Goal: Task Accomplishment & Management: Manage account settings

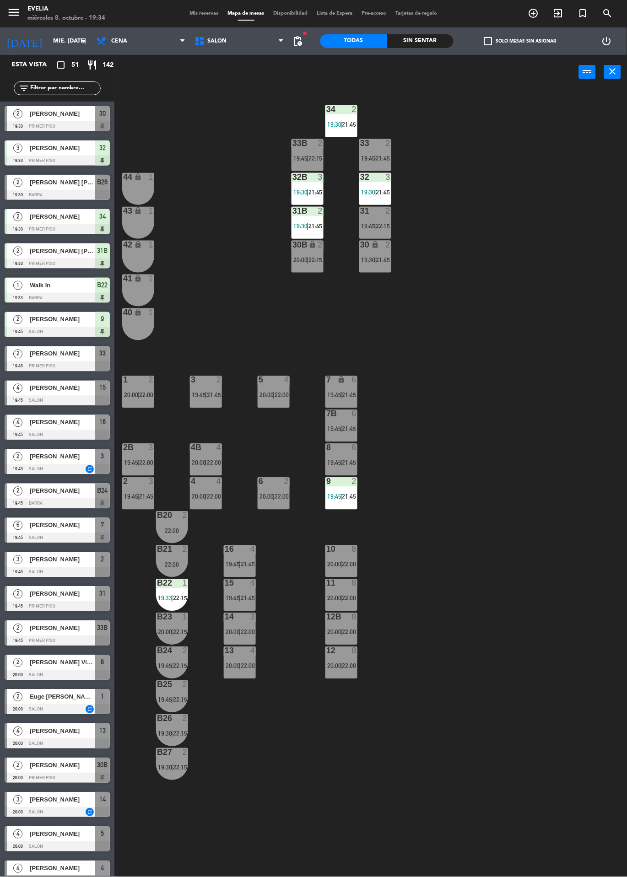
click at [307, 229] on span "|" at bounding box center [307, 225] width 2 height 7
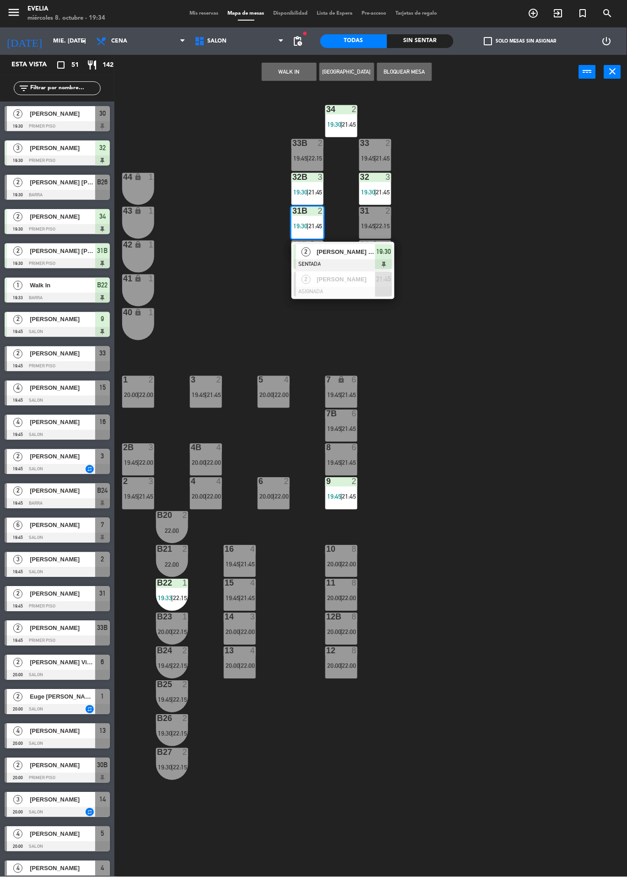
click at [339, 254] on span "[PERSON_NAME] [PERSON_NAME]" at bounding box center [346, 252] width 59 height 10
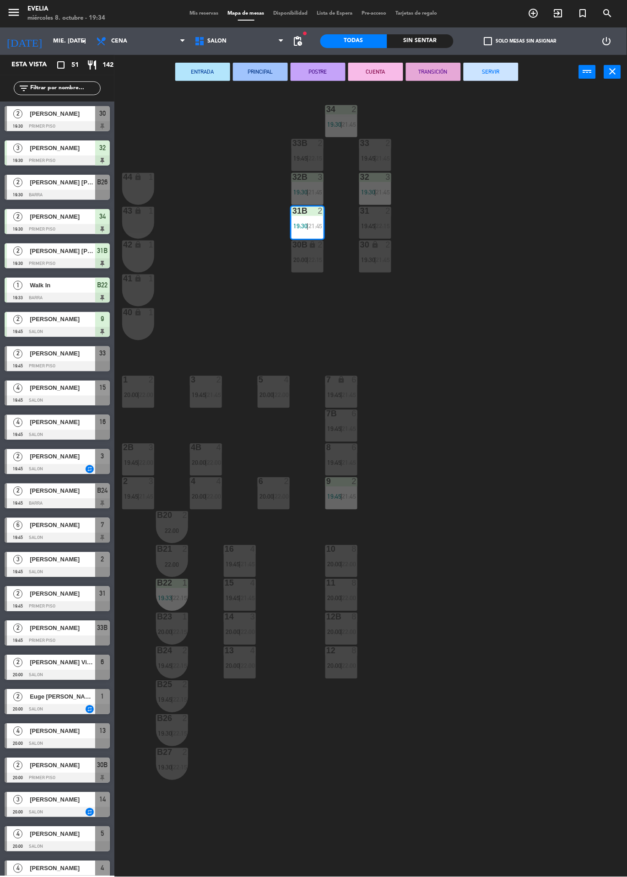
click at [157, 515] on div "B20" at bounding box center [157, 515] width 0 height 8
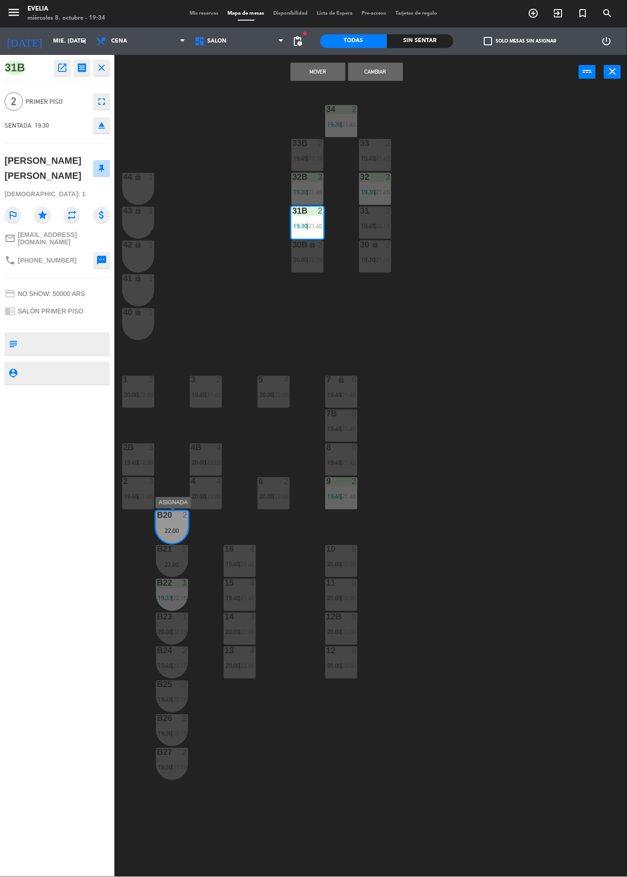
click at [173, 547] on div at bounding box center [172, 549] width 15 height 8
click at [298, 79] on button "Mover y Unir" at bounding box center [317, 72] width 55 height 18
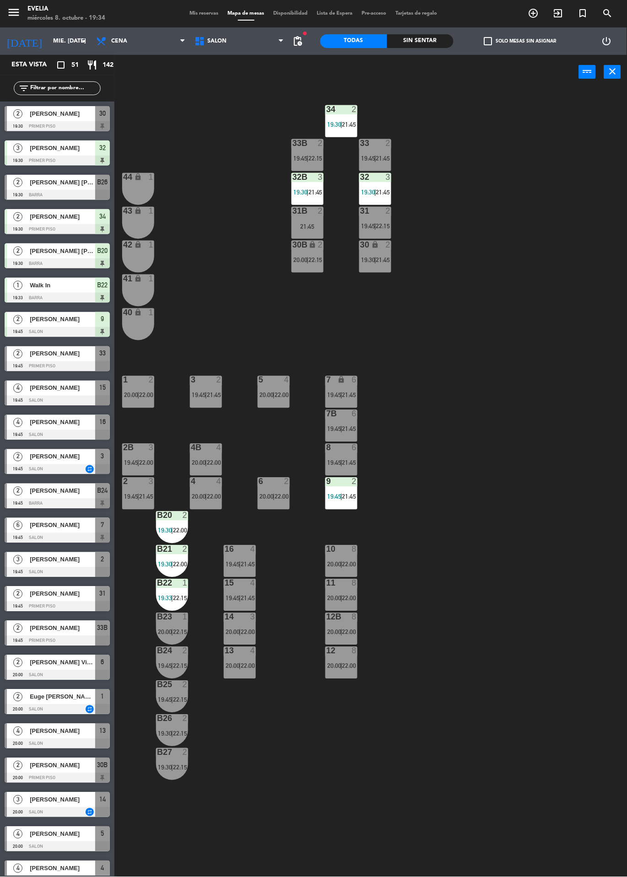
click at [336, 504] on div "9 2 19:45 | 21:45" at bounding box center [341, 494] width 32 height 32
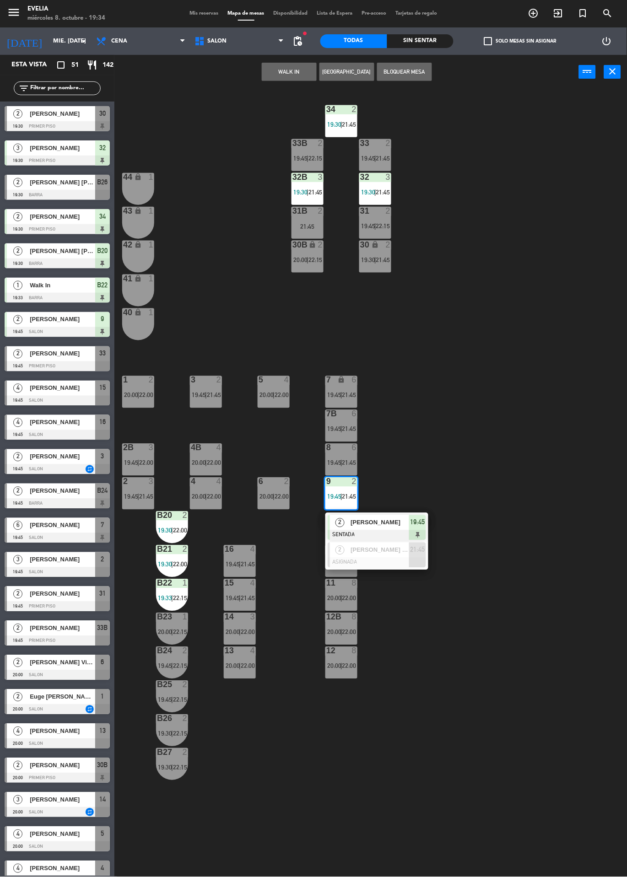
click at [505, 459] on div "34 2 19:30 | 21:45 33B 2 19:45 | 22:15 33 2 19:45 | 21:45 44 lock 1 32B 3 19:30…" at bounding box center [374, 483] width 506 height 788
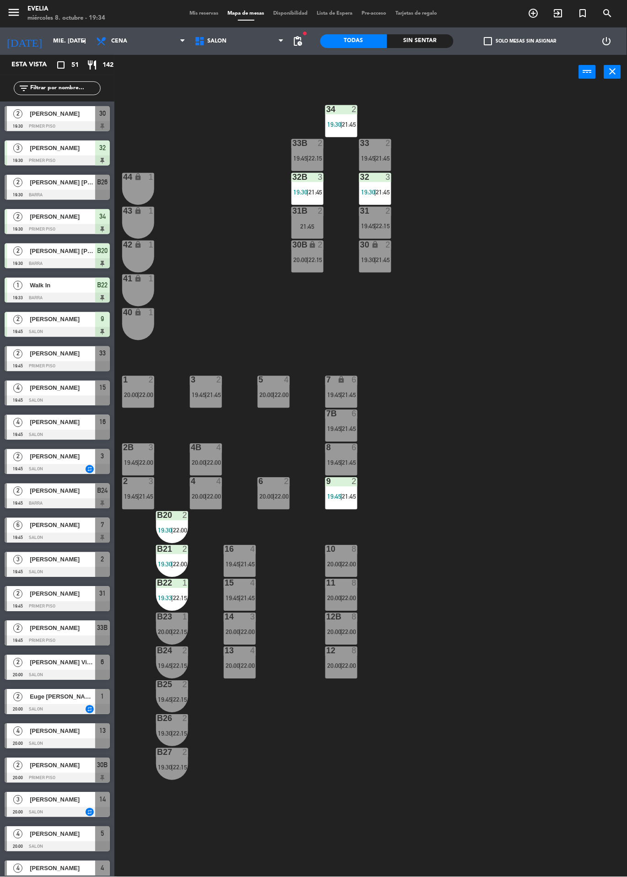
click at [350, 493] on span "21:45" at bounding box center [349, 496] width 14 height 7
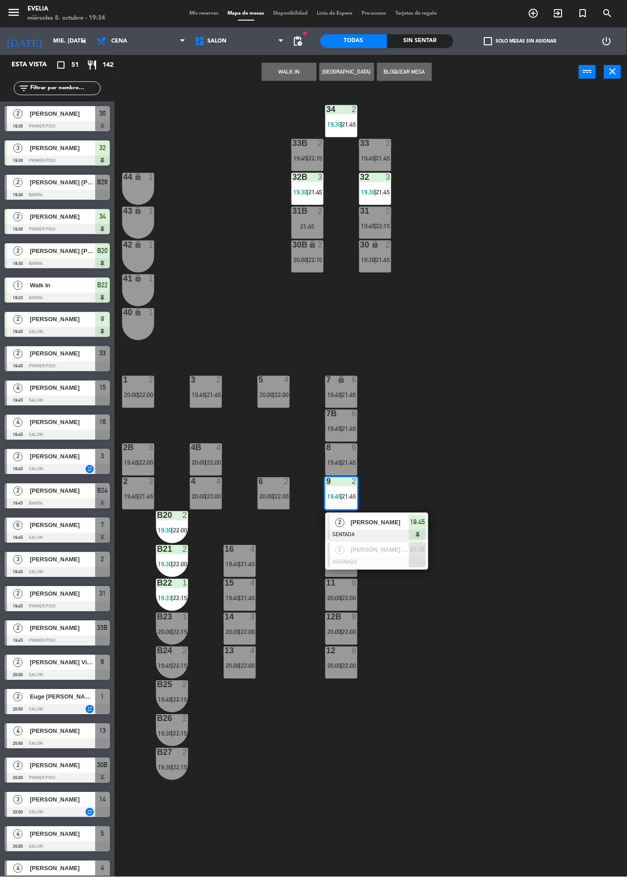
click at [491, 428] on div "34 2 19:30 | 21:45 33B 2 19:45 | 22:15 33 2 19:45 | 21:45 44 lock 1 32B 3 19:30…" at bounding box center [374, 483] width 506 height 788
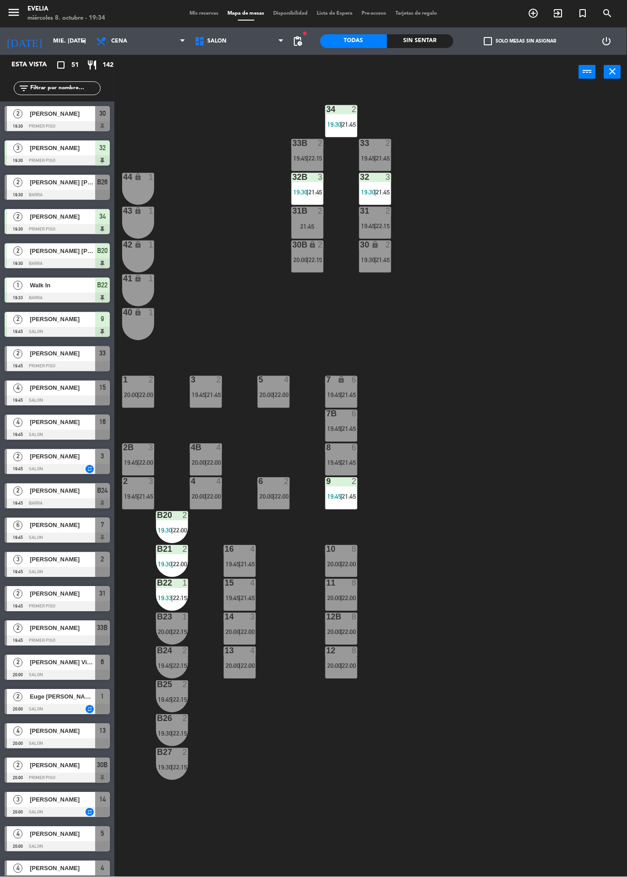
click at [152, 875] on div "34 2 19:30 | 21:45 33B 2 19:45 | 22:15 33 2 19:45 | 21:45 44 lock 1 32B 3 19:30…" at bounding box center [374, 483] width 506 height 788
click at [130, 867] on div "34 2 19:30 | 21:45 33B 2 19:45 | 22:15 33 2 19:45 | 21:45 44 lock 1 32B 3 19:30…" at bounding box center [374, 483] width 506 height 788
click at [113, 864] on div "4 [PERSON_NAME] 20:00 SALON 4" at bounding box center [57, 873] width 114 height 34
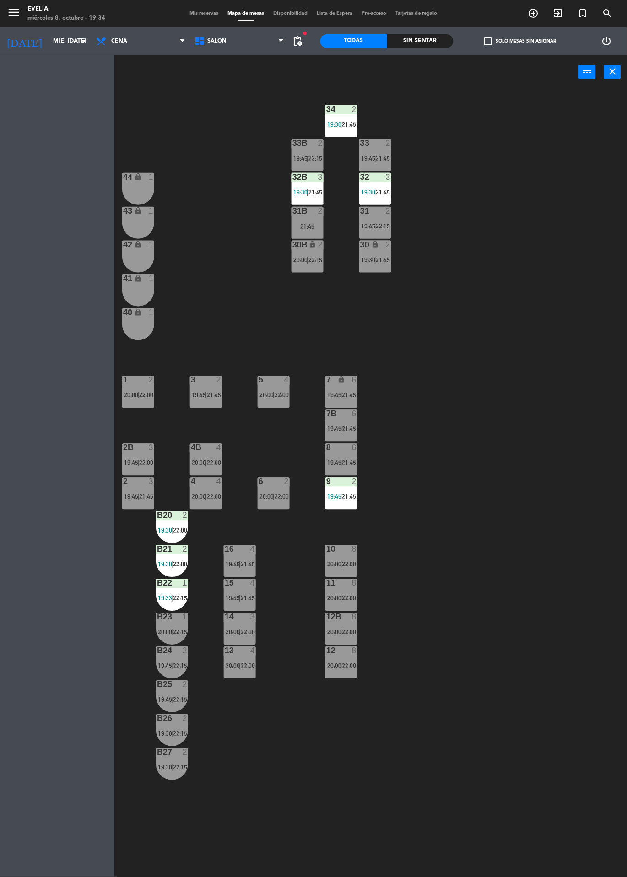
click at [134, 870] on div "34 2 19:30 | 21:45 33B 2 19:45 | 22:15 33 2 19:45 | 21:45 44 lock 1 32B 3 19:30…" at bounding box center [374, 483] width 506 height 788
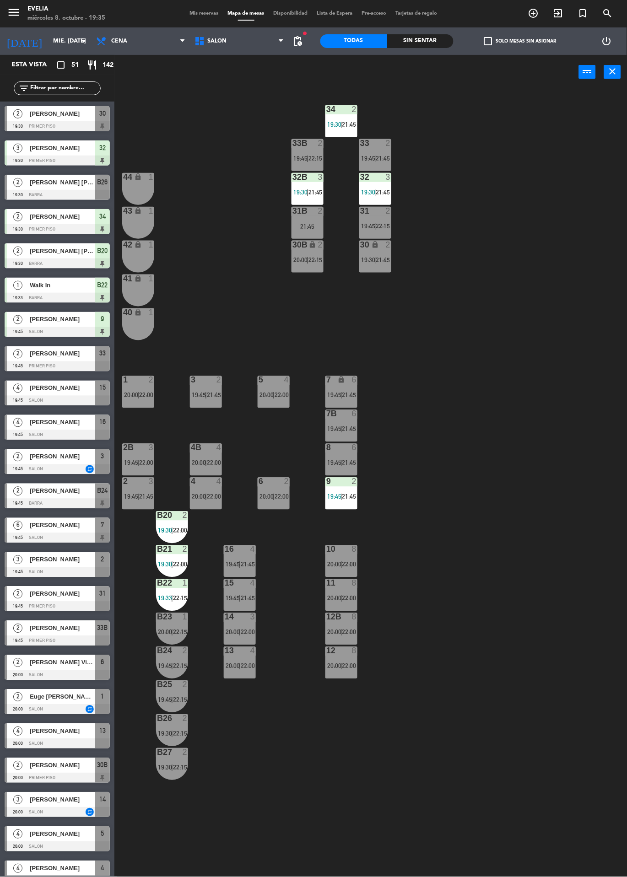
click at [382, 256] on span "21:45" at bounding box center [383, 259] width 14 height 7
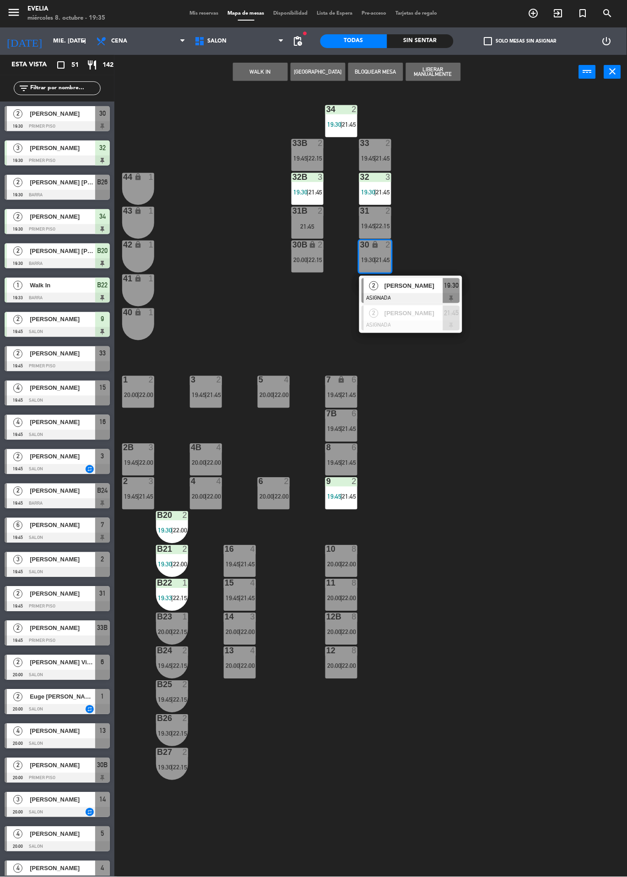
click at [432, 288] on span "[PERSON_NAME]" at bounding box center [413, 286] width 59 height 10
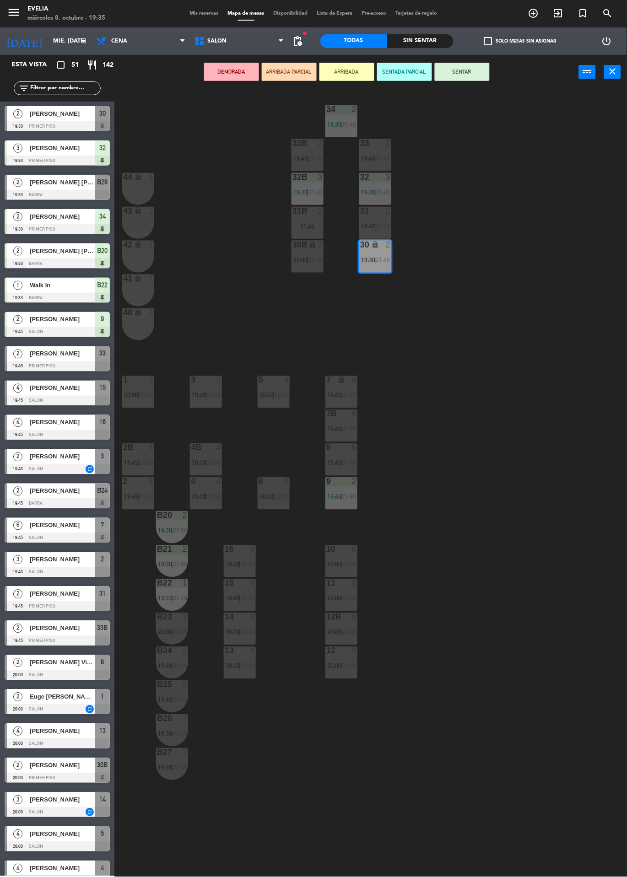
click at [486, 79] on button "SENTAR" at bounding box center [462, 72] width 55 height 18
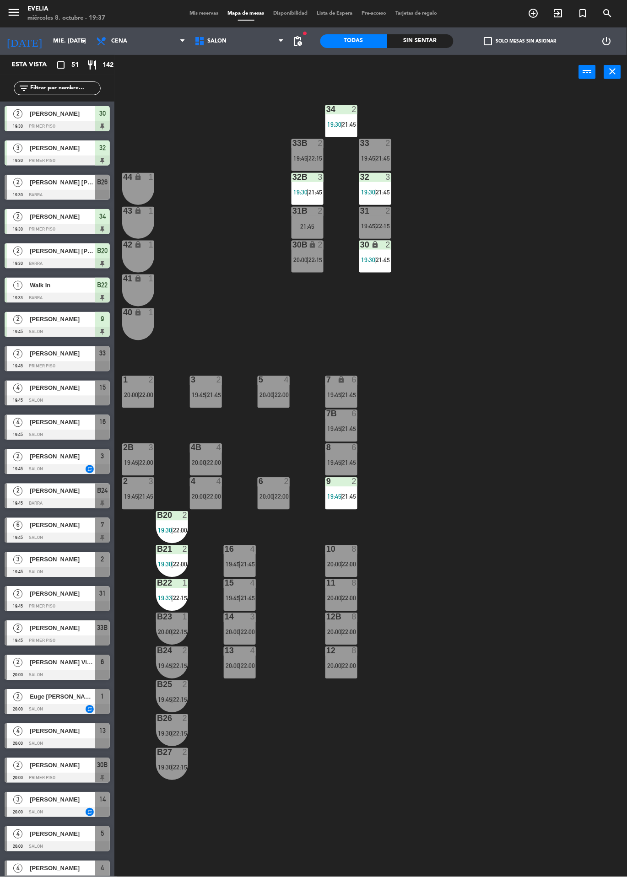
click at [181, 872] on div "34 2 19:30 | 21:45 33B 2 19:45 | 22:15 33 2 19:45 | 21:45 44 lock 1 32B 3 19:30…" at bounding box center [374, 483] width 506 height 788
click at [178, 875] on div "34 2 19:30 | 21:45 33B 2 19:45 | 22:15 33 2 19:45 | 21:45 44 lock 1 32B 3 19:30…" at bounding box center [374, 483] width 506 height 788
click at [184, 875] on div "34 2 19:30 | 21:45 33B 2 19:45 | 22:15 33 2 19:45 | 21:45 44 lock 1 32B 3 19:30…" at bounding box center [374, 483] width 506 height 788
click at [103, 875] on div "4" at bounding box center [102, 868] width 15 height 15
click at [5, 193] on div at bounding box center [57, 195] width 105 height 10
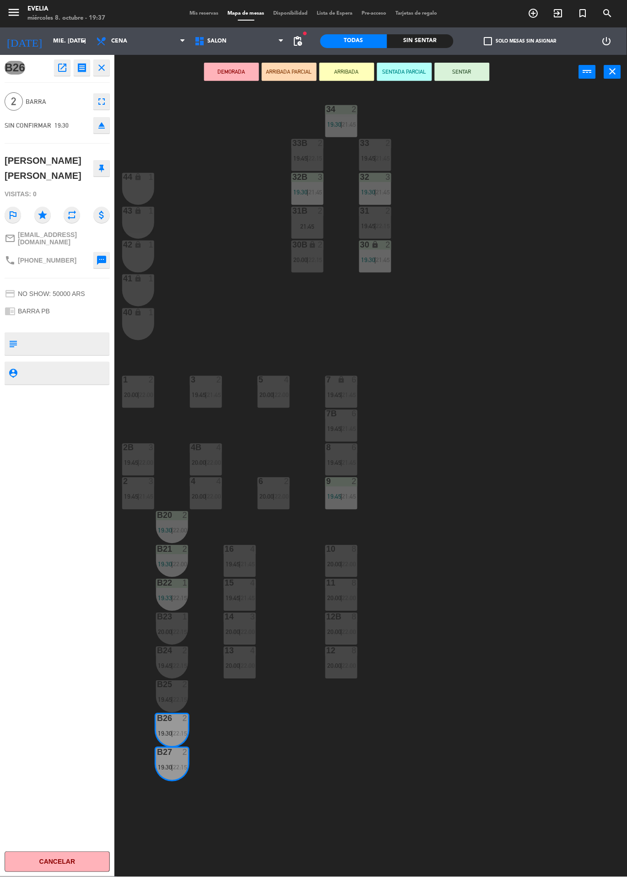
click at [472, 69] on button "SENTAR" at bounding box center [462, 72] width 55 height 18
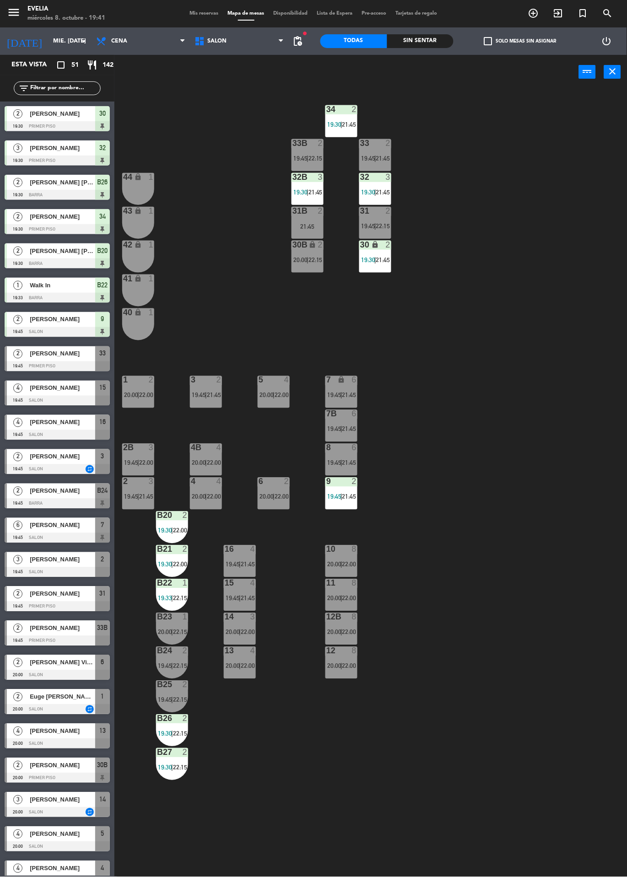
click at [32, 397] on div at bounding box center [57, 401] width 105 height 10
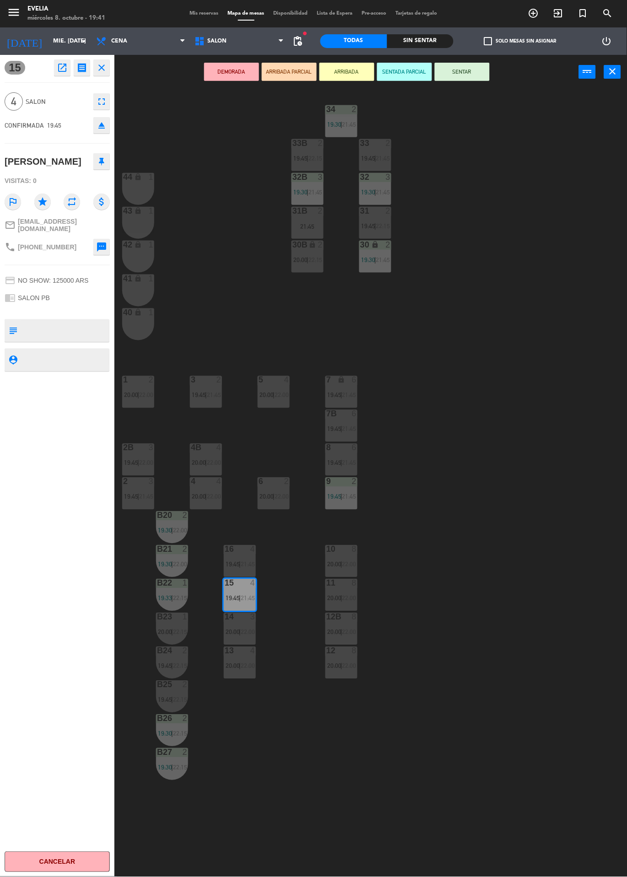
click at [551, 371] on div "34 2 19:30 | 21:45 33B 2 19:45 | 22:15 33 2 19:45 | 21:45 44 lock 1 32B 3 19:30…" at bounding box center [374, 483] width 506 height 788
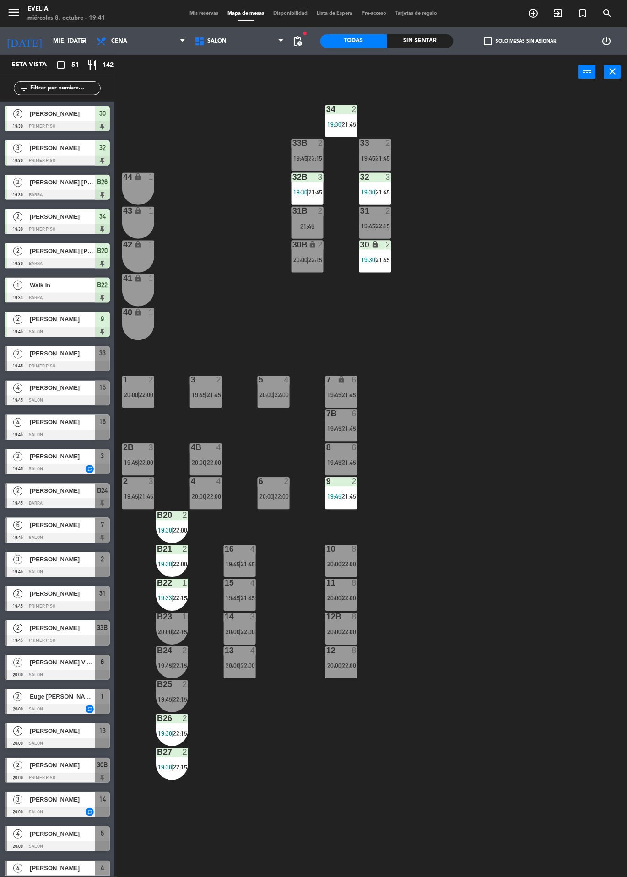
click at [240, 598] on span "|" at bounding box center [240, 598] width 2 height 7
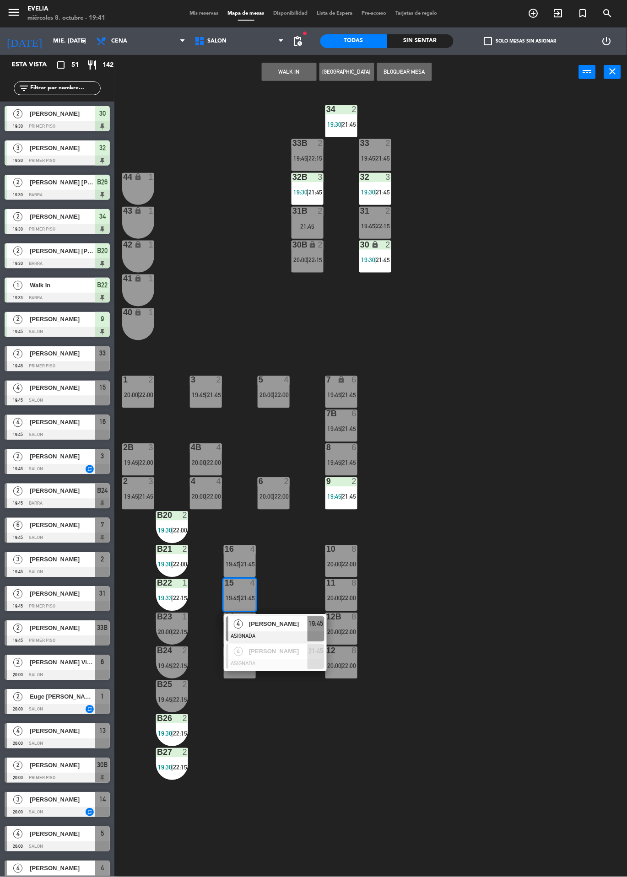
click at [239, 628] on span "4" at bounding box center [238, 624] width 9 height 9
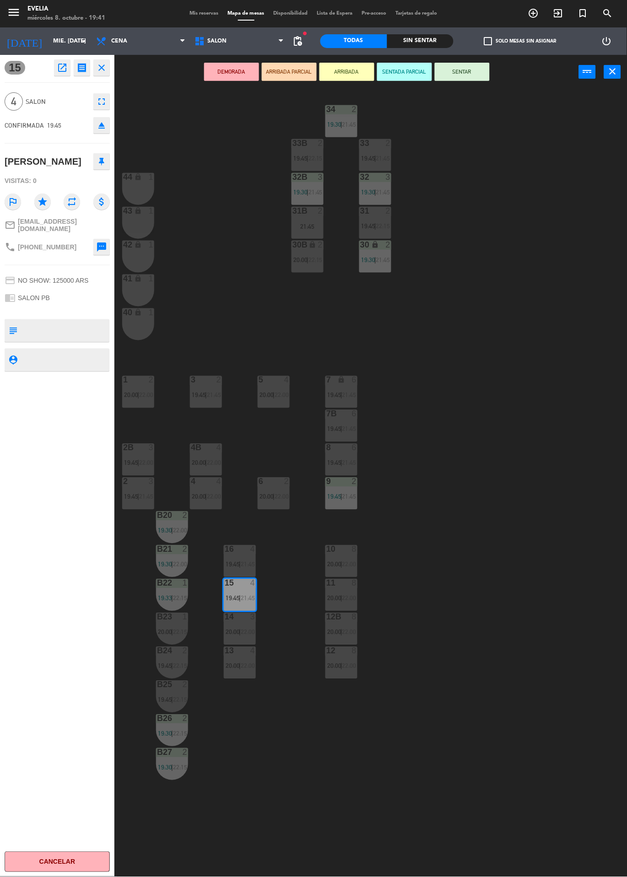
click at [462, 70] on button "SENTAR" at bounding box center [462, 72] width 55 height 18
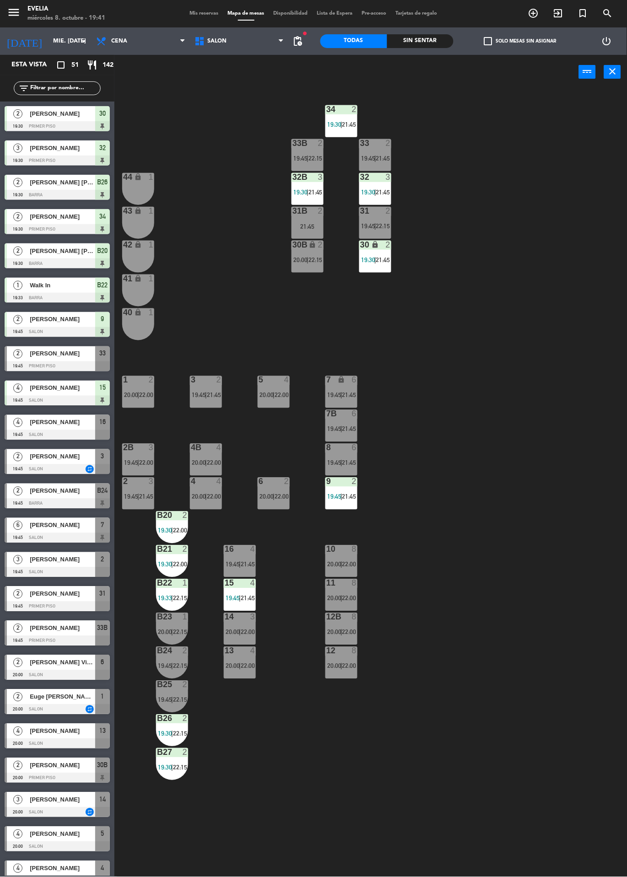
click at [21, 434] on div at bounding box center [57, 435] width 105 height 10
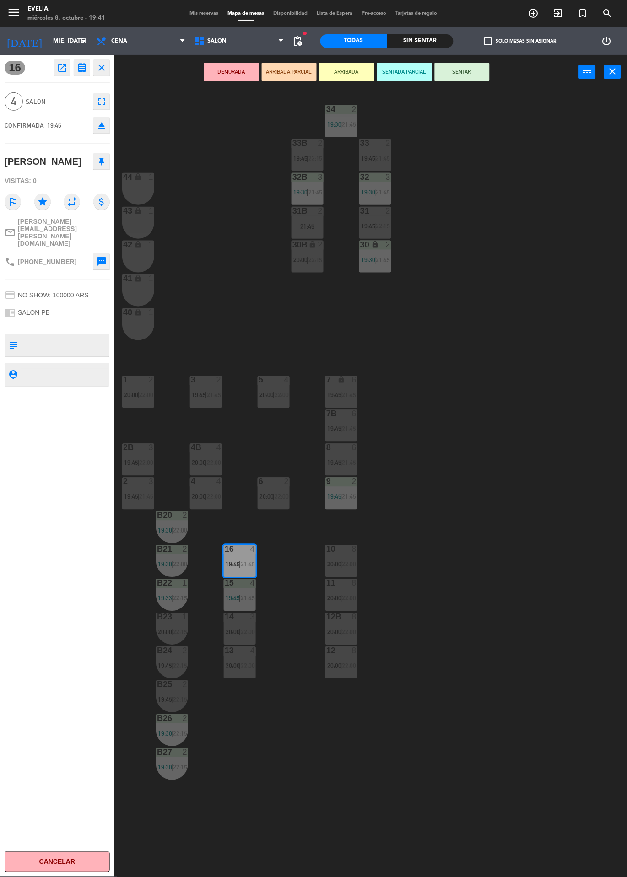
click at [468, 72] on button "SENTAR" at bounding box center [462, 72] width 55 height 18
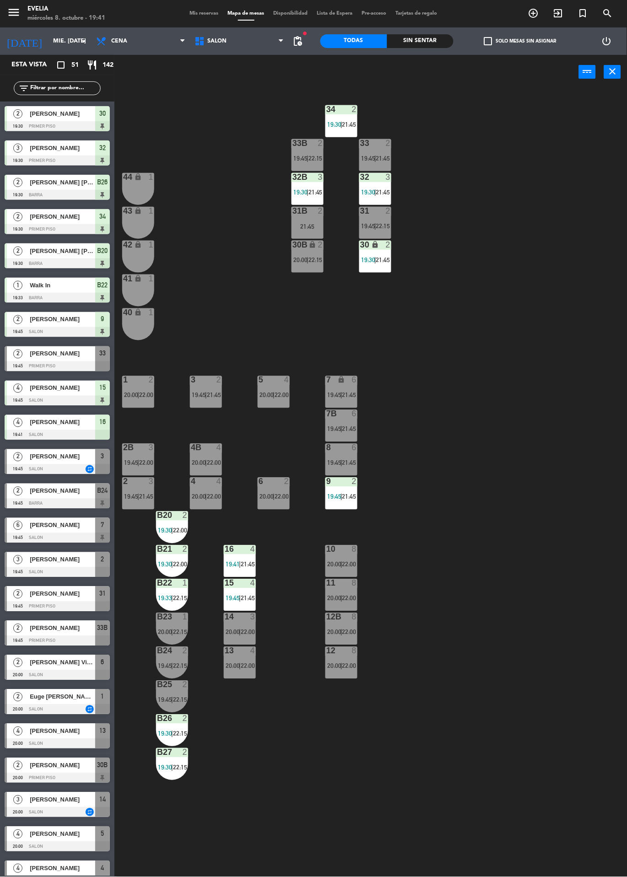
click at [233, 596] on span "19:45" at bounding box center [232, 598] width 14 height 7
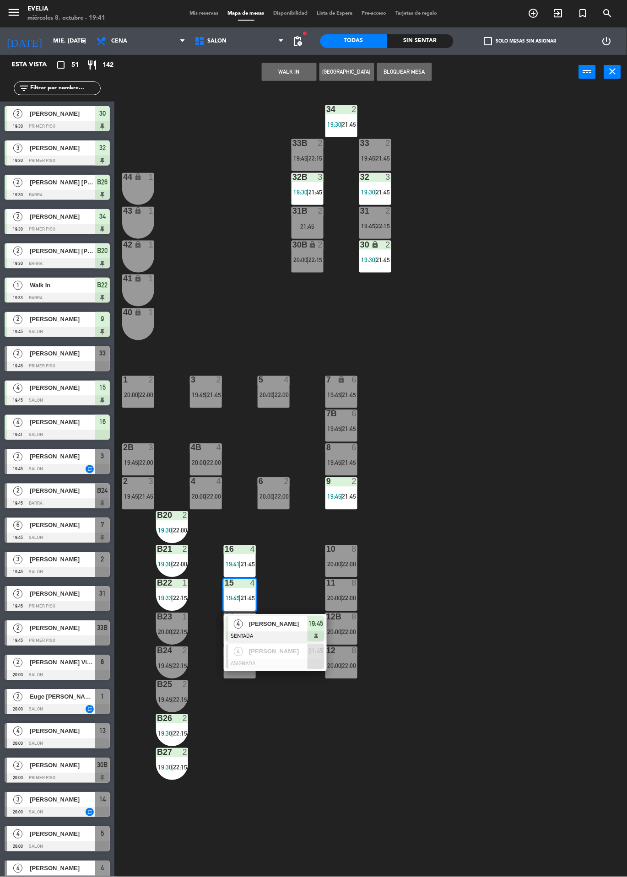
click at [297, 655] on span "[PERSON_NAME]" at bounding box center [278, 652] width 59 height 10
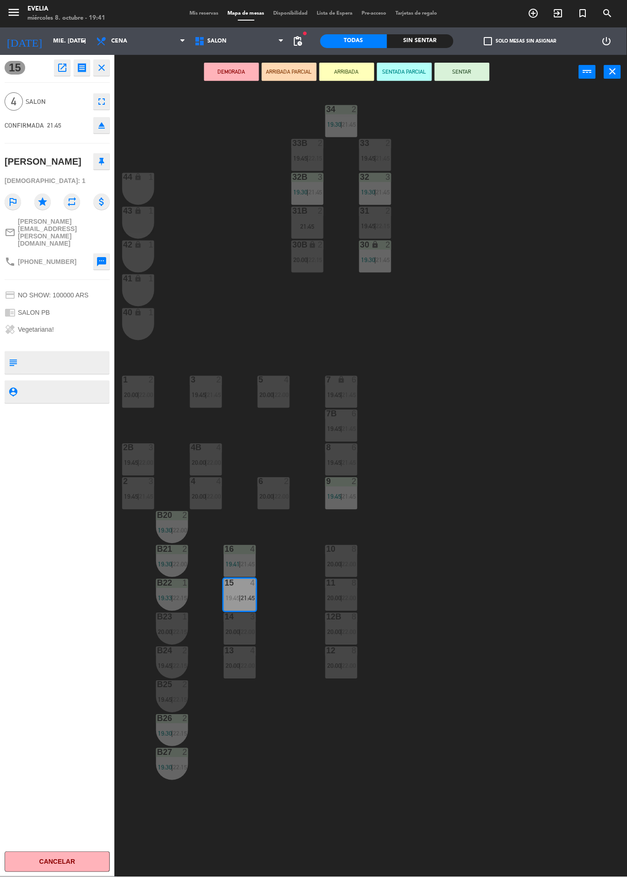
click at [265, 382] on div "5" at bounding box center [258, 380] width 15 height 8
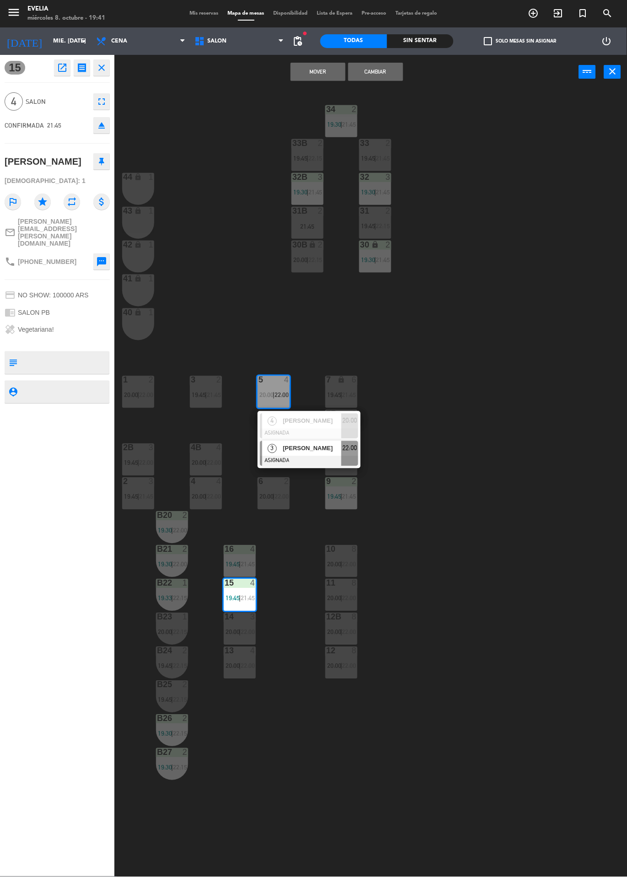
click at [380, 68] on button "Cambiar" at bounding box center [375, 72] width 55 height 18
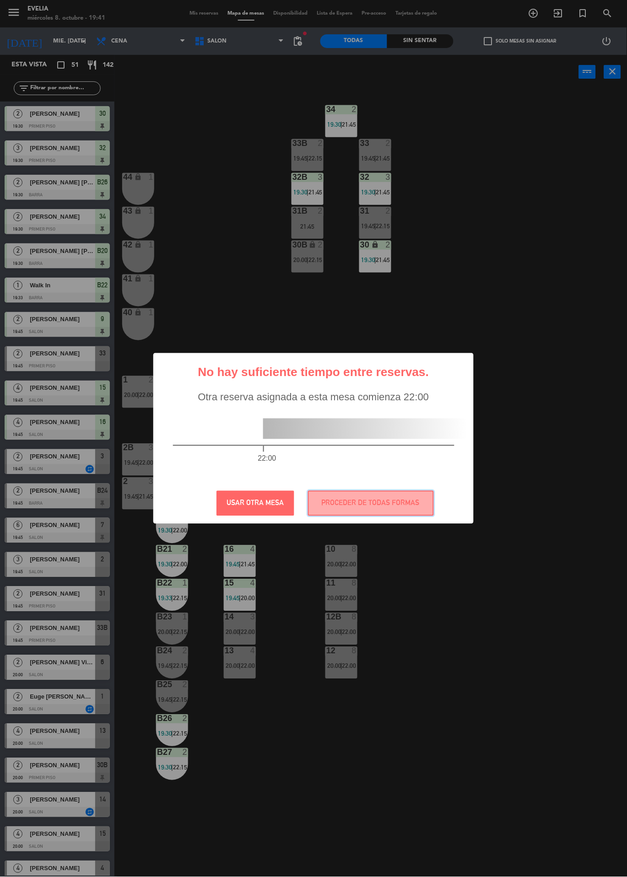
click at [399, 503] on button "PROCEDER DE TODAS FORMAS" at bounding box center [371, 503] width 126 height 25
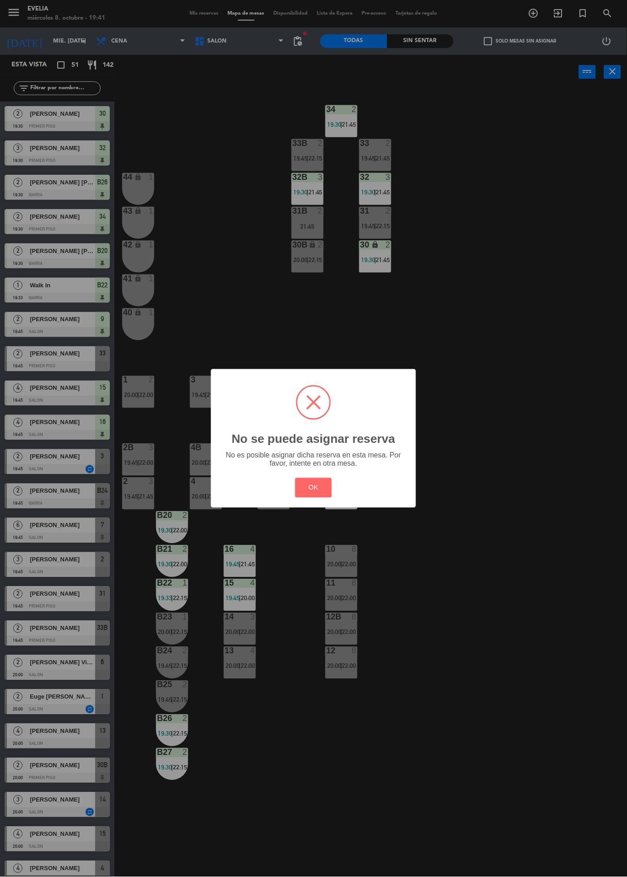
click at [335, 507] on div "? ! i No se puede asignar reserva × No es posible asignar dicha reserva en esta…" at bounding box center [313, 438] width 205 height 138
click at [295, 486] on button "OK" at bounding box center [313, 488] width 37 height 20
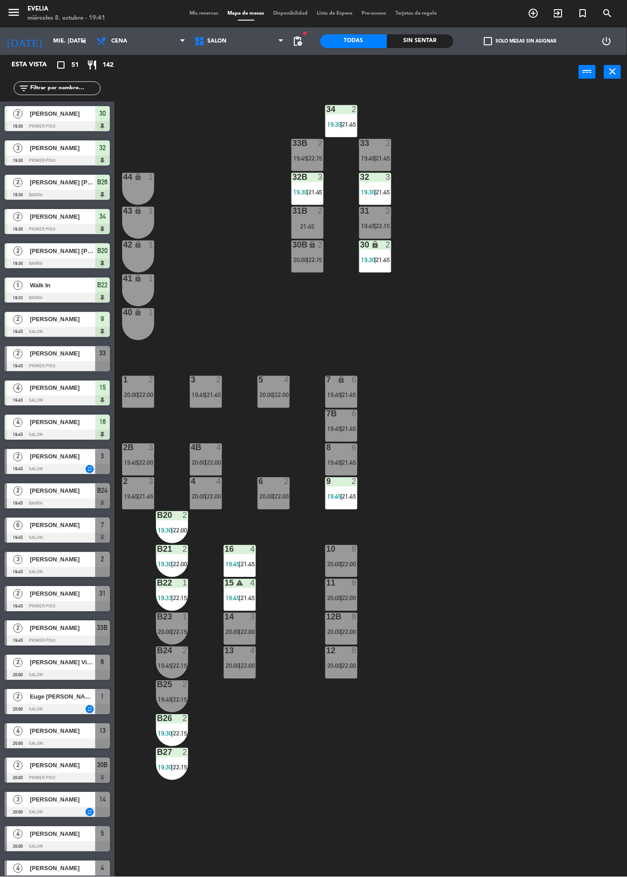
click at [242, 598] on span "21:45" at bounding box center [248, 598] width 14 height 7
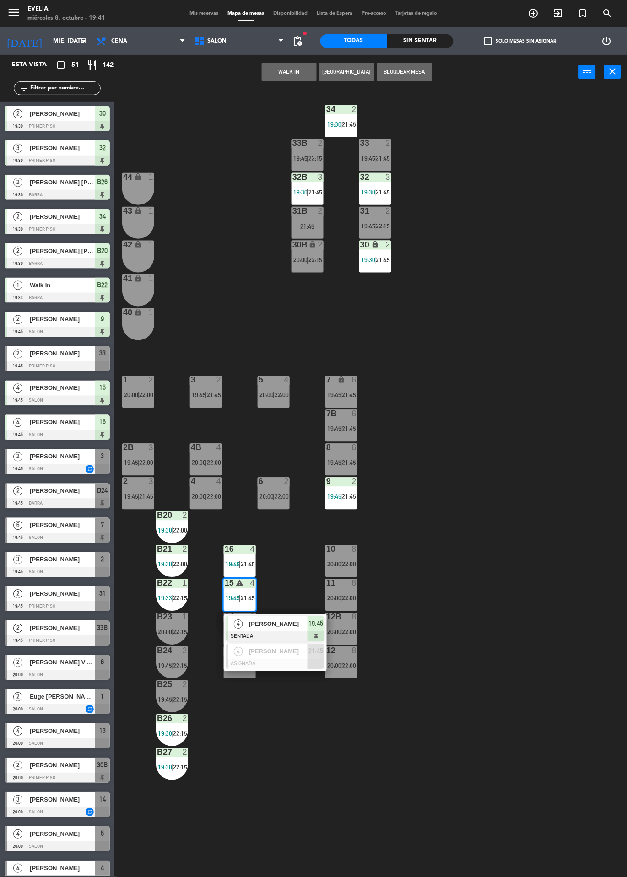
click at [296, 665] on div at bounding box center [275, 664] width 98 height 10
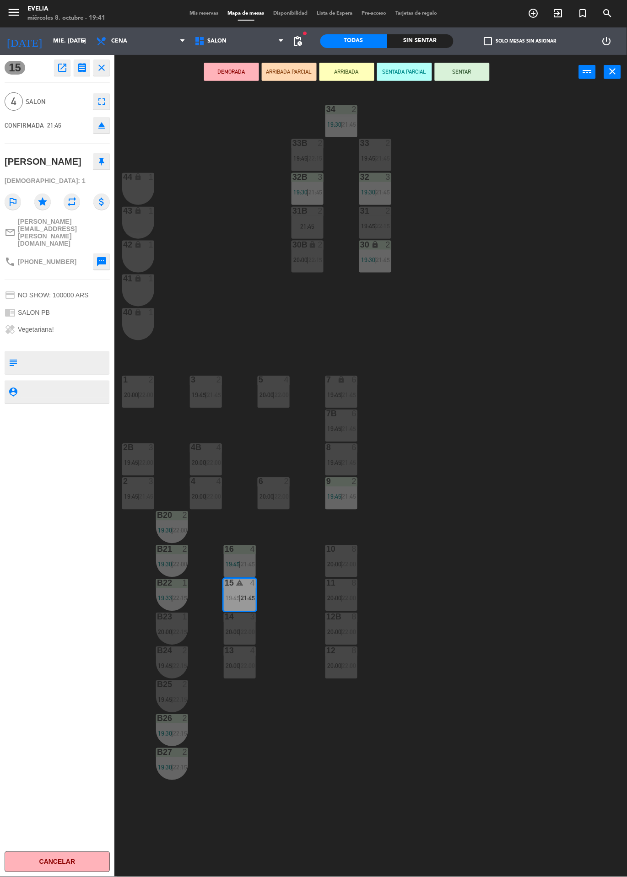
click at [270, 389] on div "5 4 20:00 | 22:00" at bounding box center [274, 392] width 32 height 32
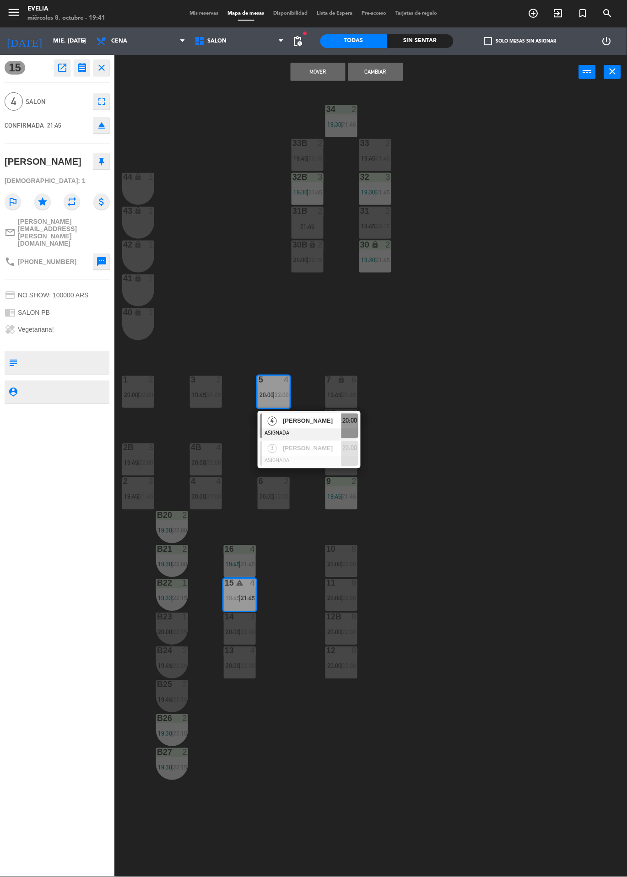
click at [318, 455] on div "[PERSON_NAME]" at bounding box center [311, 448] width 59 height 15
click at [381, 71] on button "Cambiar" at bounding box center [375, 72] width 55 height 18
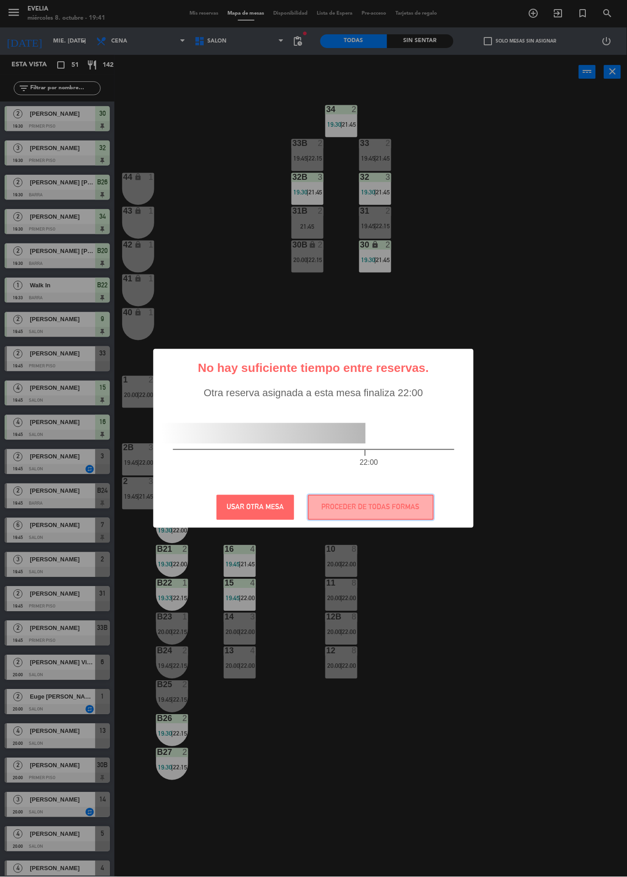
click at [375, 504] on button "PROCEDER DE TODAS FORMAS" at bounding box center [371, 507] width 126 height 25
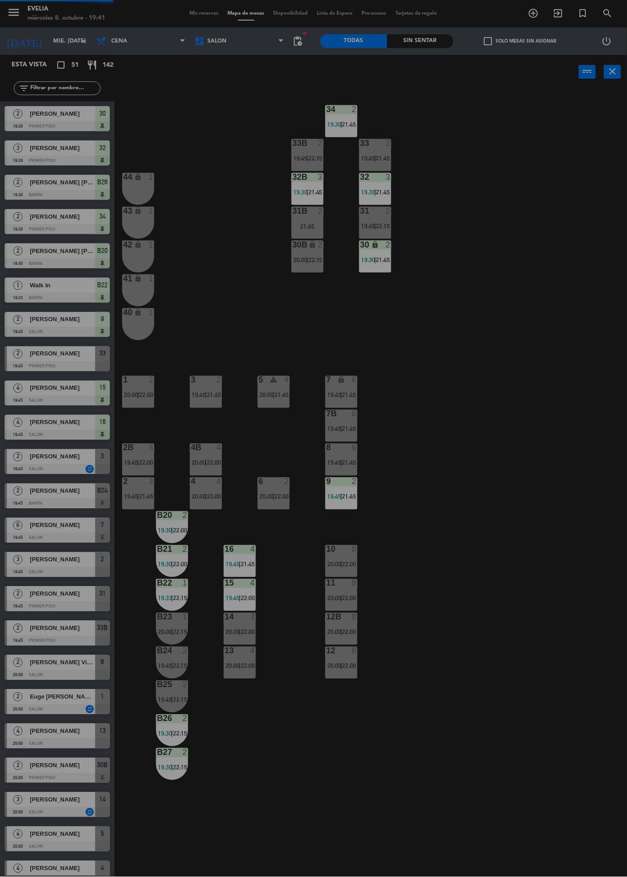
click at [240, 586] on div at bounding box center [239, 583] width 15 height 8
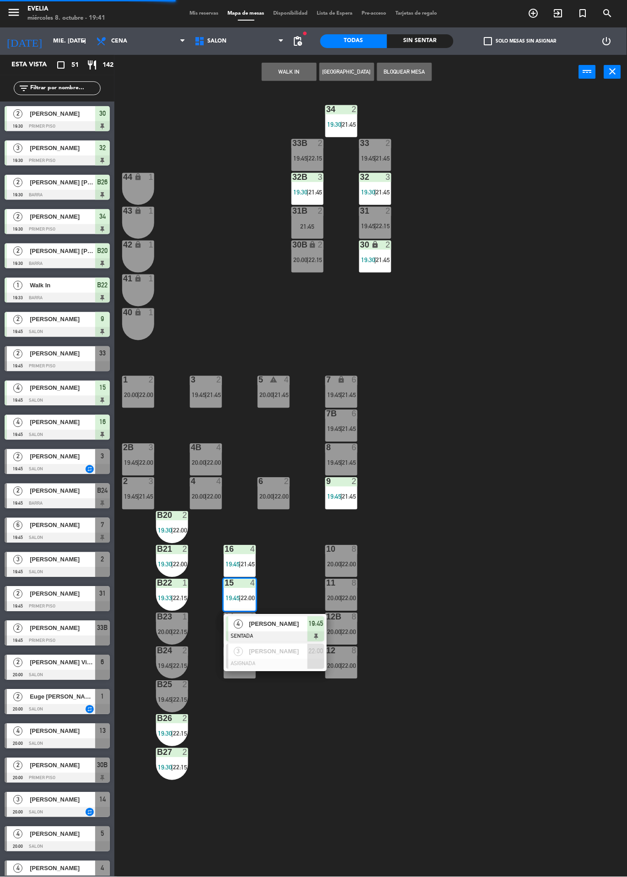
click at [285, 623] on span "[PERSON_NAME]" at bounding box center [278, 624] width 59 height 10
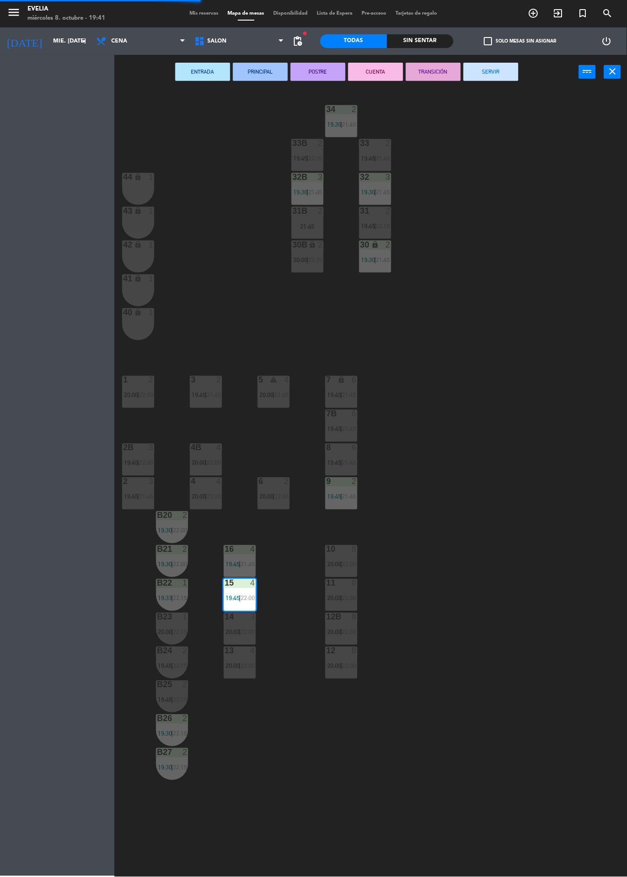
click at [266, 392] on span "20:00" at bounding box center [266, 395] width 14 height 7
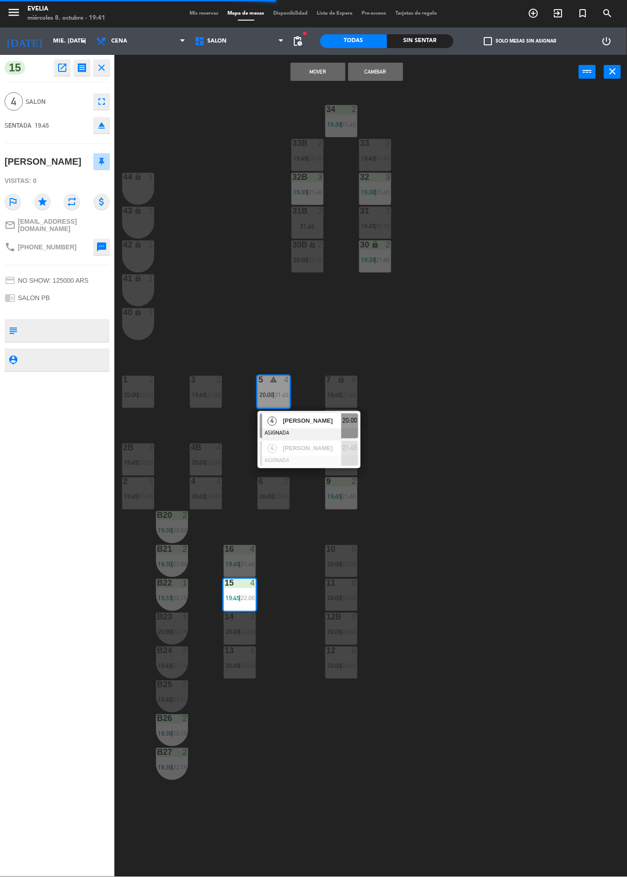
click at [400, 71] on button "Cambiar" at bounding box center [375, 72] width 55 height 18
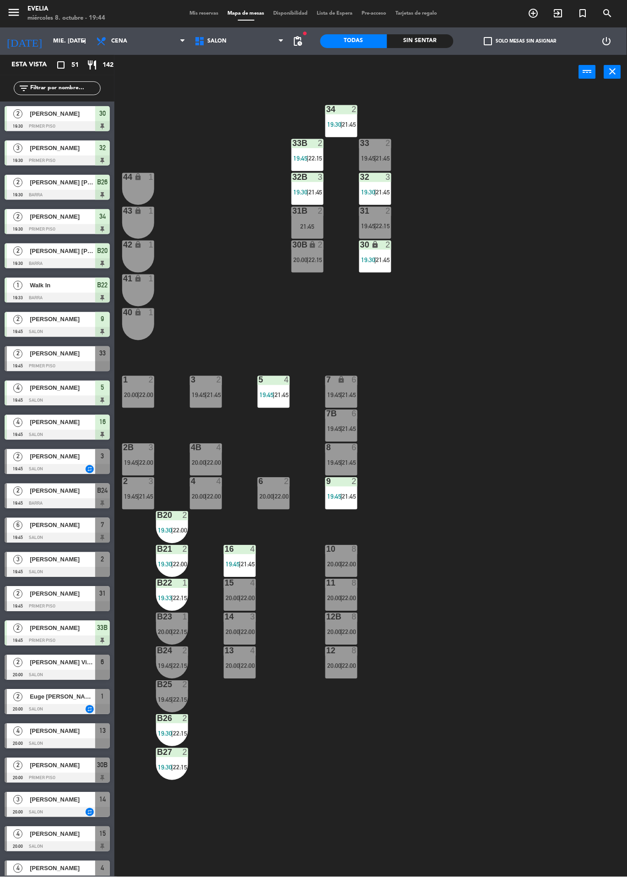
click at [383, 259] on span "21:45" at bounding box center [383, 259] width 14 height 7
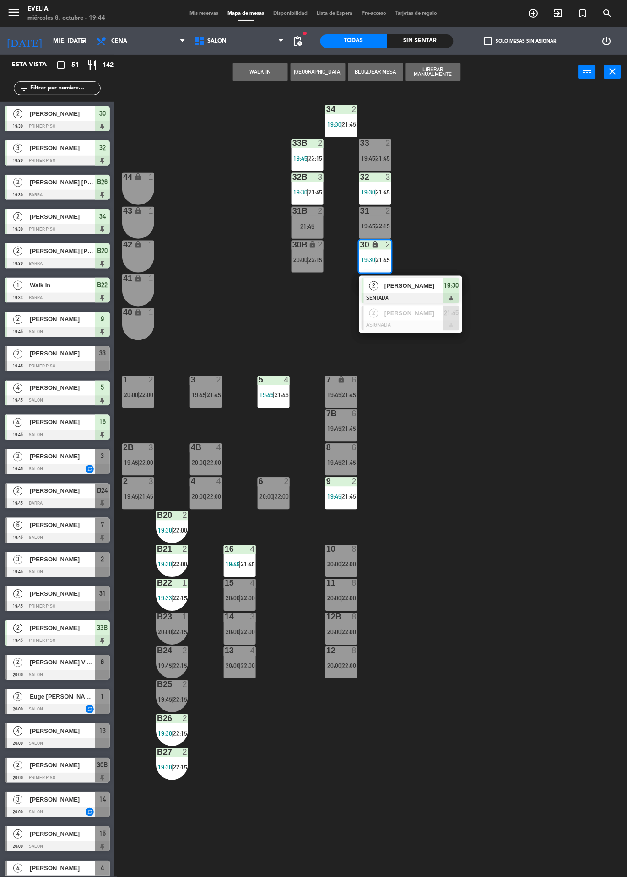
click at [218, 202] on div "34 2 19:30 | 21:45 33B 2 19:45 | 22:15 33 2 19:45 | 21:45 44 lock 1 32B 3 19:30…" at bounding box center [374, 483] width 506 height 788
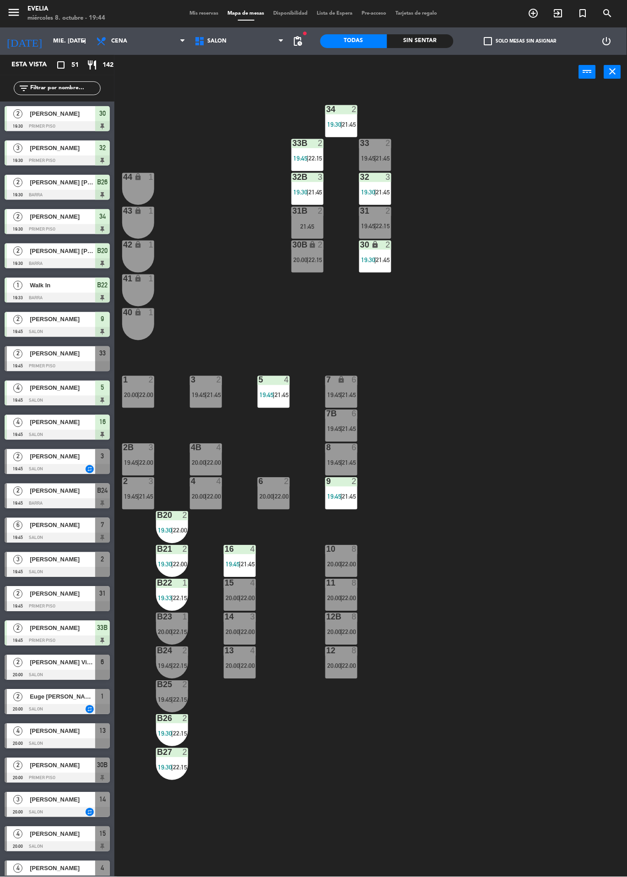
click at [373, 247] on icon "lock" at bounding box center [375, 245] width 8 height 8
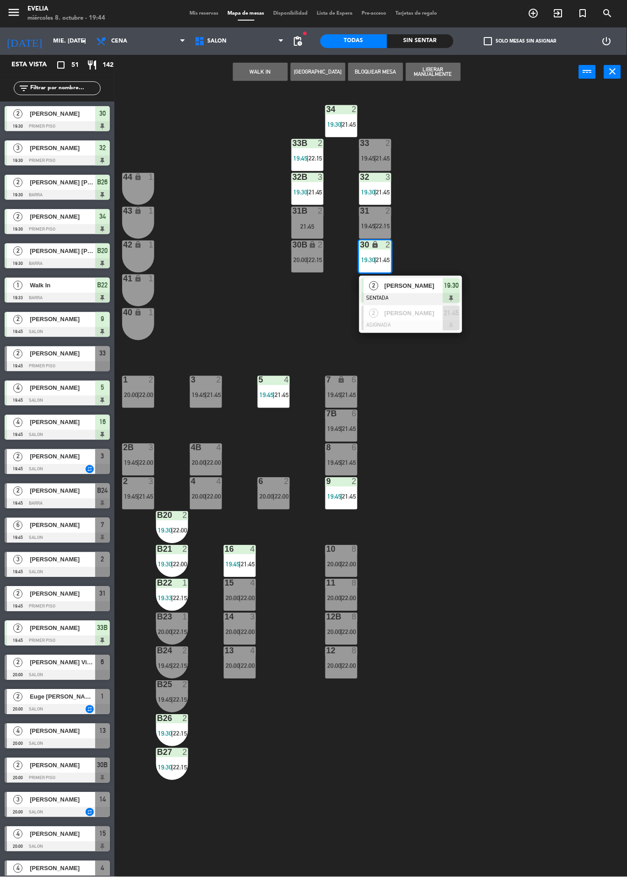
click at [219, 156] on div "34 2 19:30 | 21:45 33B 2 19:45 | 22:15 33 2 19:45 | 21:45 44 lock 1 32B 3 19:30…" at bounding box center [374, 483] width 506 height 788
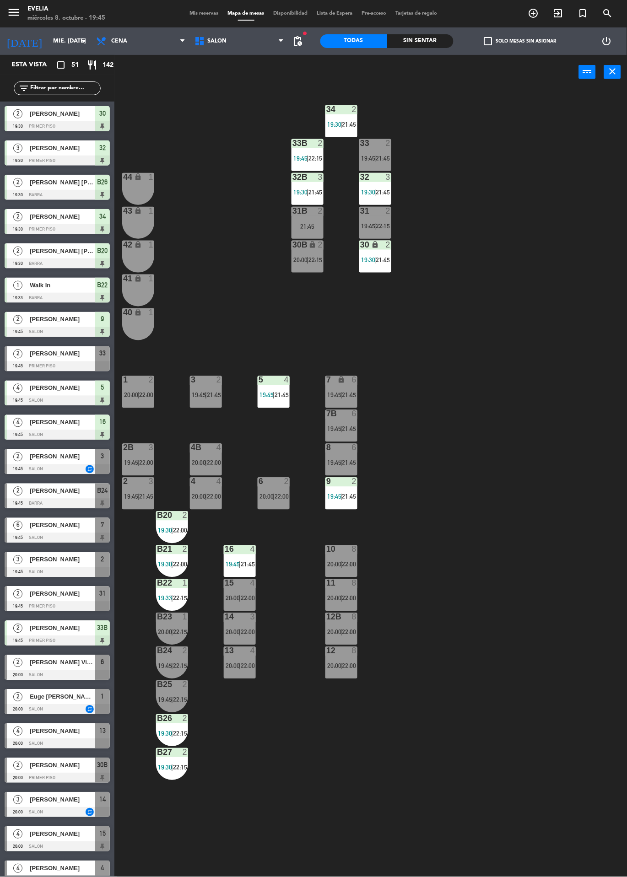
click at [309, 186] on div "32B 3 19:30 | 21:45" at bounding box center [307, 189] width 32 height 32
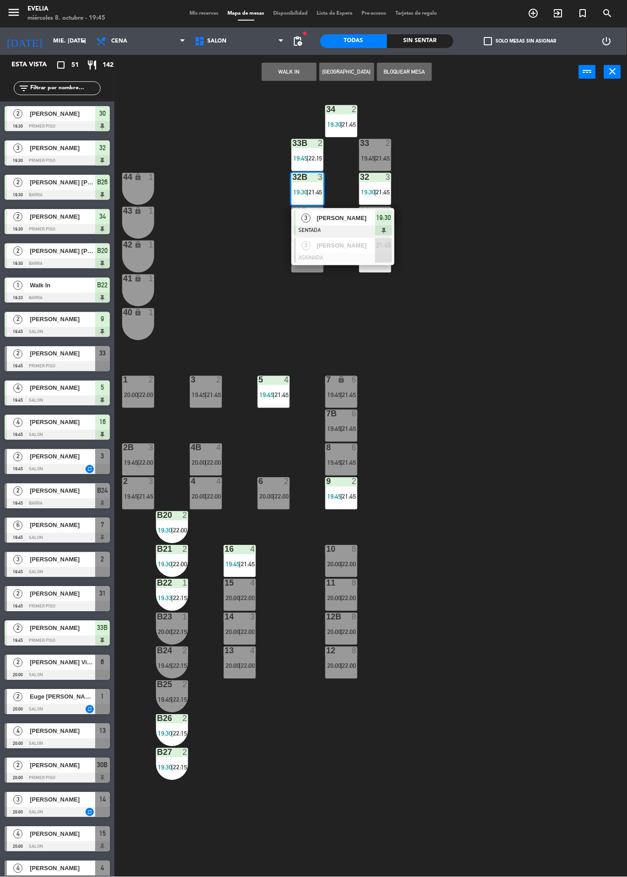
click at [566, 728] on div "34 2 19:30 | 21:45 33B 2 19:45 | 22:15 33 2 19:45 | 21:45 44 lock 1 32B 3 19:30…" at bounding box center [374, 483] width 506 height 788
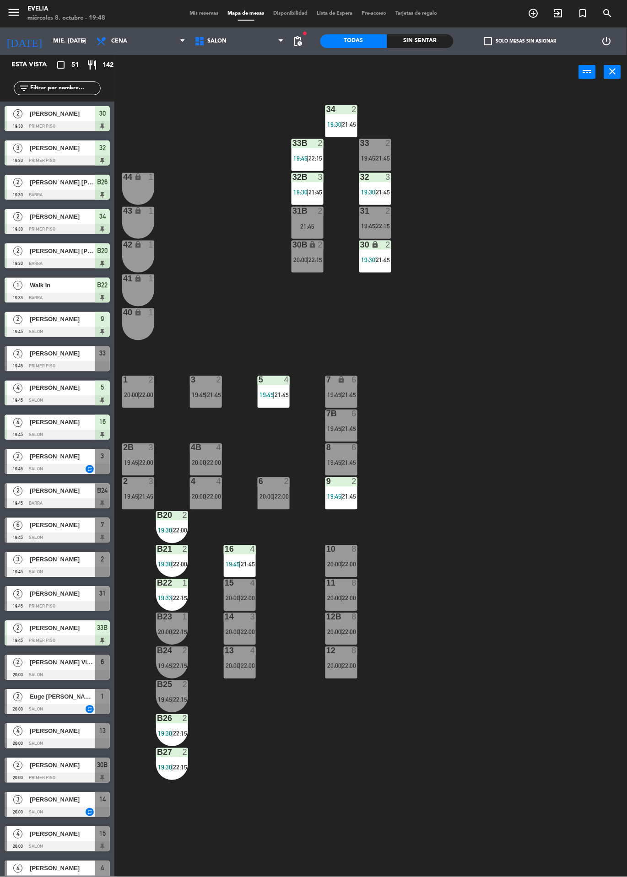
scroll to position [54, 0]
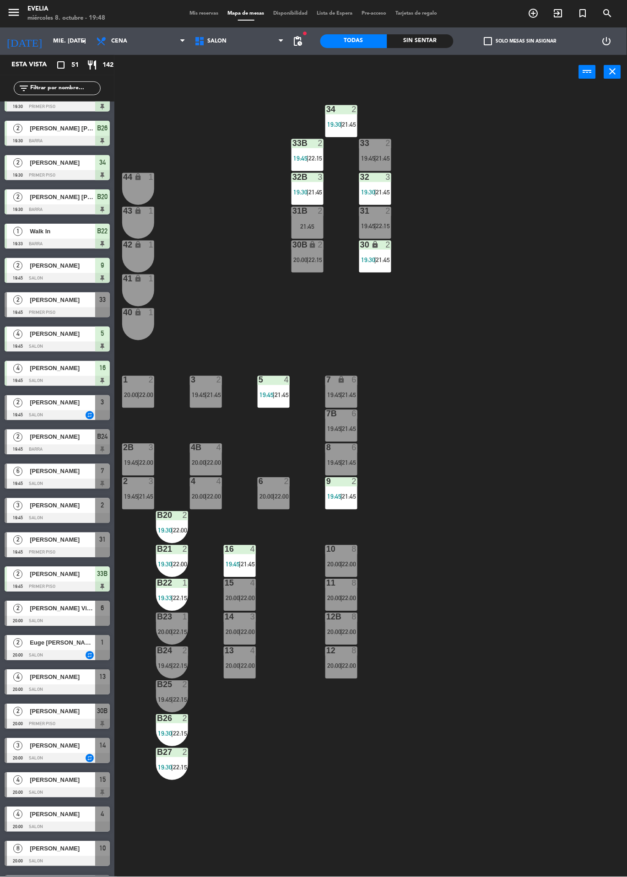
click at [78, 825] on div at bounding box center [57, 827] width 105 height 10
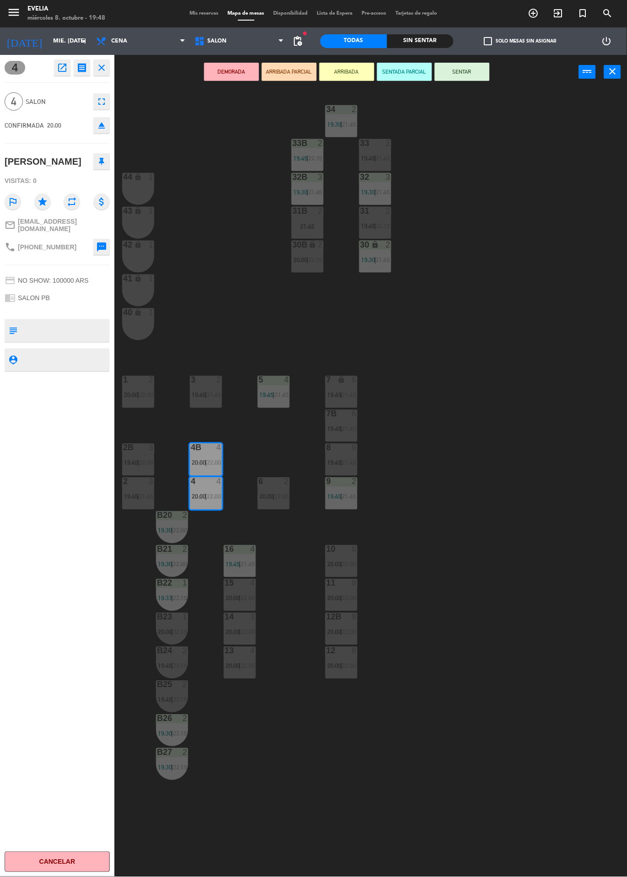
click at [469, 65] on button "SENTAR" at bounding box center [462, 72] width 55 height 18
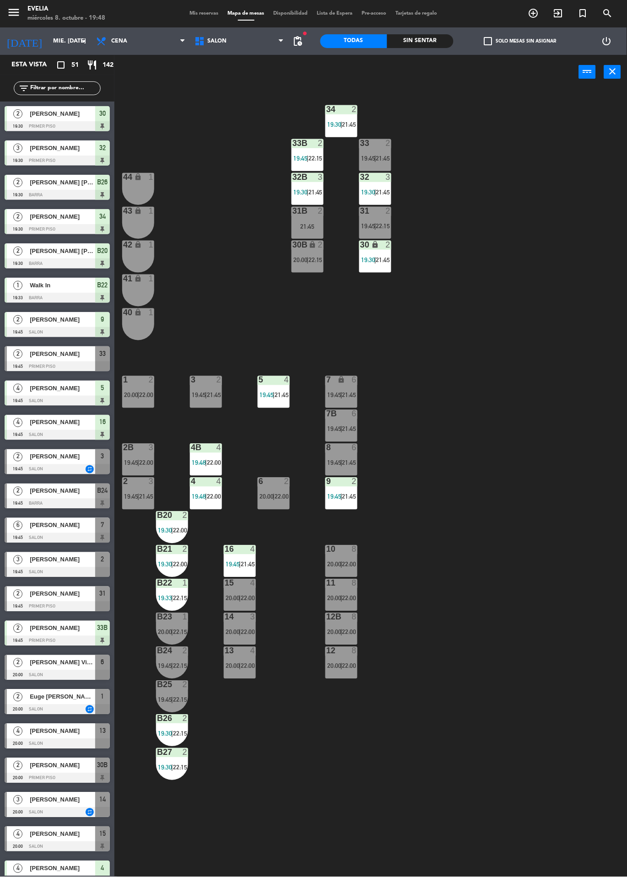
scroll to position [0, 0]
click at [17, 499] on div at bounding box center [57, 504] width 105 height 10
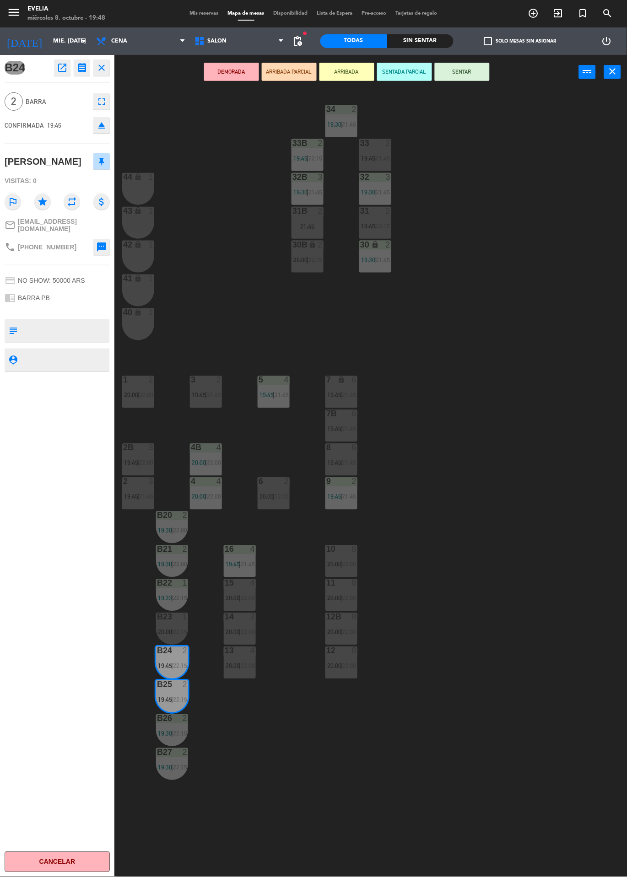
click at [477, 77] on button "SENTAR" at bounding box center [462, 72] width 55 height 18
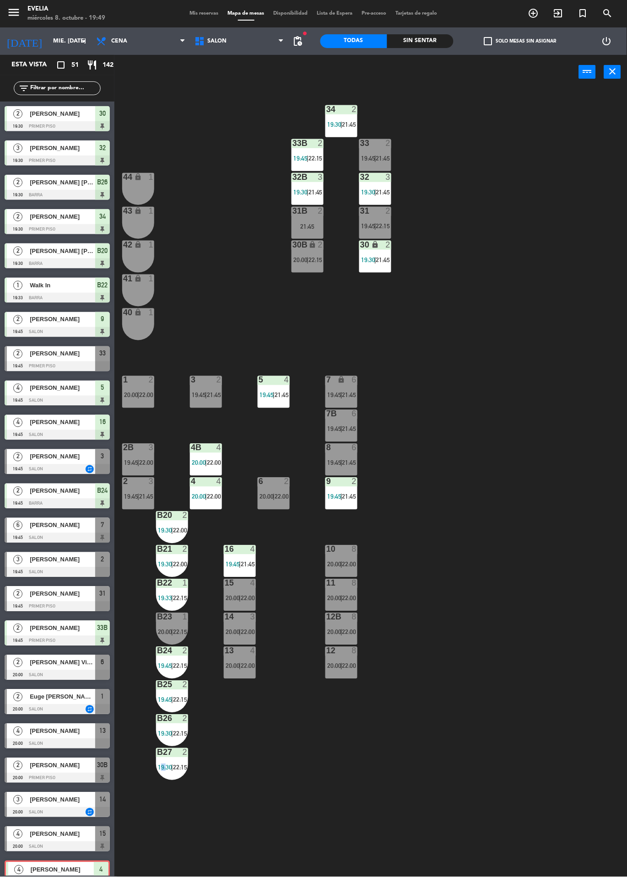
click at [204, 184] on div "34 2 19:30 | 21:45 33B 2 19:45 | 22:15 33 2 19:45 | 21:45 44 lock 1 32B 3 19:30…" at bounding box center [374, 483] width 506 height 788
click at [295, 225] on div "21:45" at bounding box center [307, 226] width 32 height 6
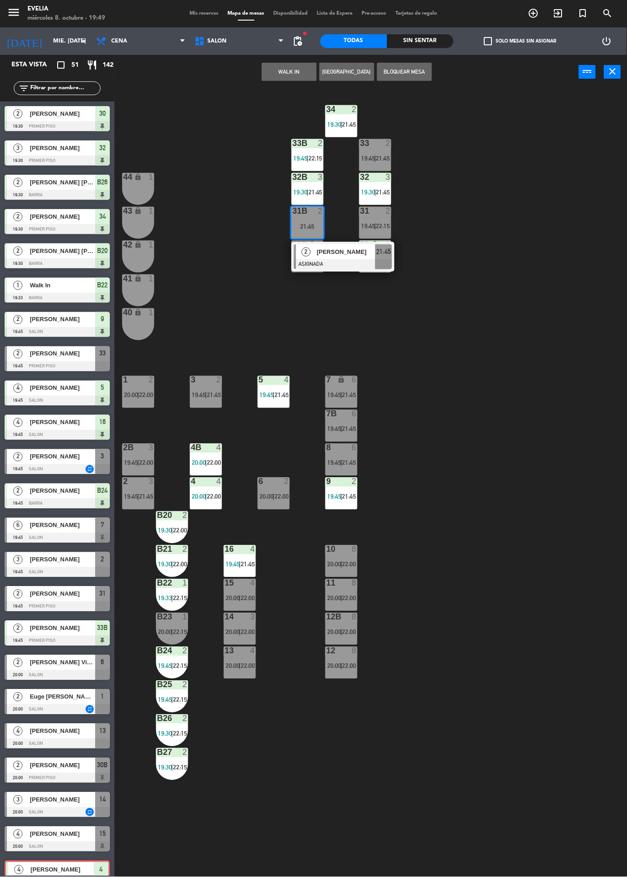
click at [263, 72] on button "WALK IN" at bounding box center [289, 72] width 55 height 18
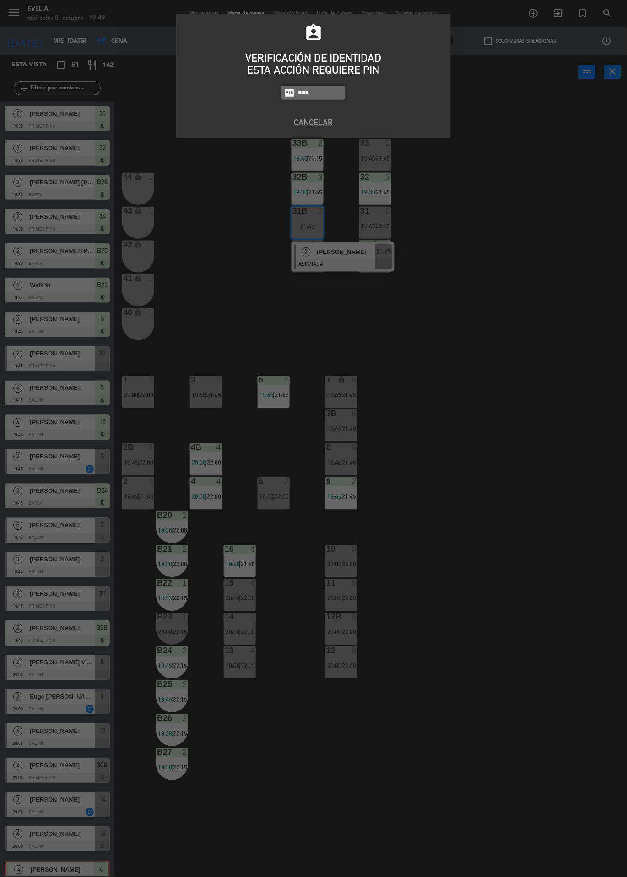
type input "6389"
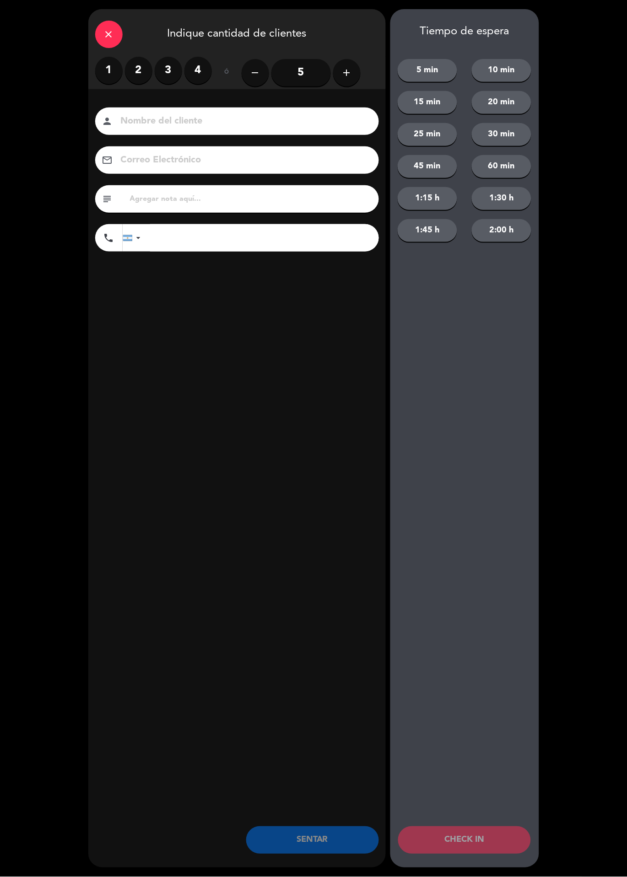
click at [137, 69] on label "2" at bounding box center [138, 70] width 27 height 27
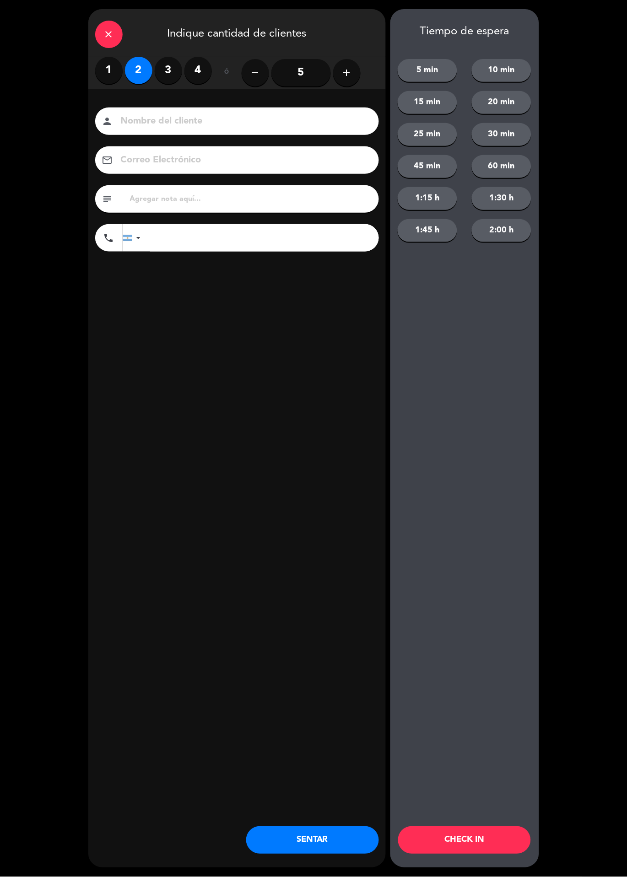
click at [478, 849] on button "CHECK IN" at bounding box center [464, 840] width 133 height 27
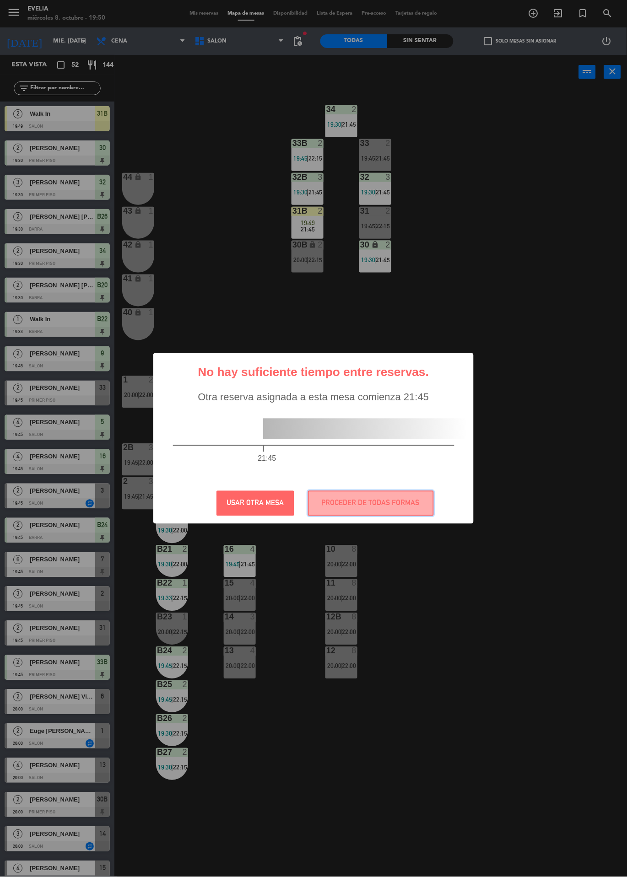
click at [384, 494] on button "PROCEDER DE TODAS FORMAS" at bounding box center [371, 503] width 126 height 25
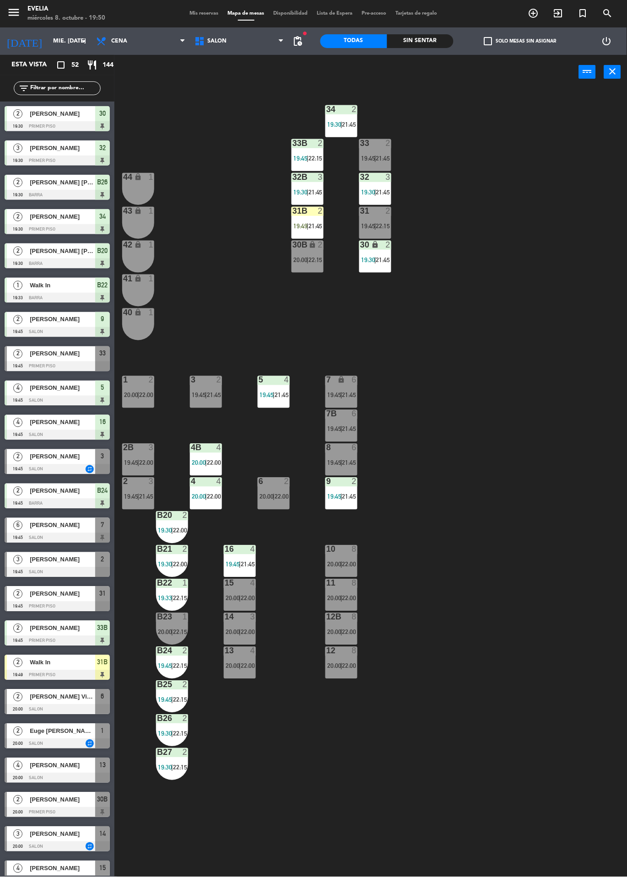
click at [480, 158] on div "34 2 19:30 | 21:45 33B 2 19:45 | 22:15 33 2 19:45 | 21:45 44 lock 1 32B 3 19:30…" at bounding box center [374, 483] width 506 height 788
click at [312, 221] on div "31B 2 19:49 | 21:45" at bounding box center [307, 223] width 32 height 32
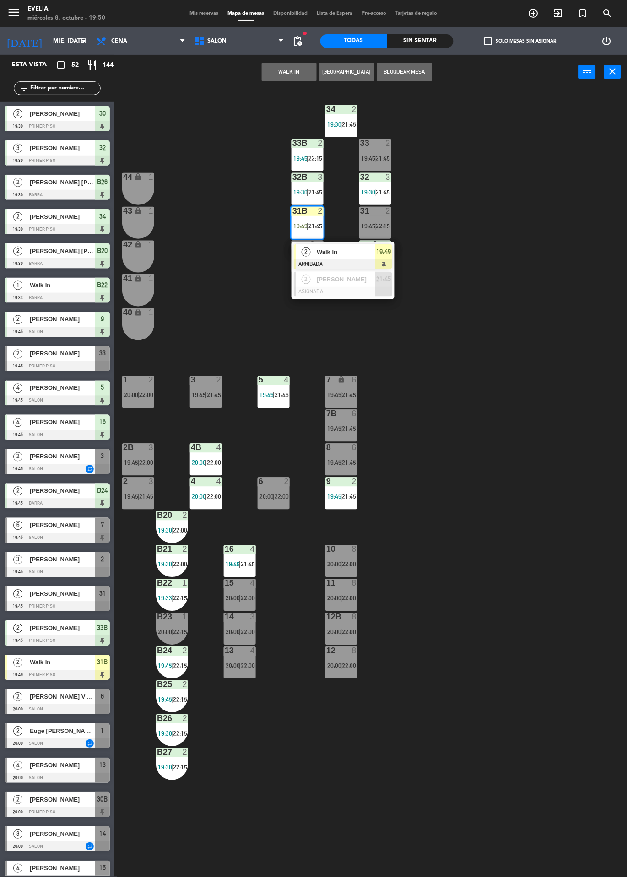
click at [375, 244] on div "19:49" at bounding box center [383, 251] width 17 height 15
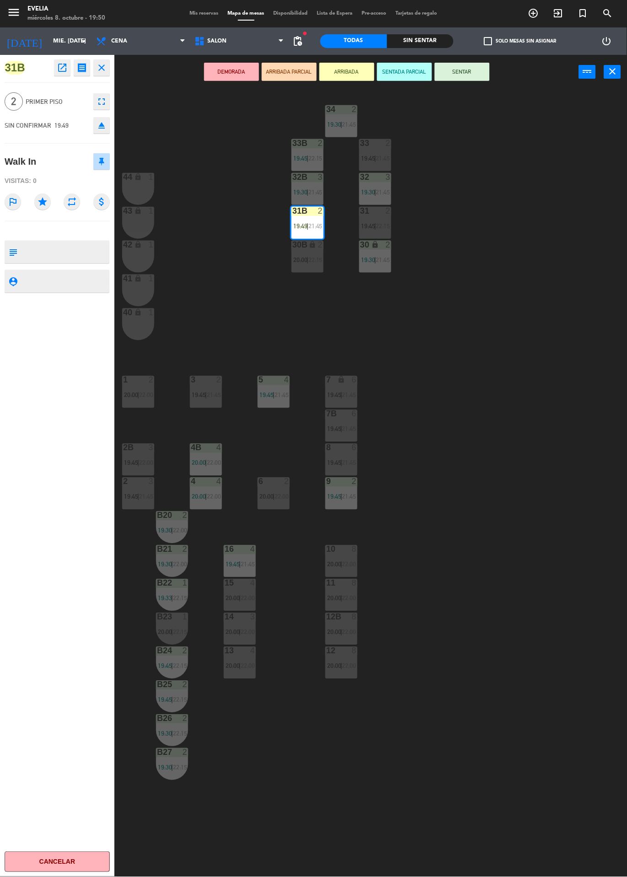
click at [459, 70] on button "SENTAR" at bounding box center [462, 72] width 55 height 18
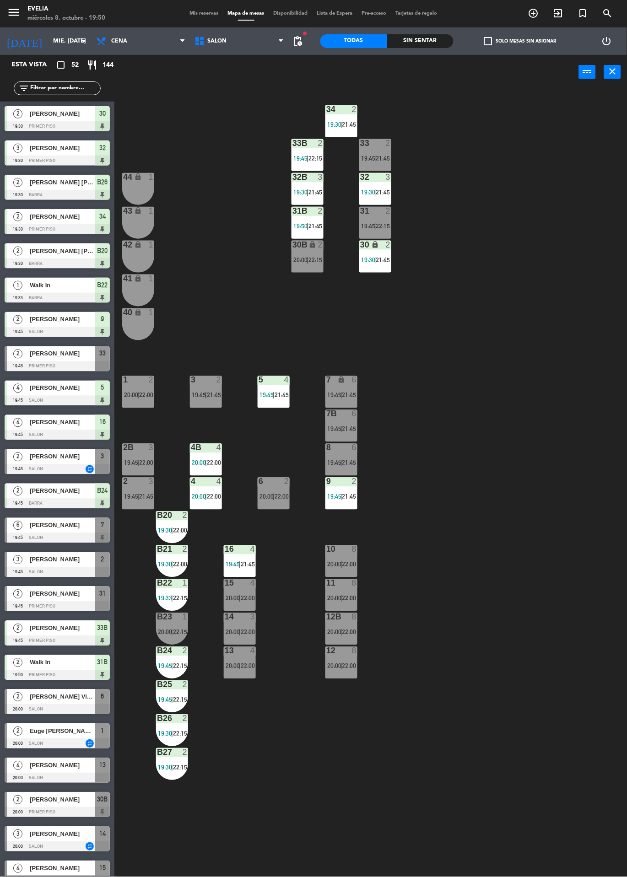
click at [5, 569] on div at bounding box center [57, 572] width 105 height 10
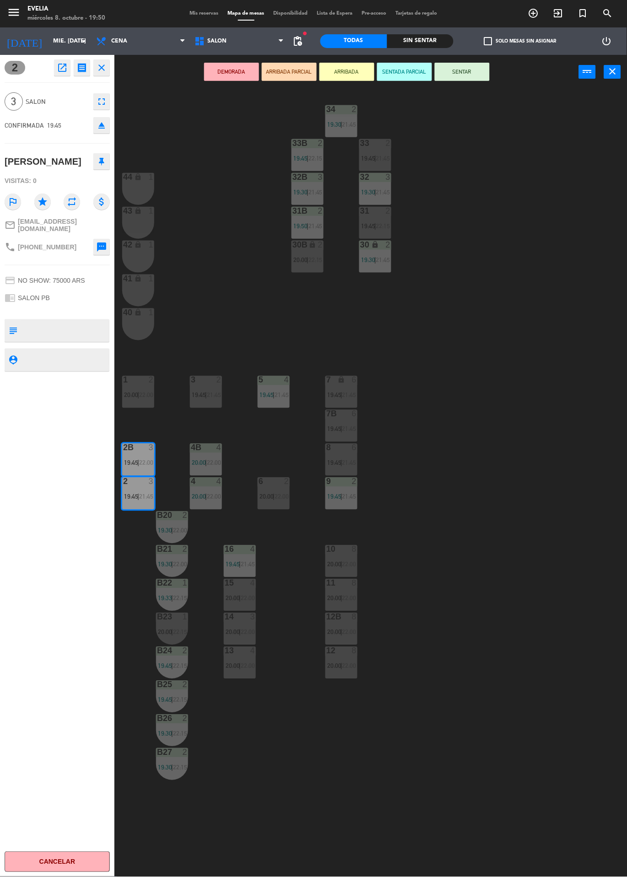
click at [453, 71] on button "SENTAR" at bounding box center [462, 72] width 55 height 18
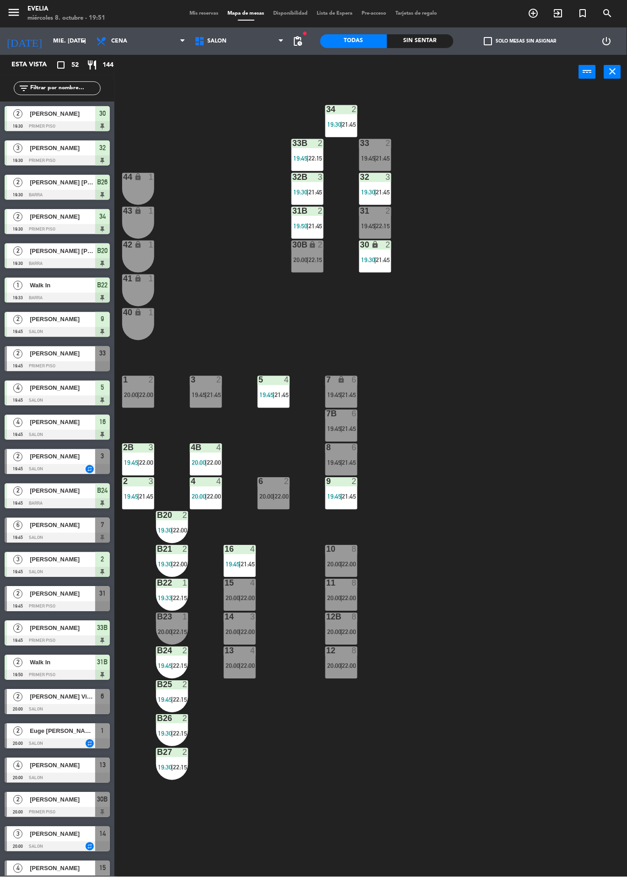
click at [163, 875] on div "34 2 19:30 | 21:45 33B 2 19:45 | 22:15 33 2 19:45 | 21:45 44 lock 1 32B 3 19:30…" at bounding box center [374, 483] width 506 height 788
click at [138, 875] on div "34 2 19:30 | 21:45 33B 2 19:45 | 22:15 33 2 19:45 | 21:45 44 lock 1 32B 3 19:30…" at bounding box center [374, 483] width 506 height 788
click at [107, 874] on div "15" at bounding box center [102, 868] width 15 height 15
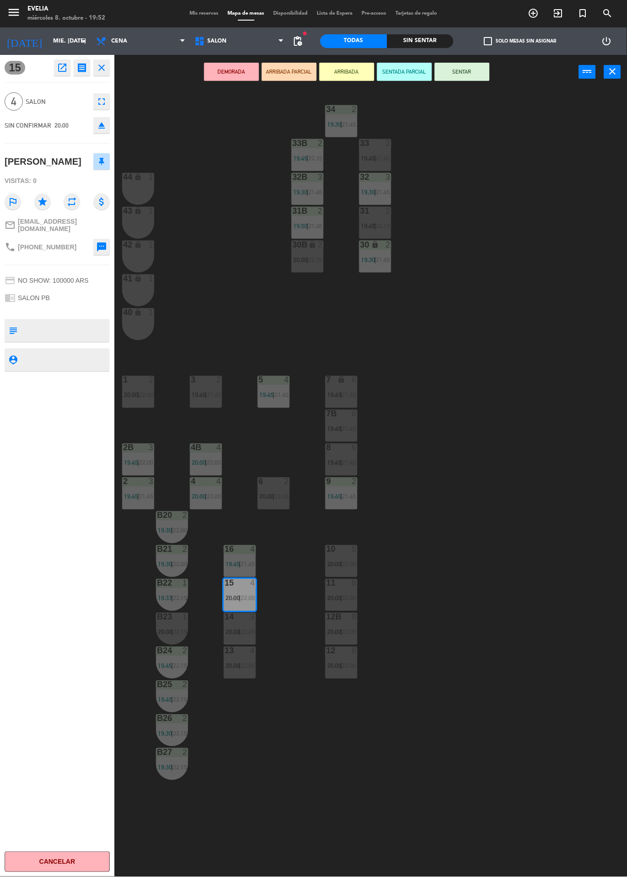
click at [37, 856] on button "Cancelar" at bounding box center [57, 862] width 105 height 21
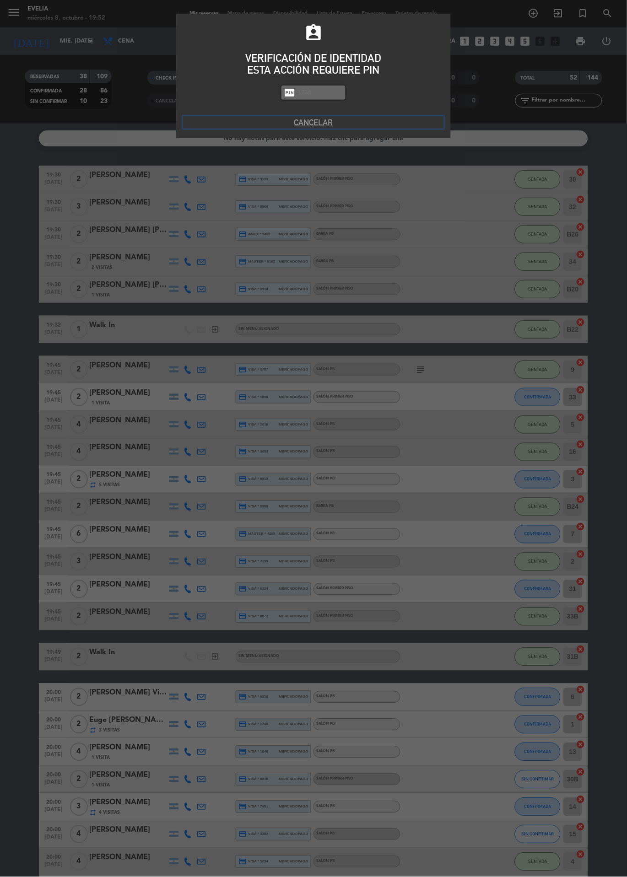
click at [318, 116] on button "Cancelar" at bounding box center [313, 122] width 261 height 12
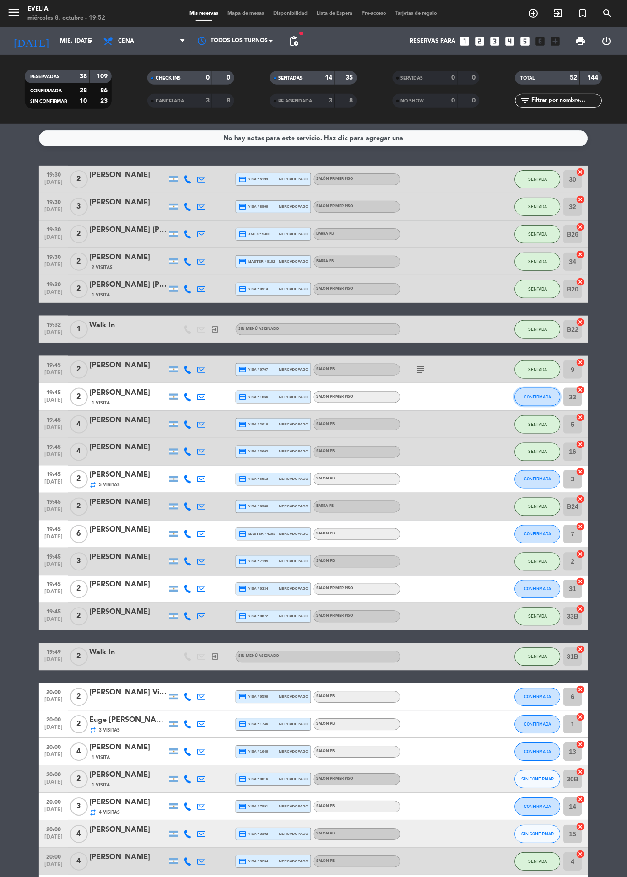
click at [538, 394] on span "CONFIRMADA" at bounding box center [537, 396] width 27 height 5
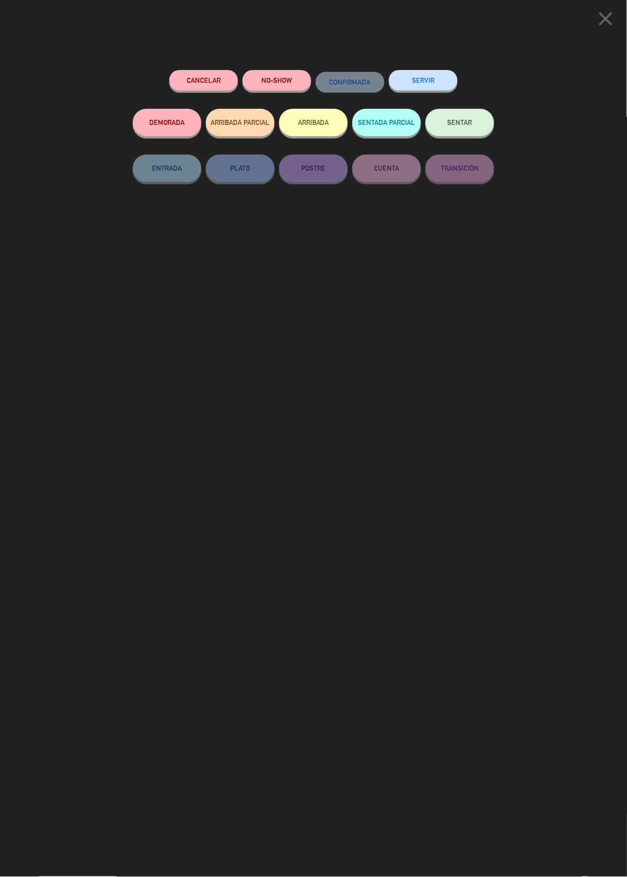
click at [479, 119] on button "SENTAR" at bounding box center [459, 122] width 69 height 27
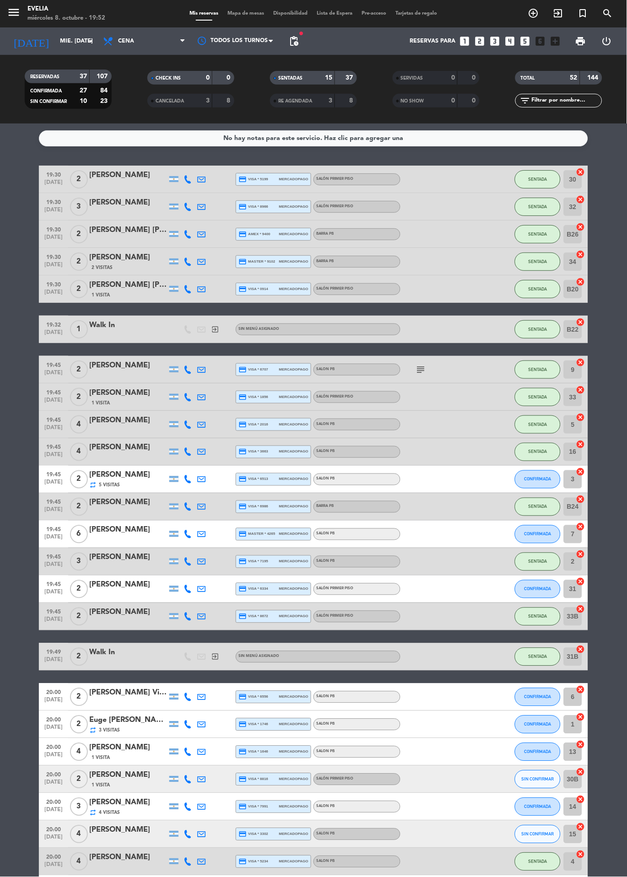
click at [256, 13] on span "Mapa de mesas" at bounding box center [246, 13] width 46 height 5
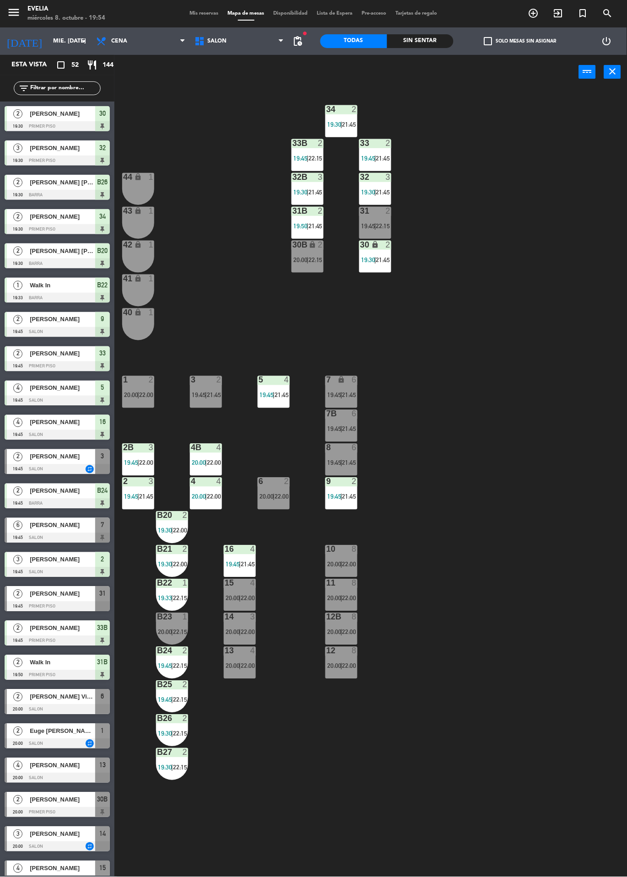
click at [181, 618] on div "1" at bounding box center [187, 617] width 15 height 8
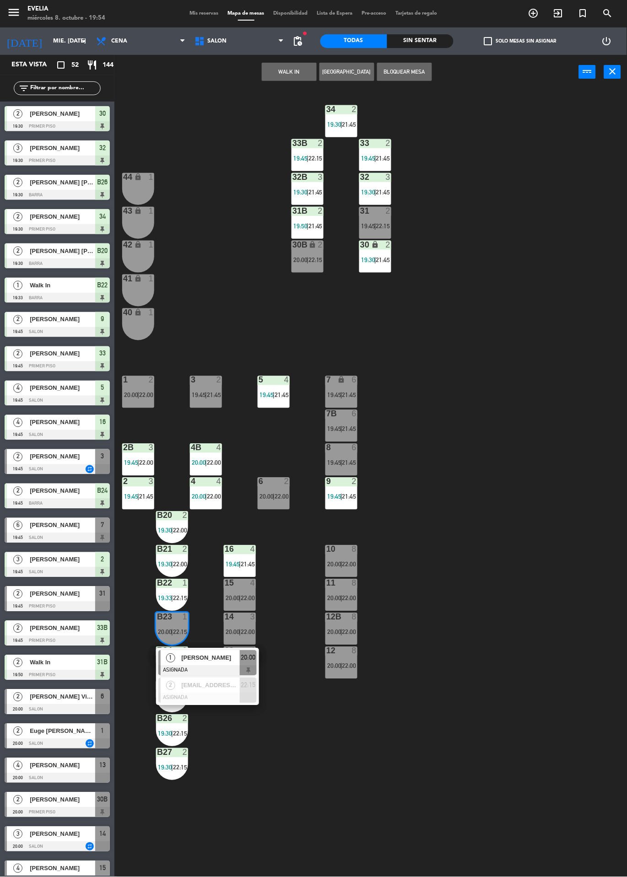
click at [175, 656] on div "1" at bounding box center [171, 657] width 20 height 15
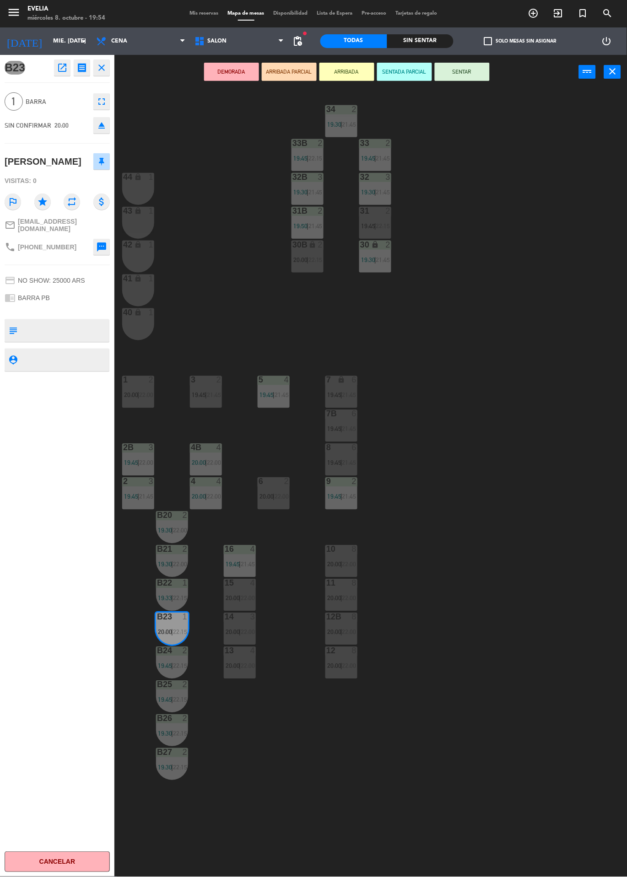
click at [479, 75] on button "SENTAR" at bounding box center [462, 72] width 55 height 18
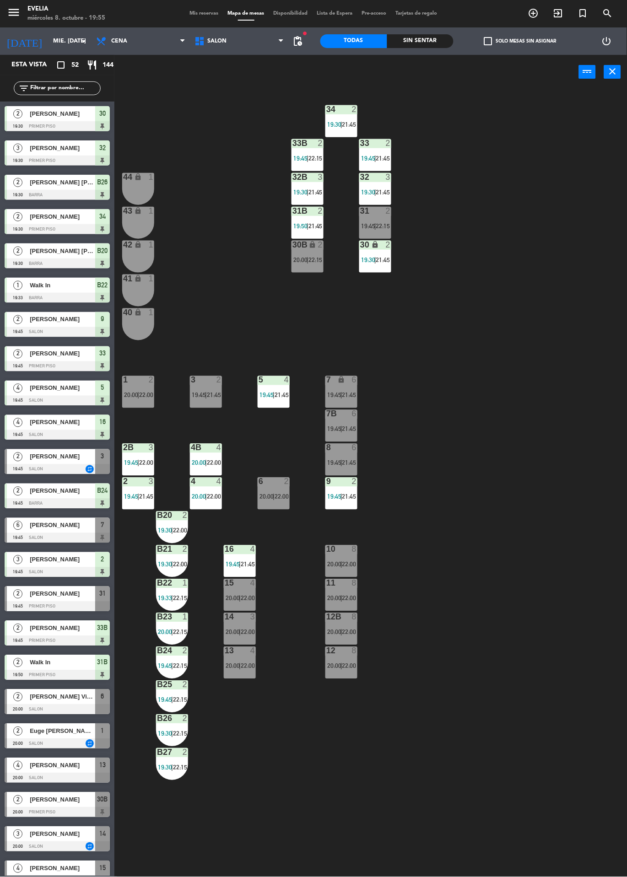
click at [28, 474] on div at bounding box center [57, 469] width 105 height 10
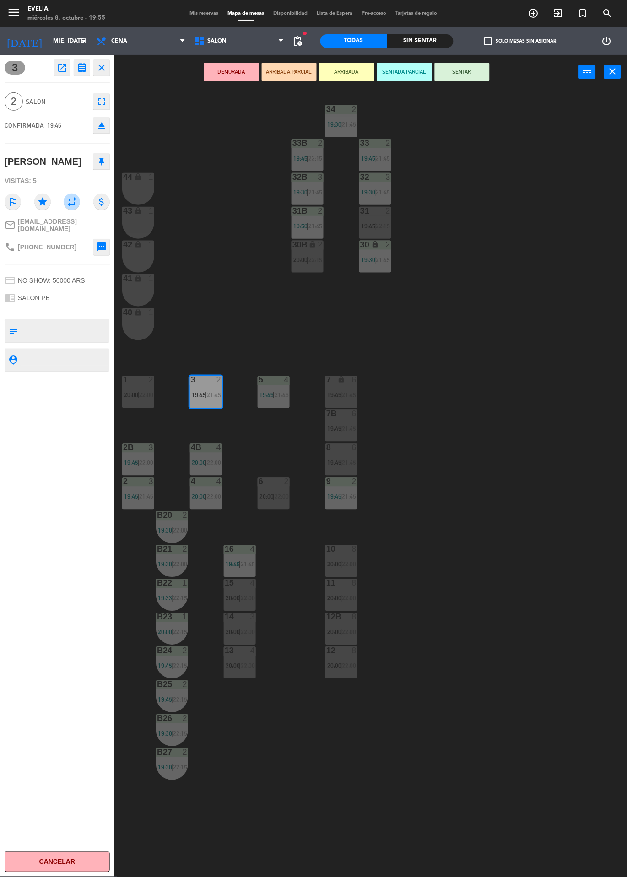
click at [479, 75] on button "SENTAR" at bounding box center [462, 72] width 55 height 18
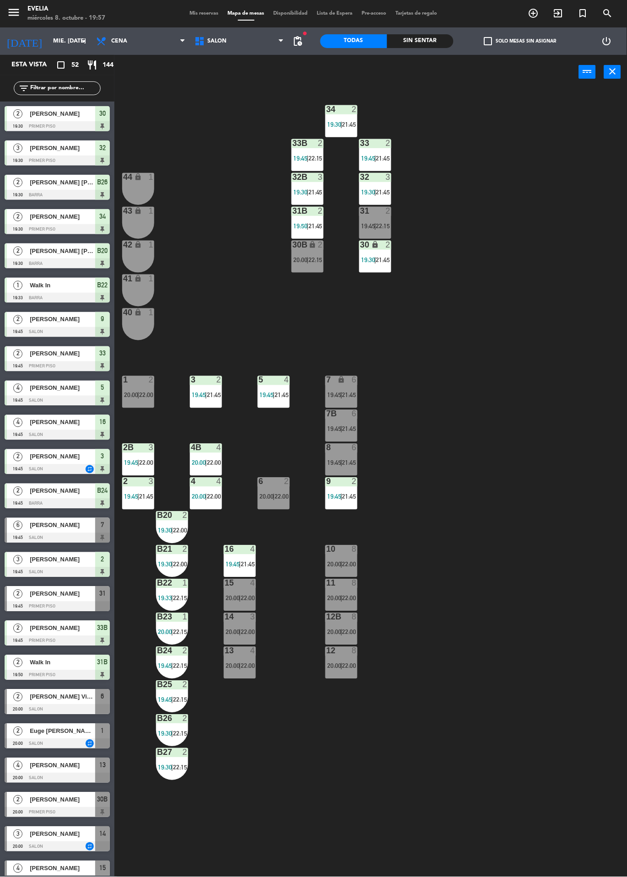
click at [354, 561] on span "22:00" at bounding box center [349, 564] width 14 height 7
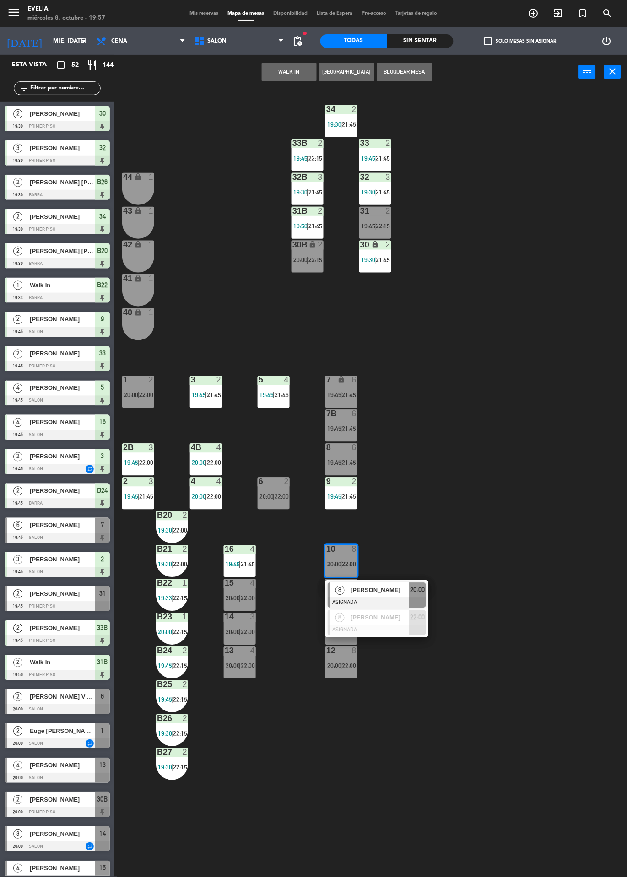
click at [355, 582] on div "8 [PERSON_NAME] ASIGNADA 20:00" at bounding box center [376, 595] width 103 height 30
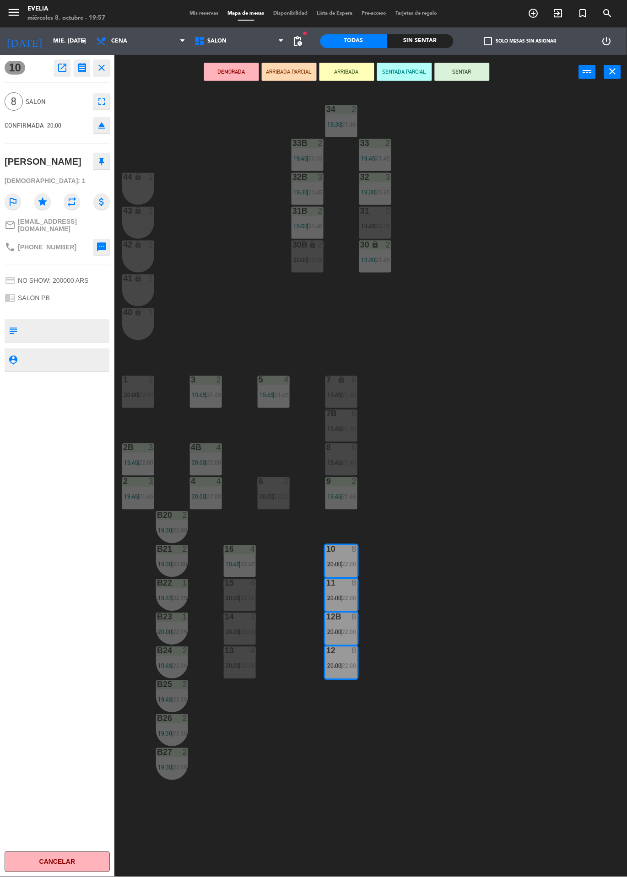
click at [485, 75] on button "SENTAR" at bounding box center [462, 72] width 55 height 18
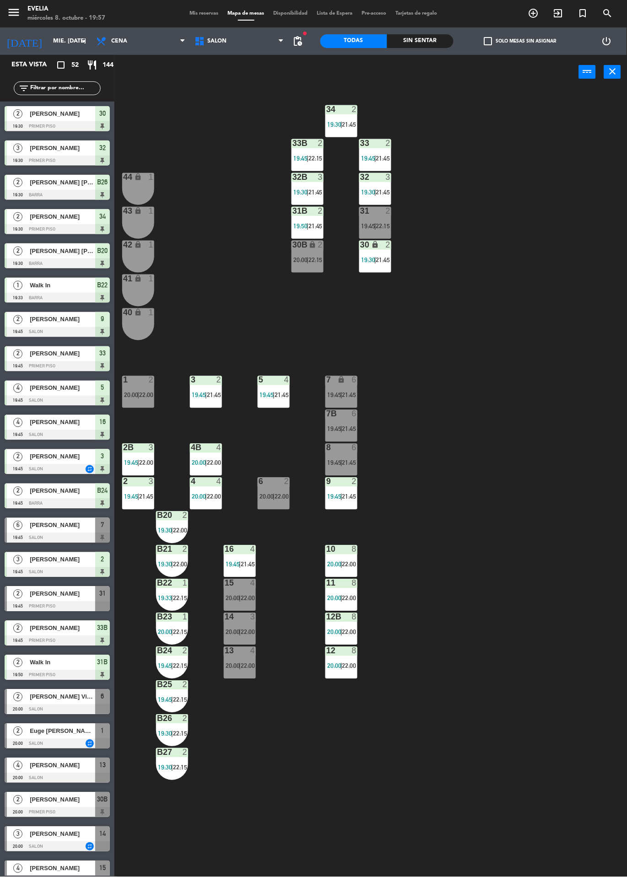
click at [380, 875] on div "34 2 19:30 | 21:45 33B 2 19:45 | 22:15 33 2 19:45 | 21:45 44 lock 1 32B 3 19:30…" at bounding box center [374, 483] width 506 height 788
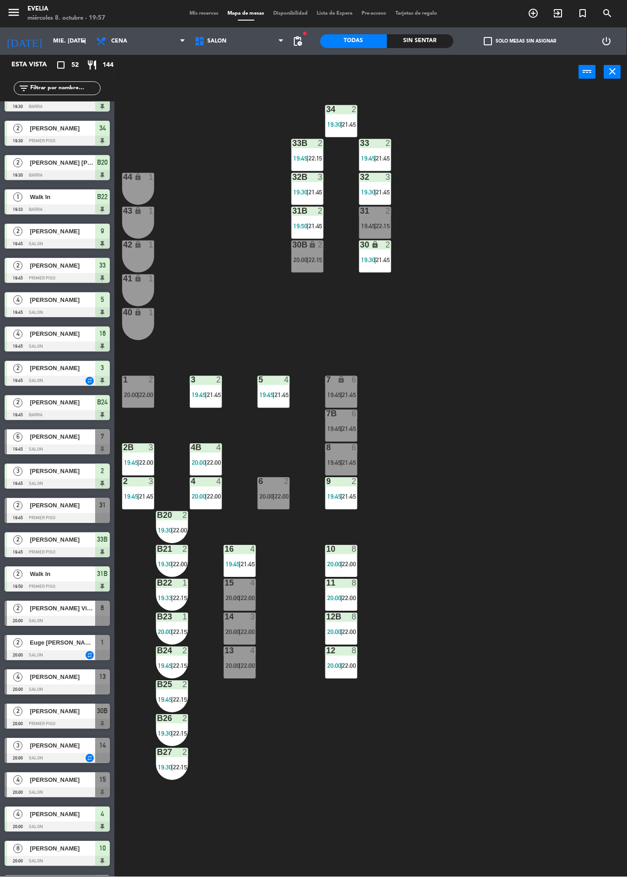
click at [51, 759] on div at bounding box center [57, 758] width 105 height 10
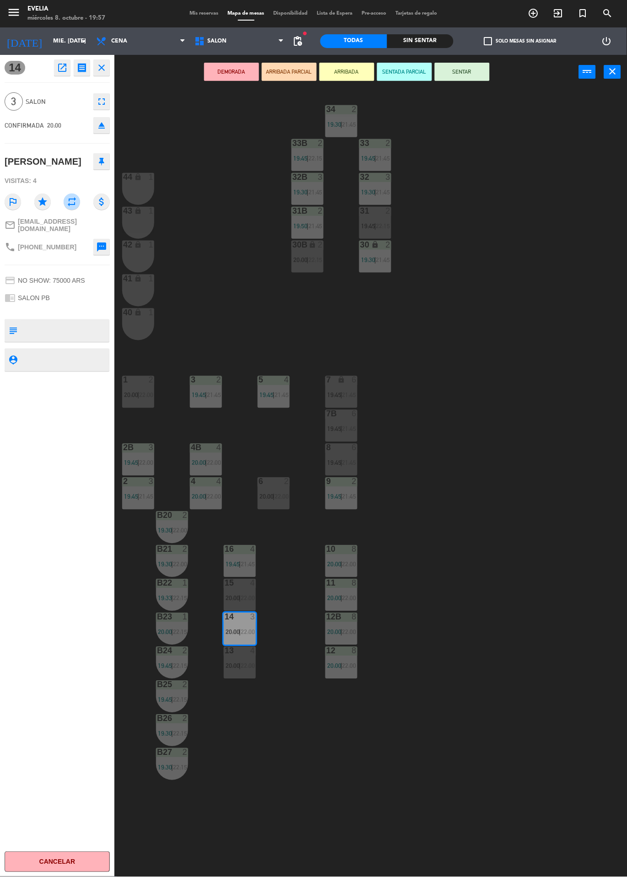
click at [481, 70] on button "SENTAR" at bounding box center [462, 72] width 55 height 18
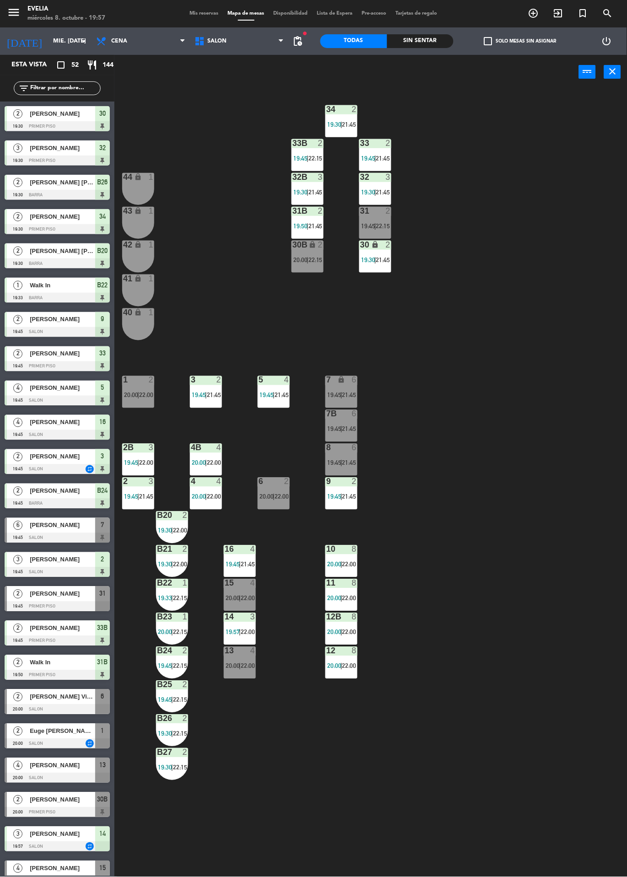
click at [252, 624] on div "14 3 19:57 | 22:00" at bounding box center [240, 629] width 32 height 32
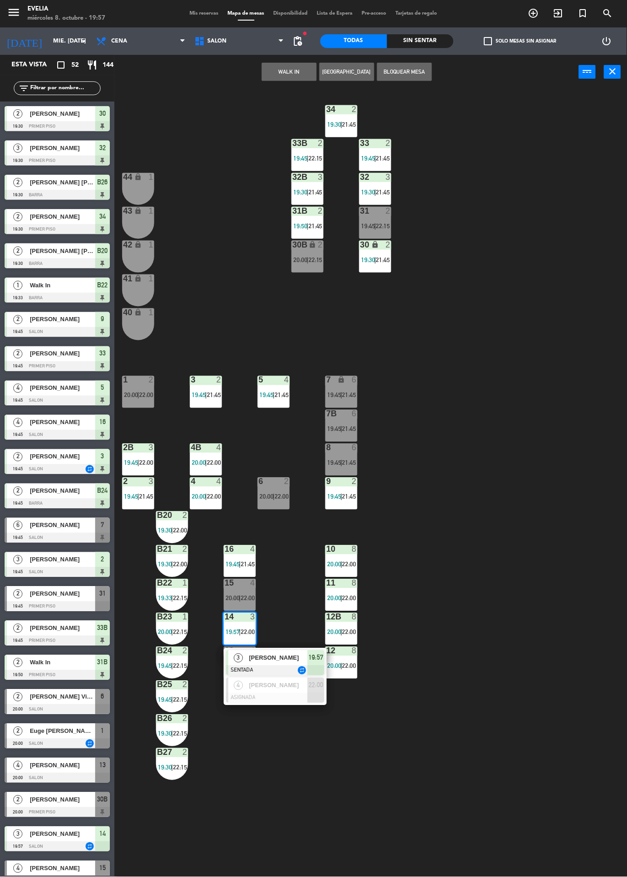
click at [294, 660] on span "[PERSON_NAME]" at bounding box center [278, 658] width 59 height 10
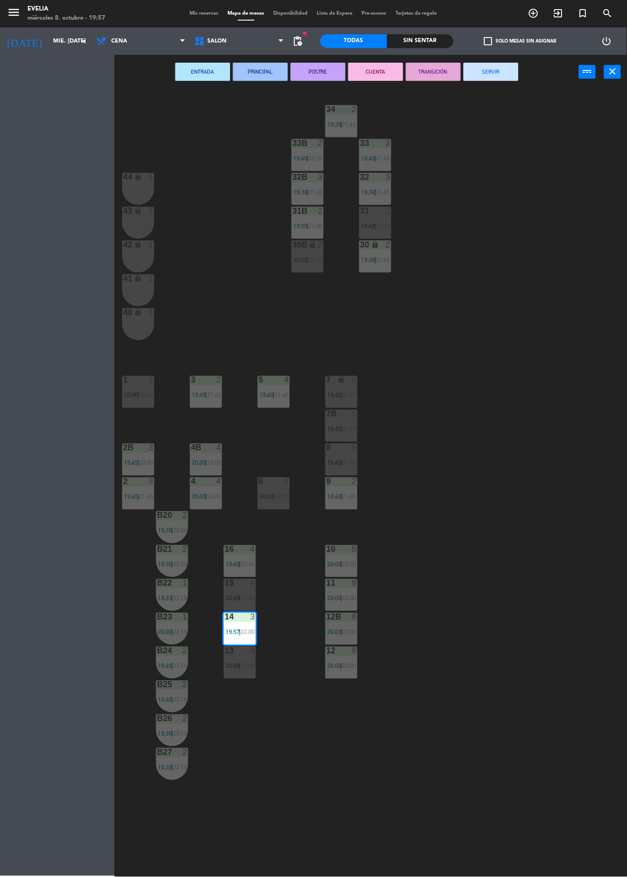
click at [248, 599] on span "22:00" at bounding box center [248, 598] width 14 height 7
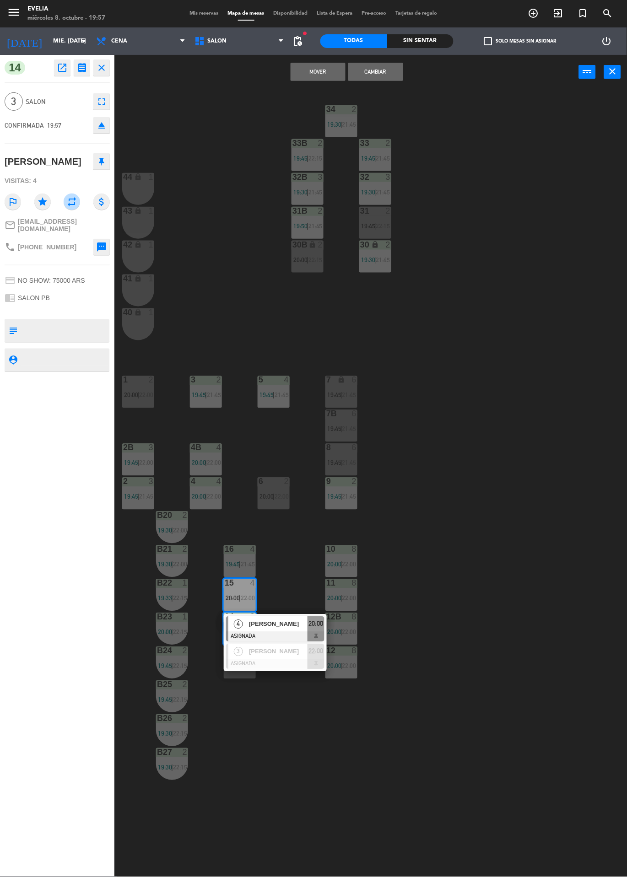
click at [370, 65] on button "Cambiar" at bounding box center [375, 72] width 55 height 18
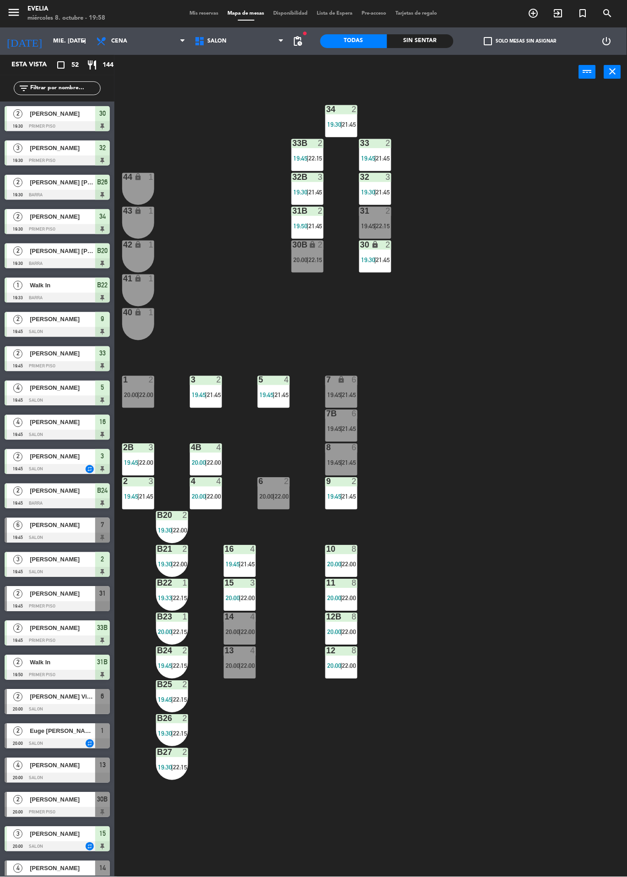
click at [506, 413] on div "34 2 19:30 | 21:45 33B 2 19:45 | 22:15 33 2 19:45 | 21:45 44 lock 1 32B 3 19:30…" at bounding box center [374, 483] width 506 height 788
click at [141, 188] on div "44 lock 1" at bounding box center [138, 189] width 32 height 32
click at [261, 90] on div "34 2 19:30 | 21:45 33B 2 19:45 | 22:15 33 2 19:45 | 21:45 44 lock 1 32B 3 19:30…" at bounding box center [374, 483] width 506 height 788
click at [138, 186] on div "44 lock 1" at bounding box center [138, 189] width 32 height 32
click at [254, 75] on button "WALK IN" at bounding box center [260, 72] width 55 height 18
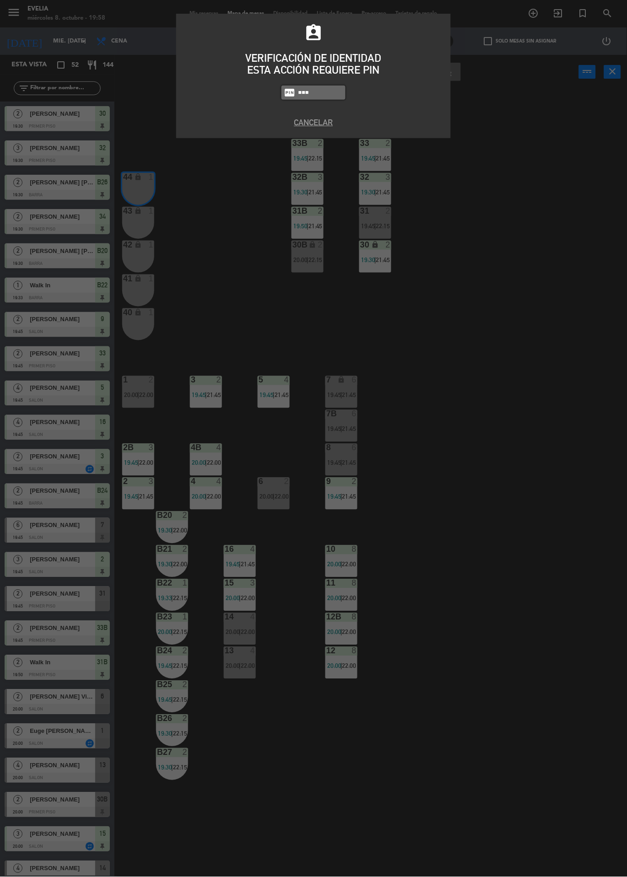
type input "6389"
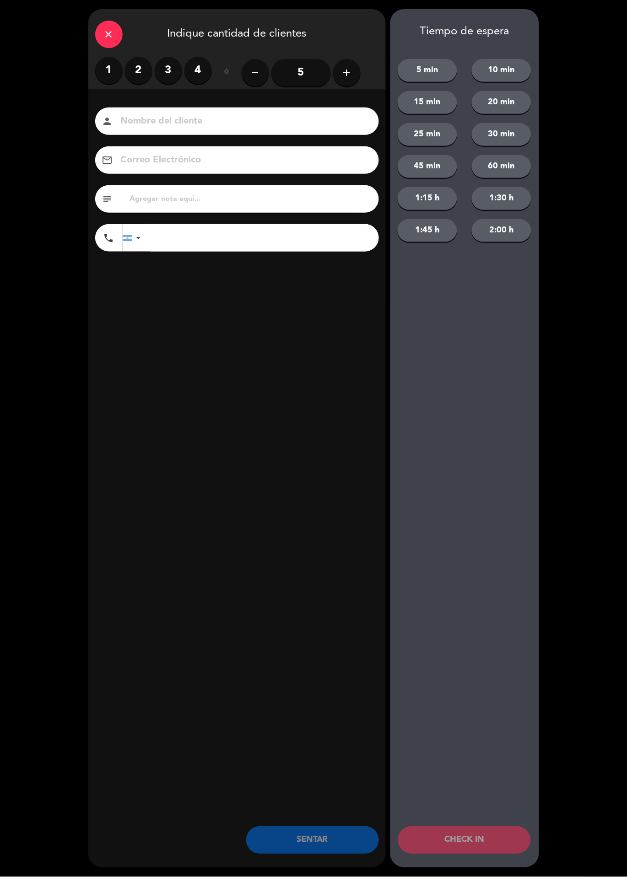
click at [108, 78] on label "1" at bounding box center [108, 70] width 27 height 27
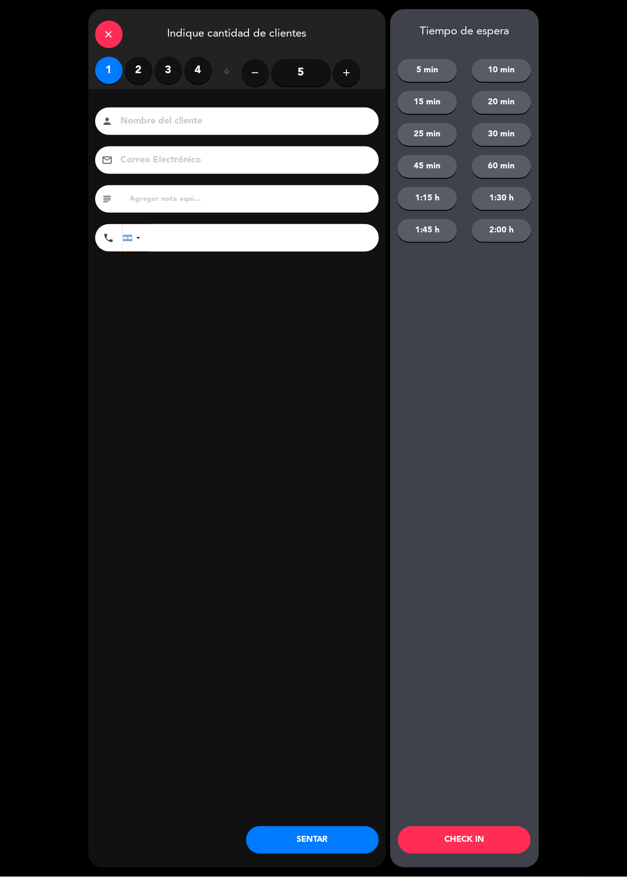
click at [497, 839] on button "CHECK IN" at bounding box center [464, 840] width 133 height 27
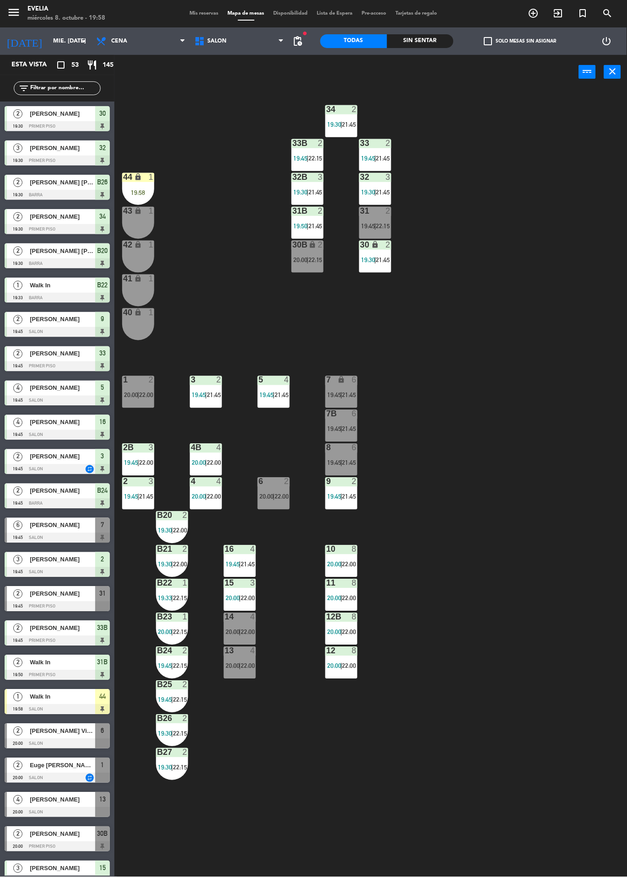
click at [140, 177] on icon "lock" at bounding box center [138, 177] width 8 height 8
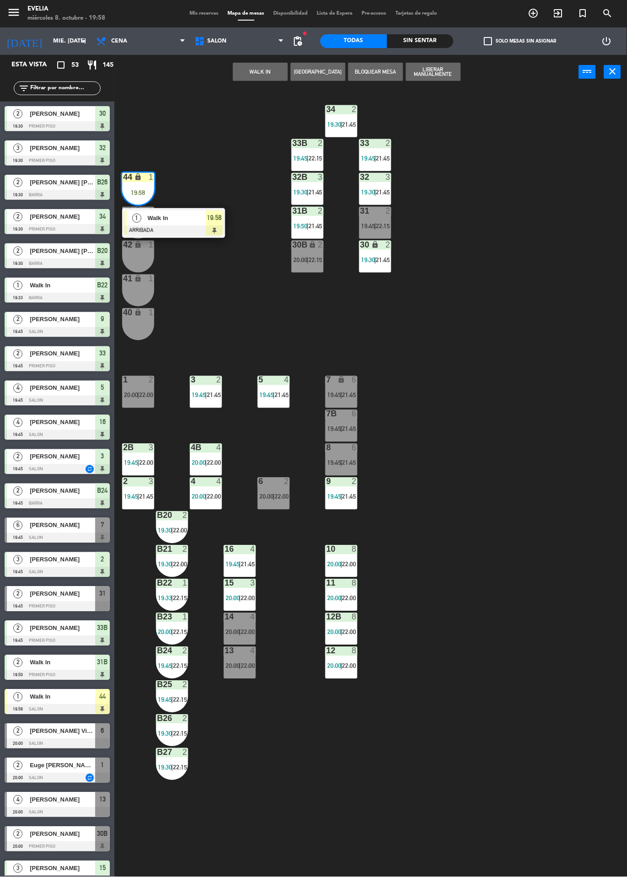
click at [190, 209] on div "1 Walk In ARRIBADA 19:58" at bounding box center [173, 223] width 103 height 30
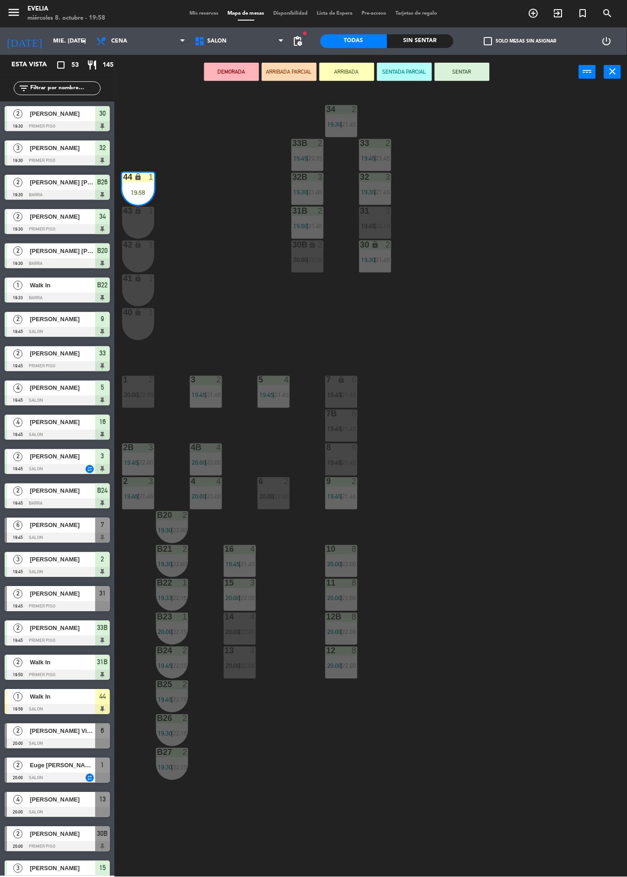
click at [458, 69] on button "SENTAR" at bounding box center [462, 72] width 55 height 18
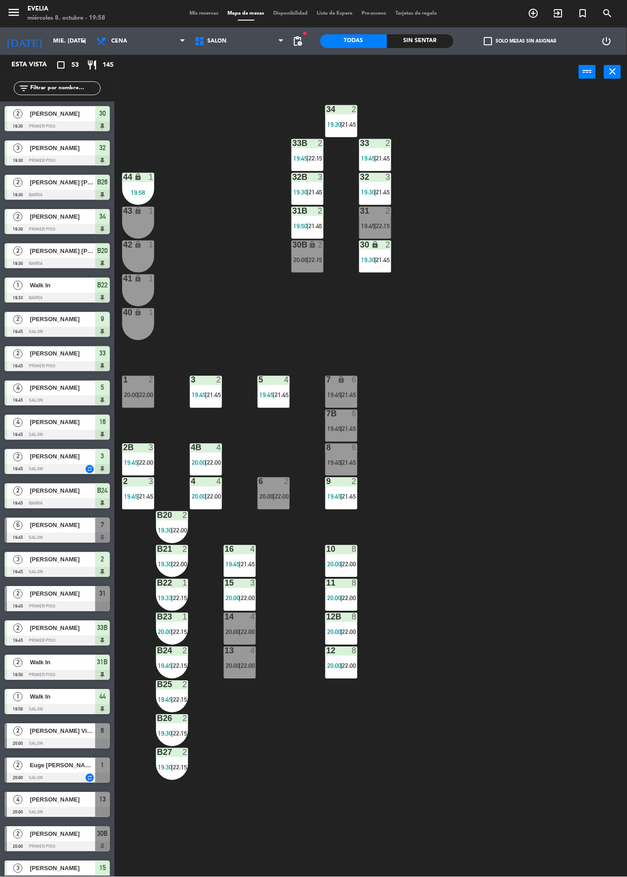
click at [265, 872] on div "34 2 19:30 | 21:45 33B 2 19:45 | 22:15 33 2 19:45 | 21:45 44 lock 1 19:58 32B 3…" at bounding box center [374, 483] width 506 height 788
click at [36, 874] on div "[PERSON_NAME]" at bounding box center [62, 868] width 66 height 15
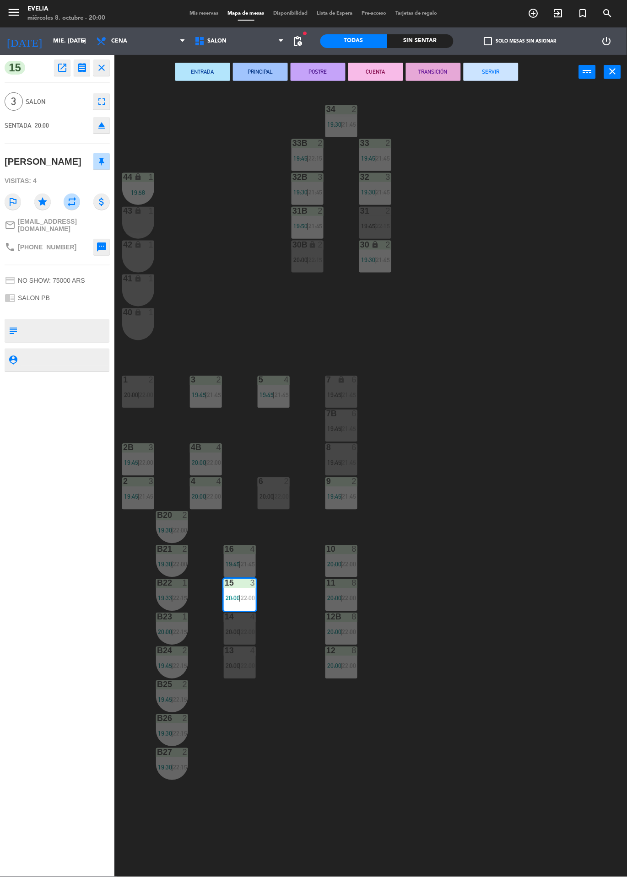
click at [519, 209] on div "34 2 19:30 | 21:45 33B 2 19:45 | 22:15 33 2 19:45 | 21:45 44 lock 1 19:58 32B 3…" at bounding box center [374, 483] width 506 height 788
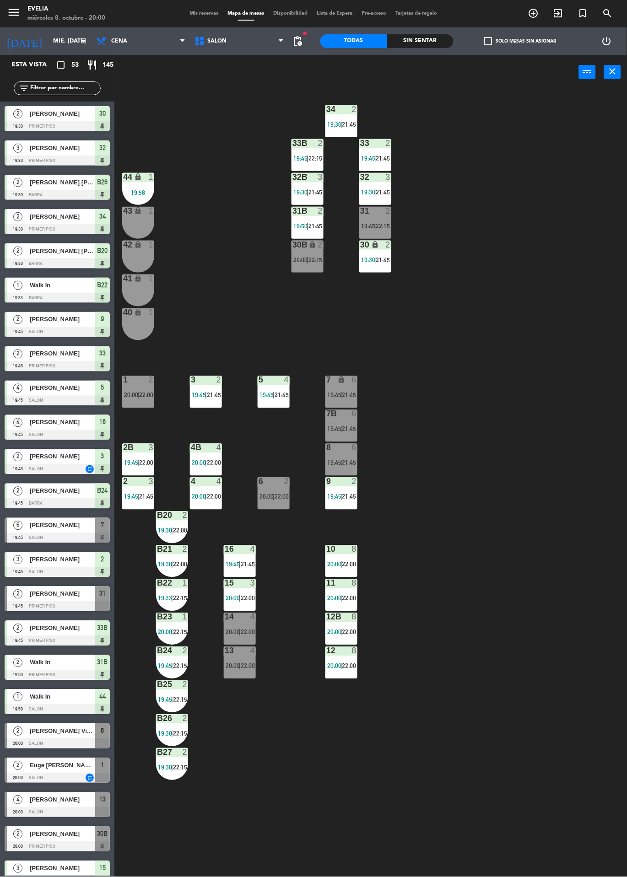
scroll to position [0, 0]
click at [475, 630] on div "34 2 19:30 | 21:45 33B 2 19:45 | 22:15 33 2 19:45 | 21:45 44 lock 1 19:58 32B 3…" at bounding box center [374, 483] width 506 height 788
click at [32, 533] on div at bounding box center [57, 538] width 105 height 10
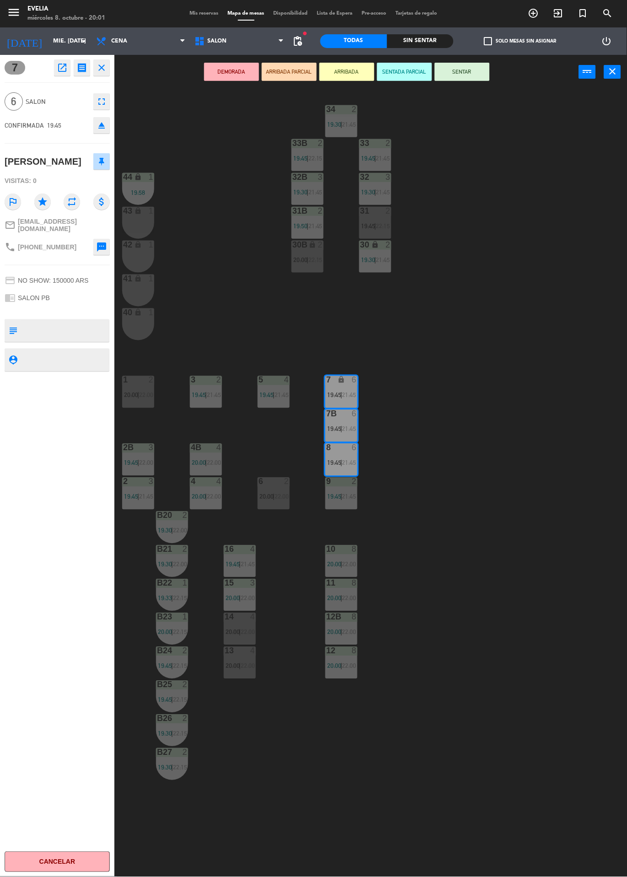
click at [453, 71] on button "SENTAR" at bounding box center [462, 72] width 55 height 18
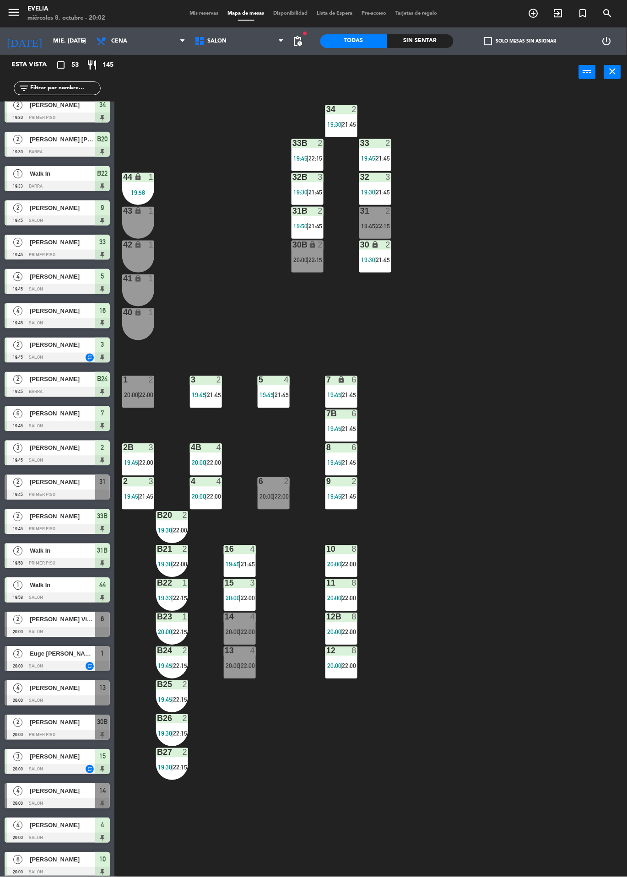
scroll to position [136, 0]
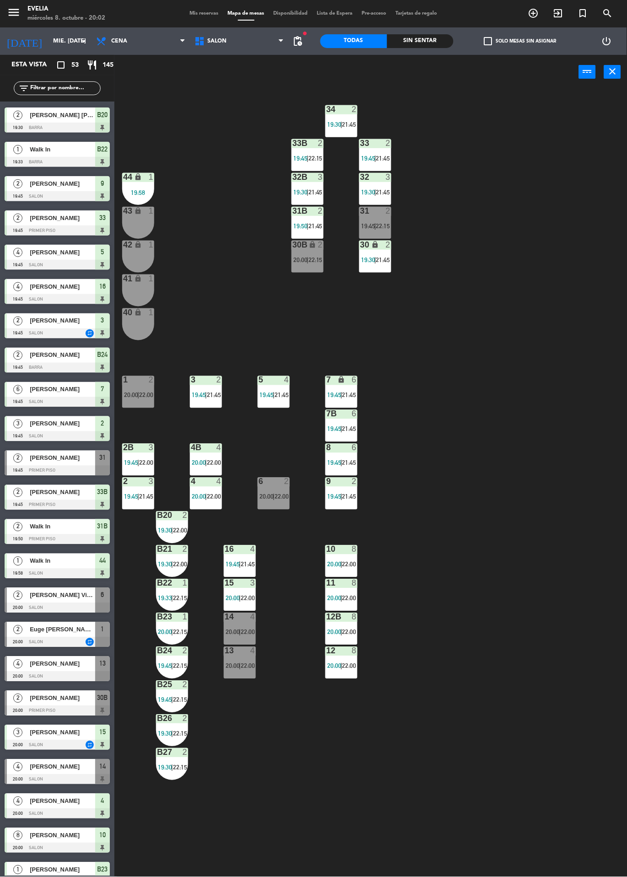
click at [20, 778] on div at bounding box center [57, 779] width 105 height 10
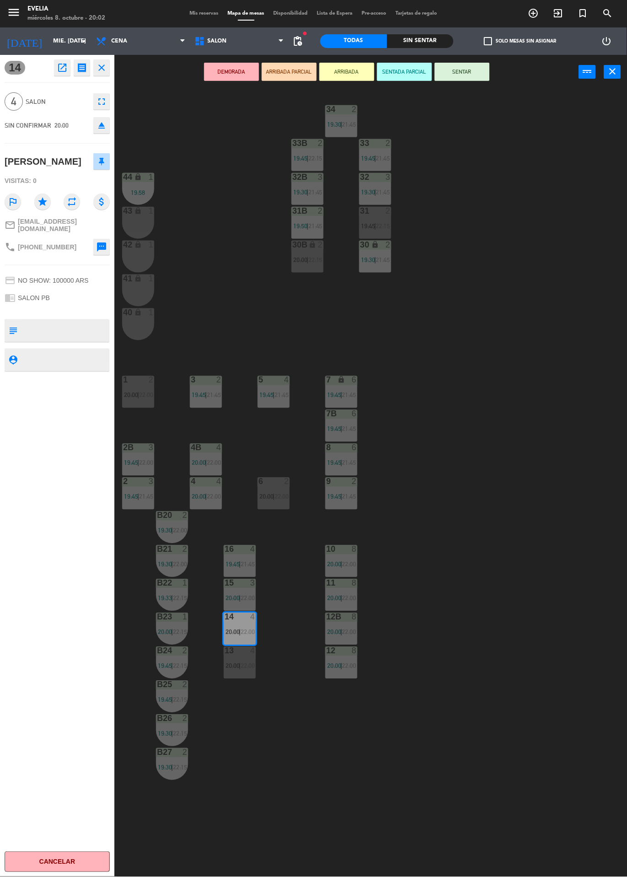
click at [482, 74] on button "SENTAR" at bounding box center [462, 72] width 55 height 18
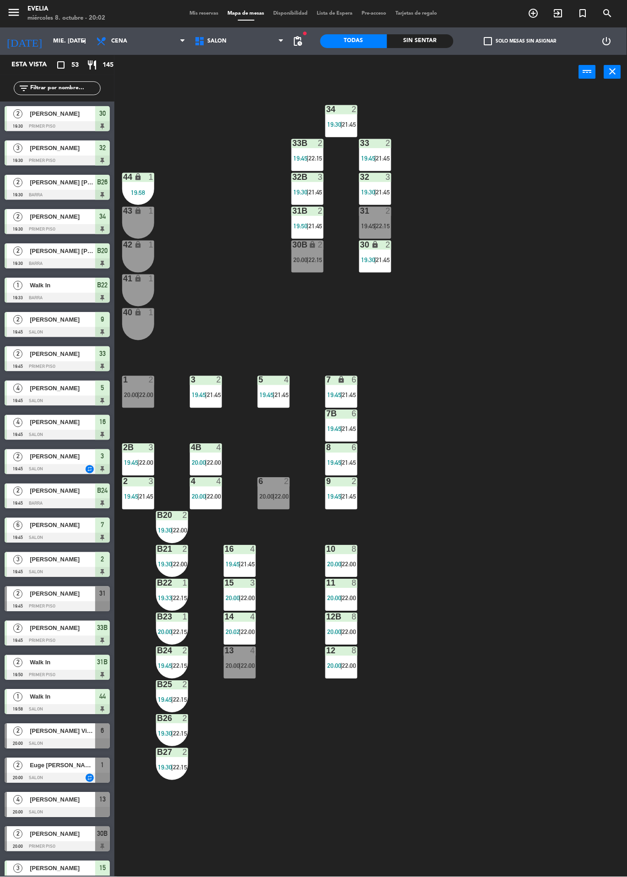
scroll to position [0, 0]
click at [604, 301] on div "34 2 19:30 | 21:45 33B 2 19:45 | 22:15 33 2 19:45 | 21:45 44 lock 1 19:58 32B 3…" at bounding box center [374, 483] width 506 height 788
click at [151, 870] on div "34 2 19:30 | 21:45 33B 2 19:45 | 22:15 33 2 19:45 | 21:45 44 lock 1 19:58 32B 3…" at bounding box center [374, 483] width 506 height 788
click at [251, 875] on div "34 2 19:30 | 21:45 33B 2 19:45 | 22:15 33 2 19:45 | 21:45 44 lock 1 19:58 32B 3…" at bounding box center [374, 483] width 506 height 788
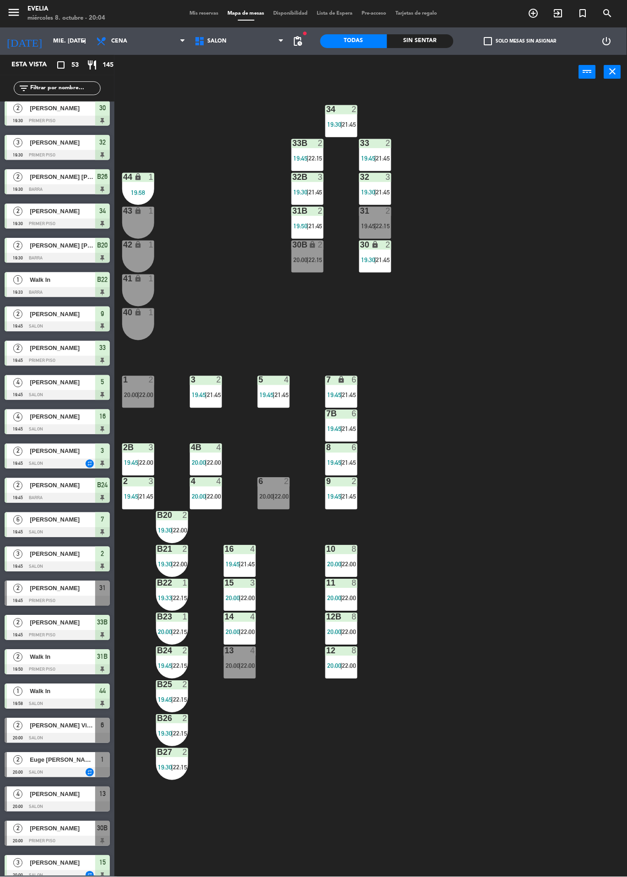
click at [311, 873] on div "34 2 19:30 | 21:45 33B 2 19:45 | 22:15 33 2 19:45 | 21:45 44 lock 1 19:58 32B 3…" at bounding box center [374, 483] width 506 height 788
click at [49, 728] on span "[PERSON_NAME] Viscarret" at bounding box center [62, 726] width 65 height 10
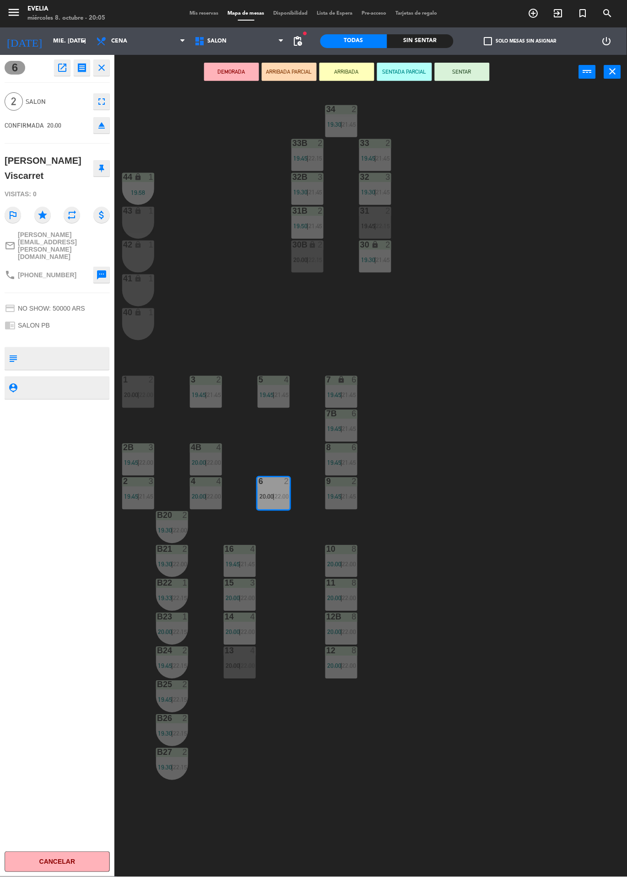
click at [464, 79] on button "SENTAR" at bounding box center [462, 72] width 55 height 18
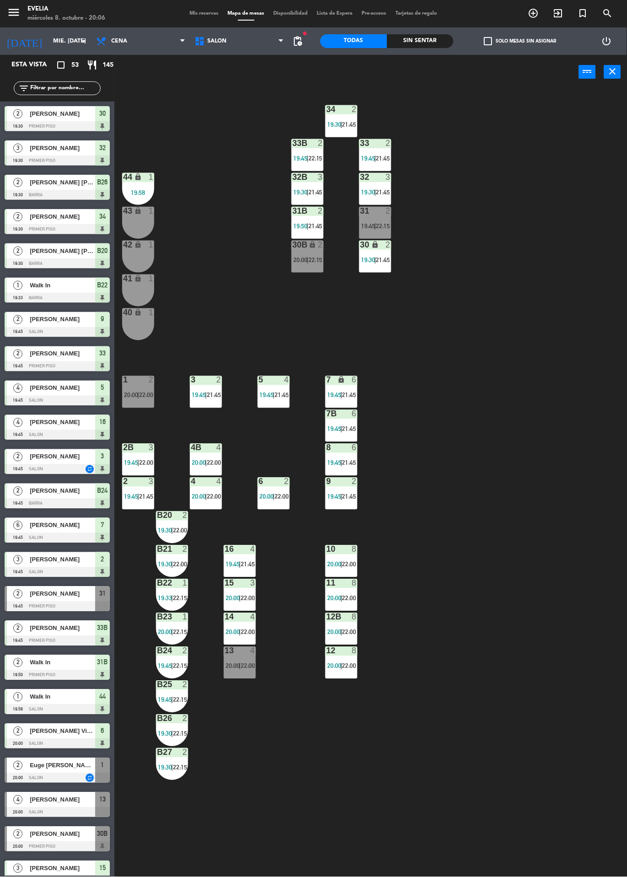
click at [35, 870] on span "[PERSON_NAME]" at bounding box center [62, 869] width 65 height 10
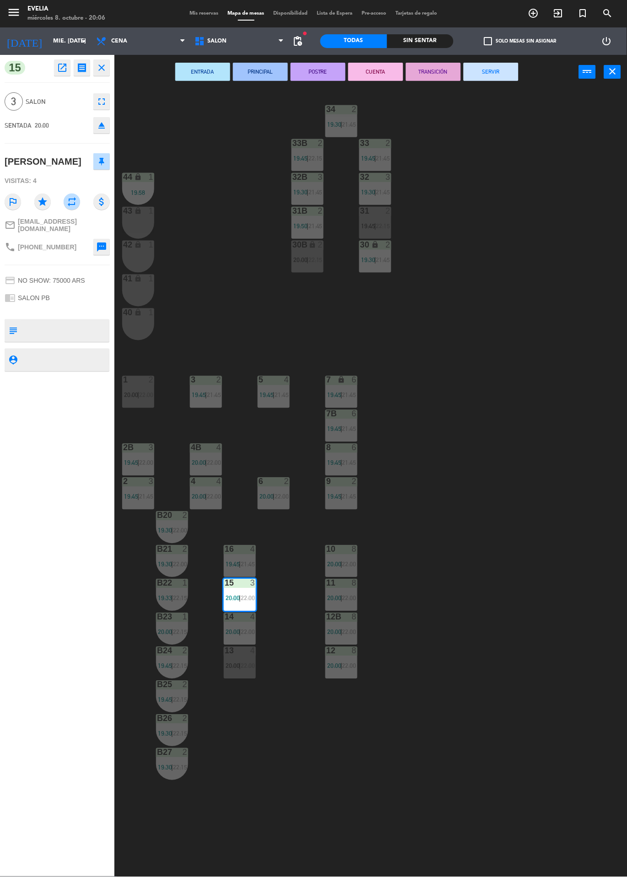
click at [243, 216] on div "34 2 19:30 | 21:45 33B 2 19:45 | 22:15 33 2 19:45 | 21:45 44 lock 1 19:58 32B 3…" at bounding box center [374, 483] width 506 height 788
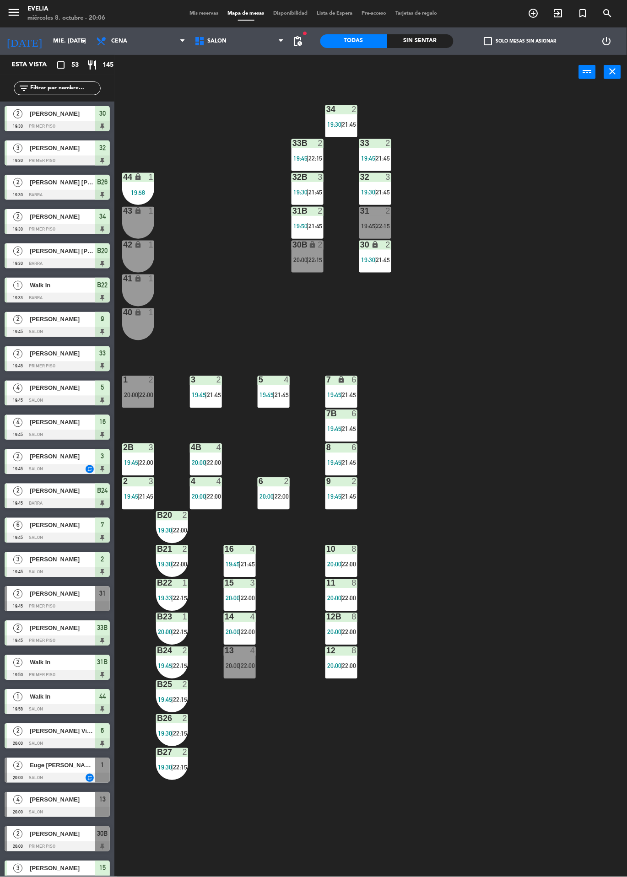
scroll to position [0, 0]
click at [130, 217] on div "43 lock 1" at bounding box center [138, 223] width 32 height 32
click at [142, 252] on div "42 lock 1" at bounding box center [138, 257] width 32 height 32
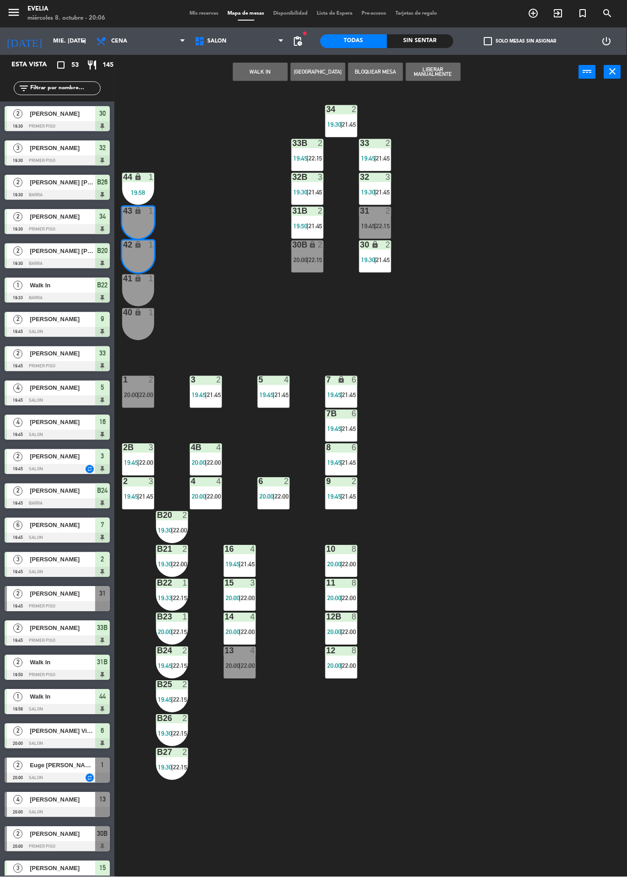
click at [252, 68] on button "WALK IN" at bounding box center [260, 72] width 55 height 18
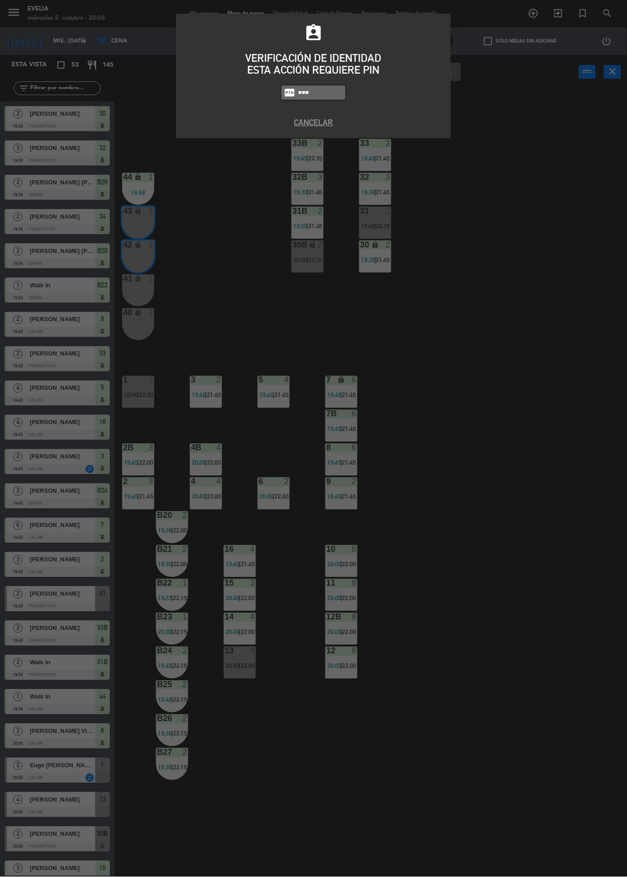
type input "6389"
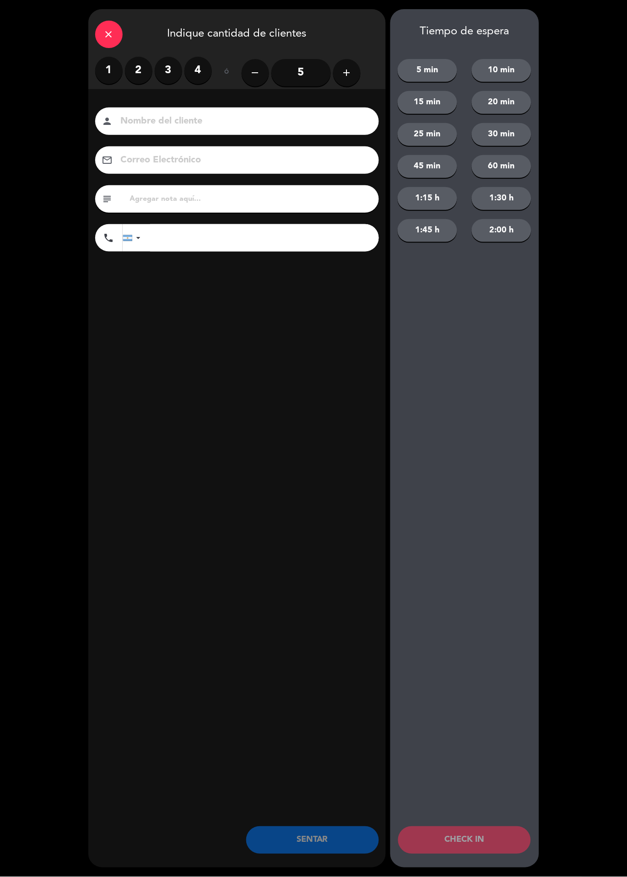
click at [134, 74] on label "2" at bounding box center [138, 70] width 27 height 27
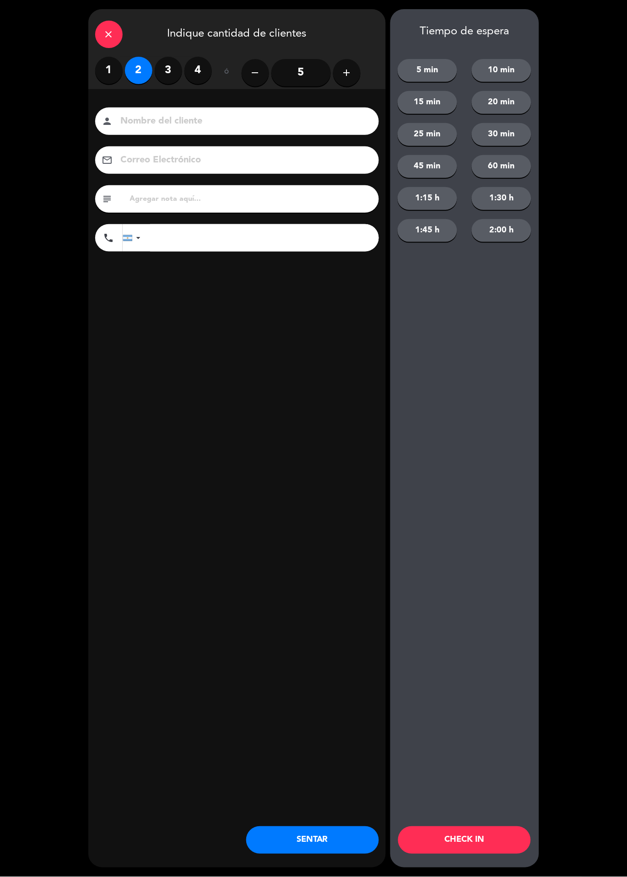
click at [209, 129] on input at bounding box center [243, 121] width 247 height 16
type input "[PERSON_NAME]"
click at [251, 371] on div "close Indique cantidad de clientes 1 2 3 4 ó remove 5 add Nombre del cliente pe…" at bounding box center [236, 438] width 297 height 859
click at [488, 844] on button "CHECK IN" at bounding box center [464, 840] width 133 height 27
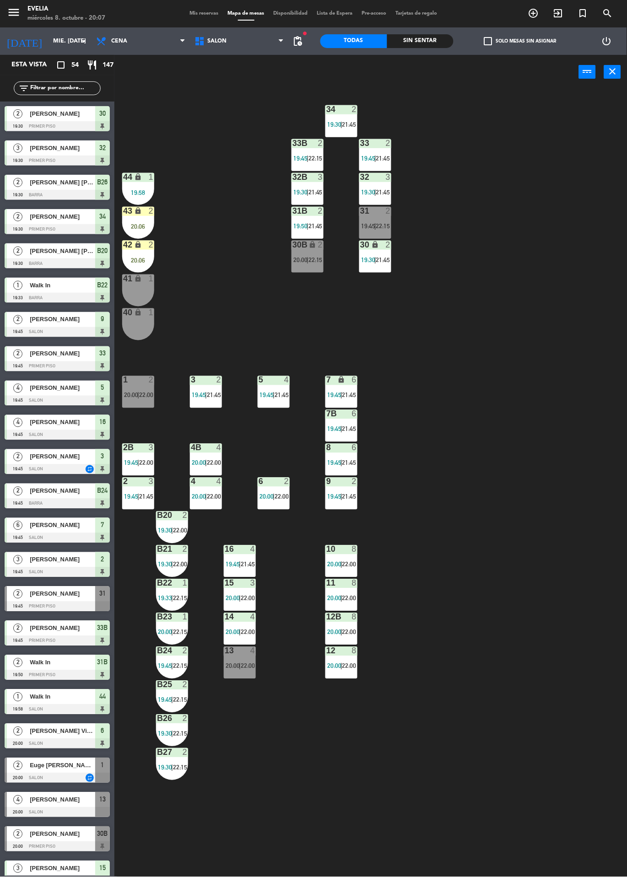
click at [87, 876] on div at bounding box center [57, 881] width 105 height 10
click at [138, 225] on div "20:06" at bounding box center [138, 226] width 32 height 6
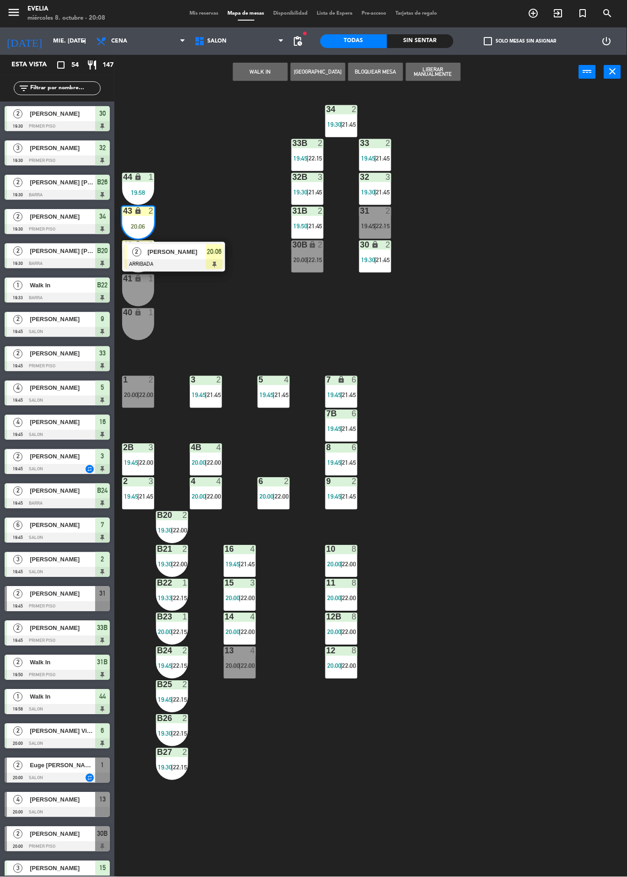
click at [174, 247] on span "[PERSON_NAME]" at bounding box center [176, 252] width 59 height 10
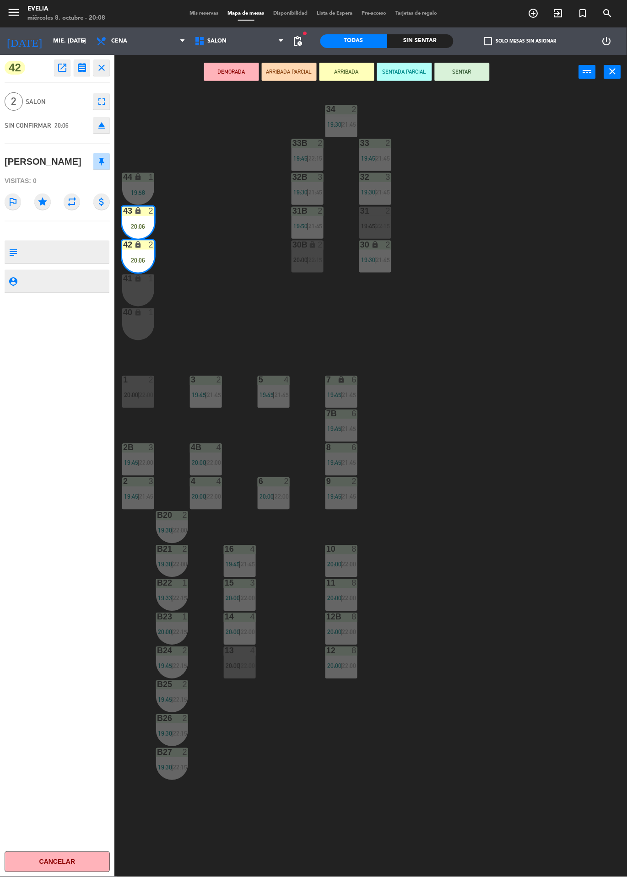
click at [483, 76] on button "SENTAR" at bounding box center [462, 72] width 55 height 18
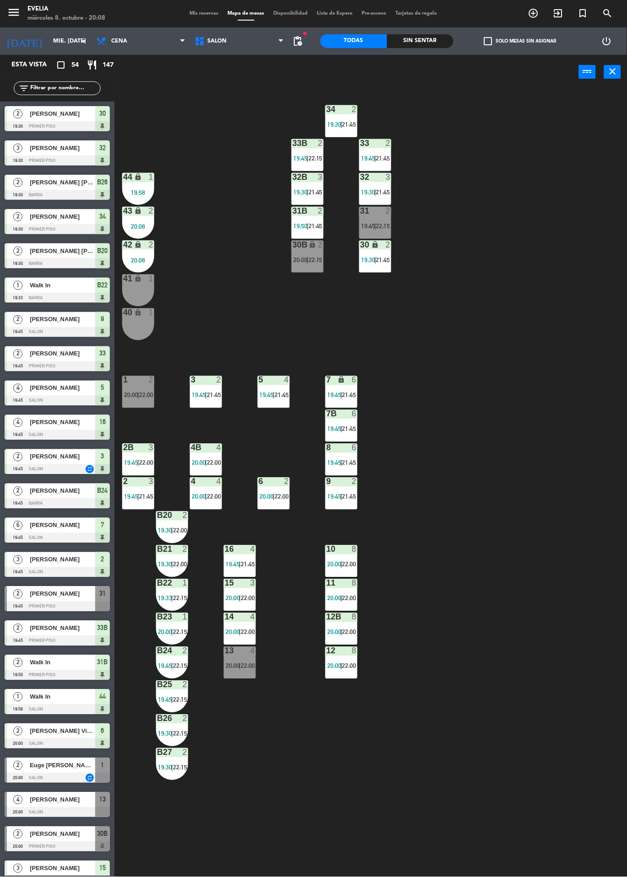
click at [38, 772] on div "Euge [PERSON_NAME]" at bounding box center [62, 765] width 66 height 15
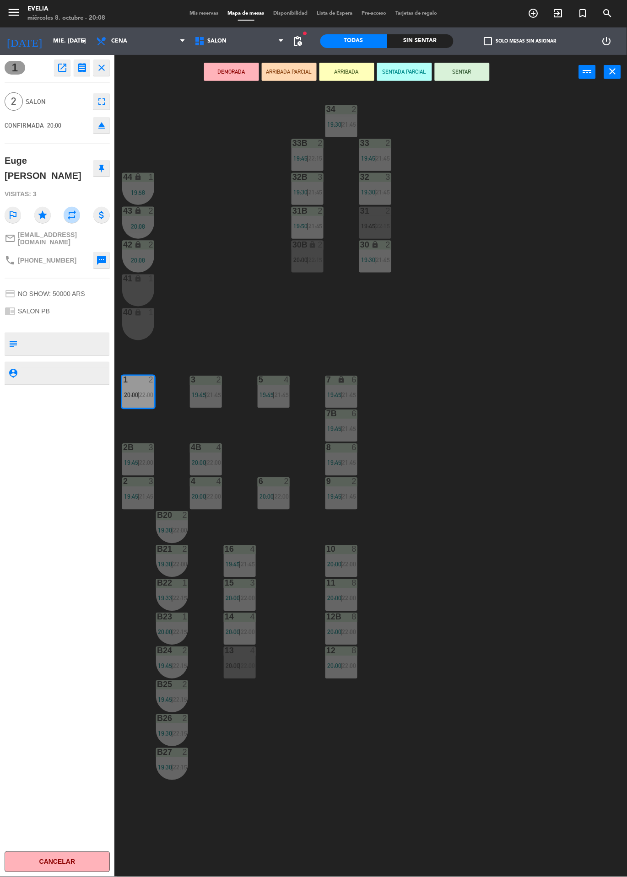
click at [482, 66] on button "SENTAR" at bounding box center [462, 72] width 55 height 18
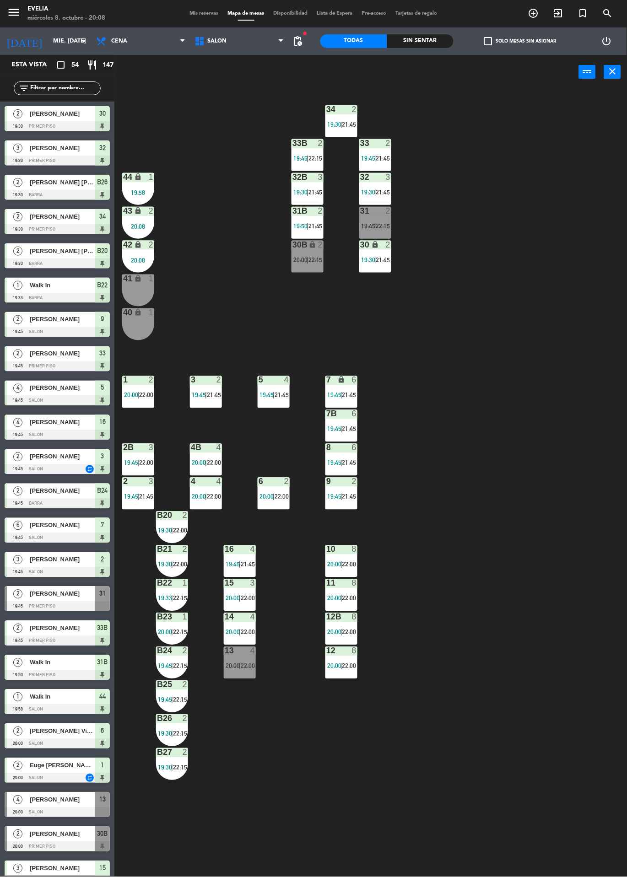
click at [242, 675] on div "13 4 20:00 | 22:00" at bounding box center [240, 663] width 32 height 32
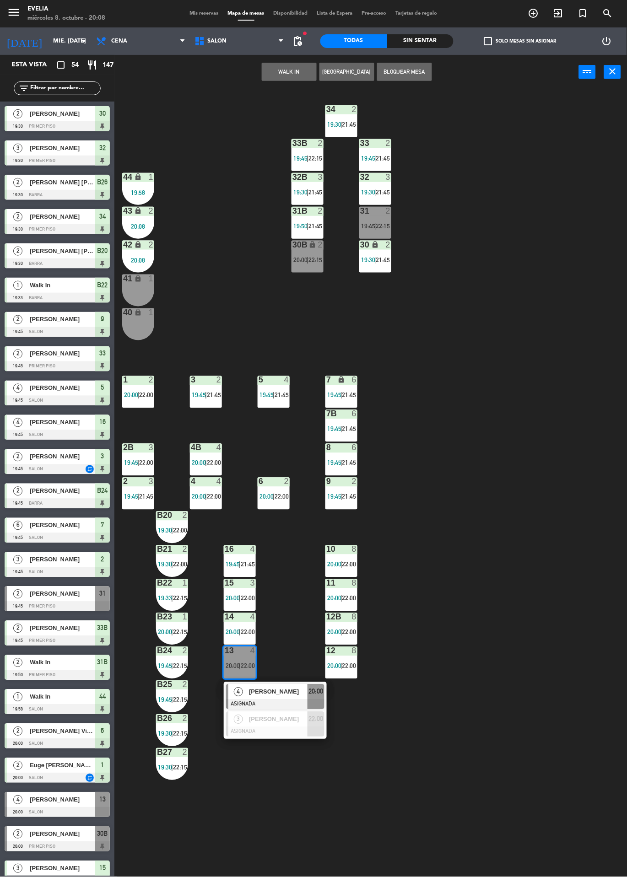
click at [550, 436] on div "34 2 19:30 | 21:45 33B 2 19:45 | 22:15 33 2 19:45 | 21:45 44 lock 1 19:58 32B 3…" at bounding box center [374, 483] width 506 height 788
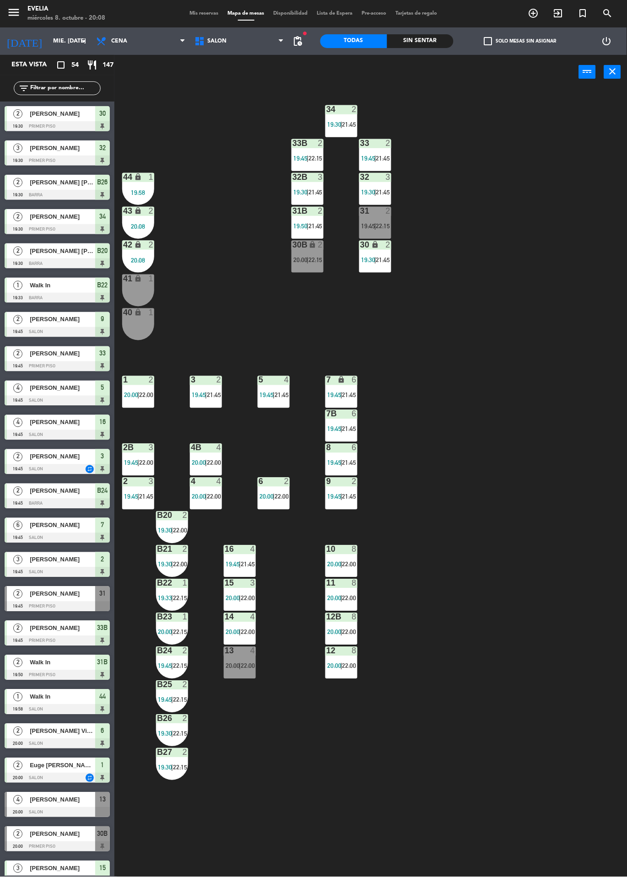
click at [334, 559] on div "10 8 20:00 | 22:00" at bounding box center [341, 561] width 32 height 32
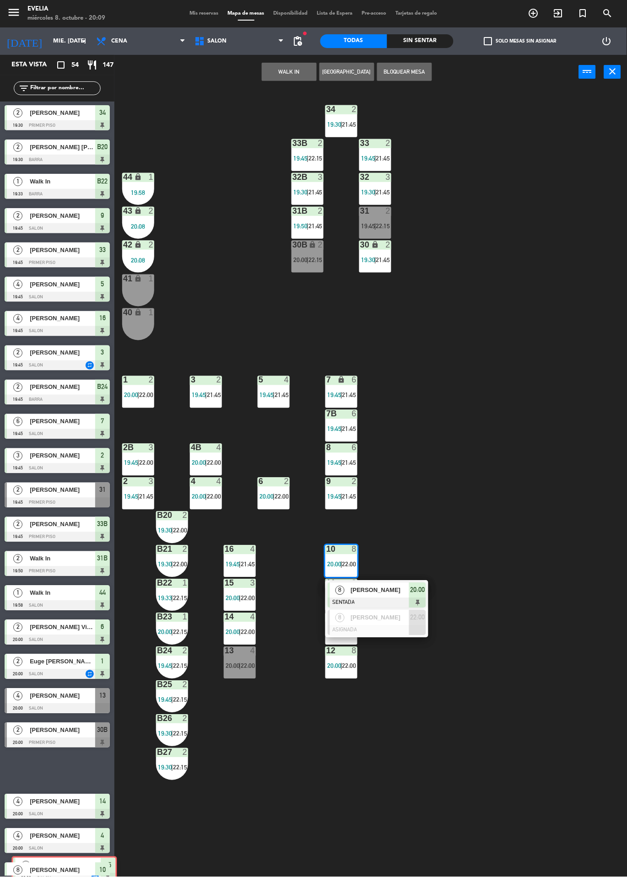
scroll to position [106, 0]
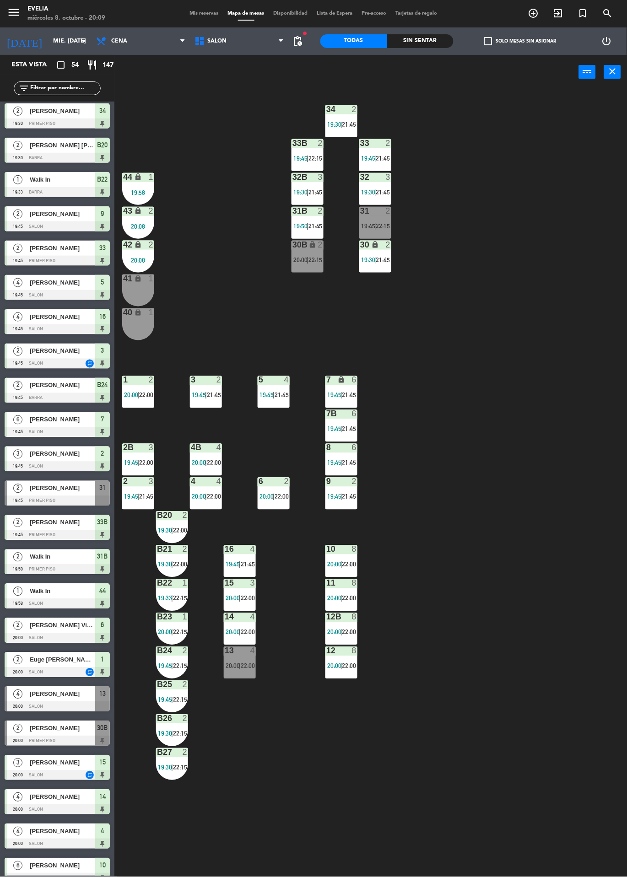
click at [251, 667] on span "22:00" at bounding box center [248, 665] width 14 height 7
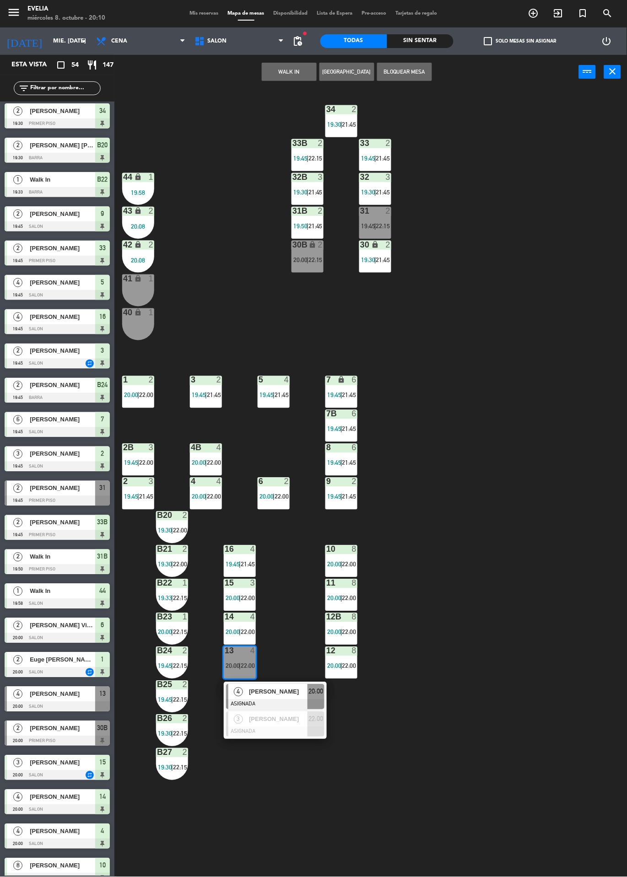
click at [521, 576] on div "34 2 19:30 | 21:45 33B 2 19:45 | 22:15 33 2 19:45 | 21:45 44 lock 1 19:58 32B 3…" at bounding box center [374, 483] width 506 height 788
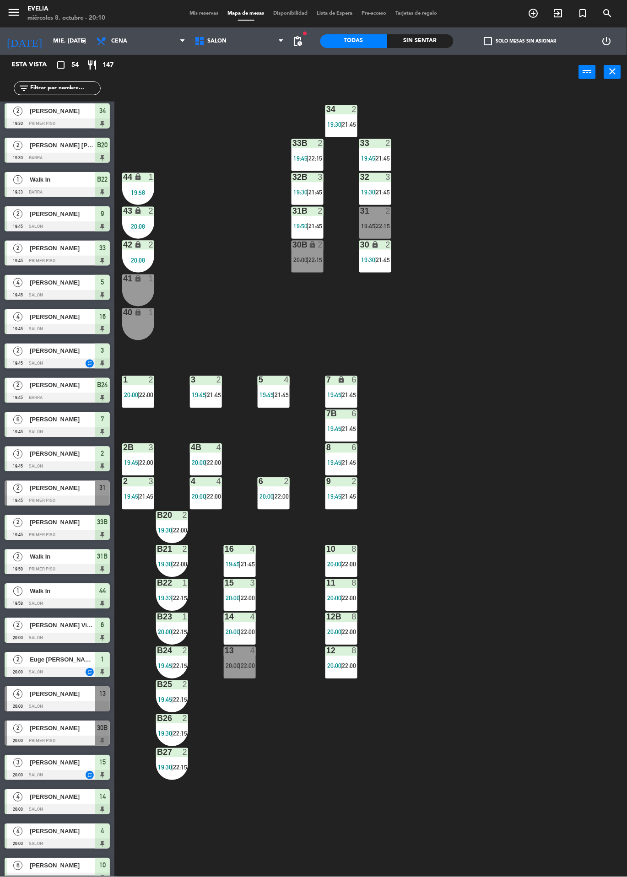
click at [254, 666] on span "22:00" at bounding box center [248, 665] width 14 height 7
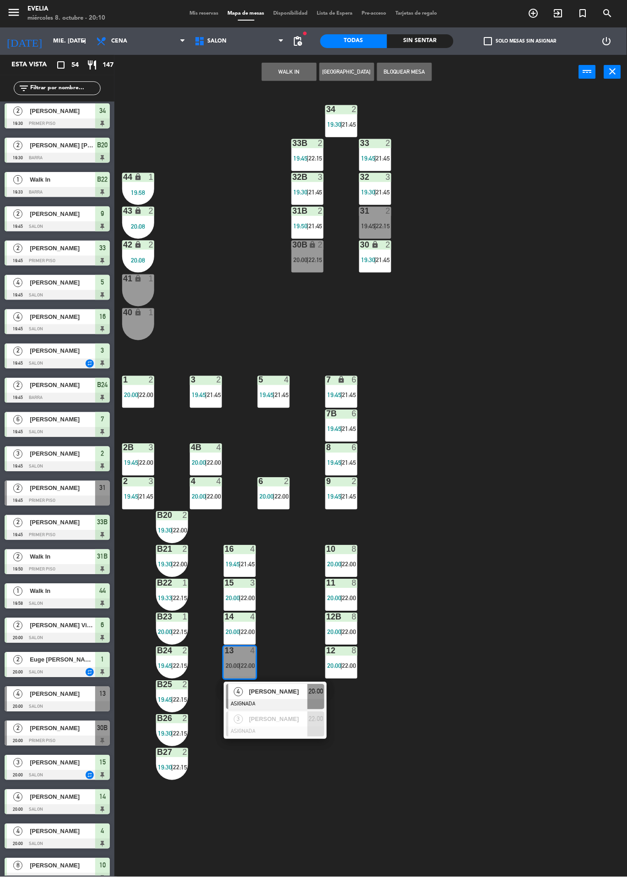
click at [280, 701] on div at bounding box center [275, 704] width 98 height 10
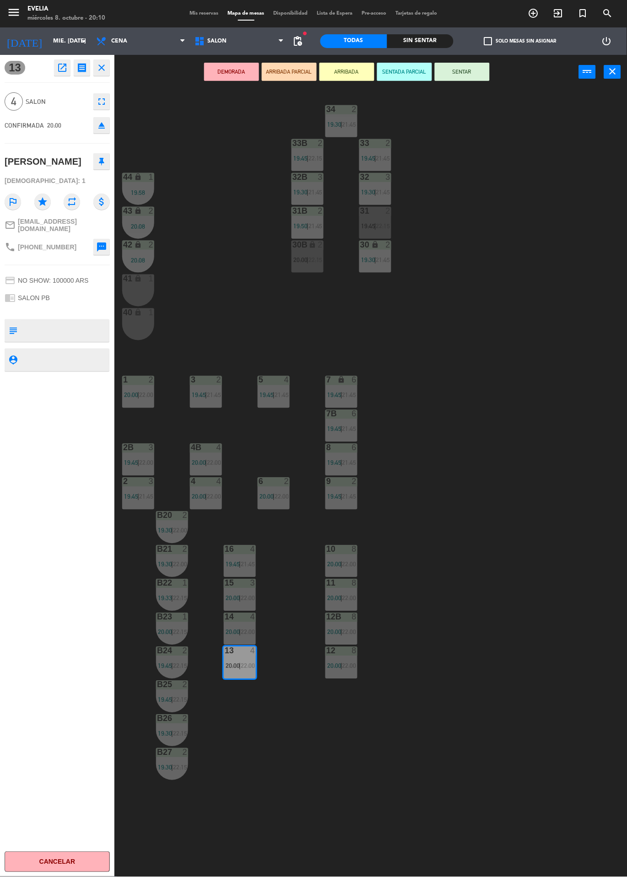
click at [569, 413] on div "34 2 19:30 | 21:45 33B 2 19:45 | 22:15 33 2 19:45 | 21:45 44 lock 1 19:58 32B 3…" at bounding box center [374, 483] width 506 height 788
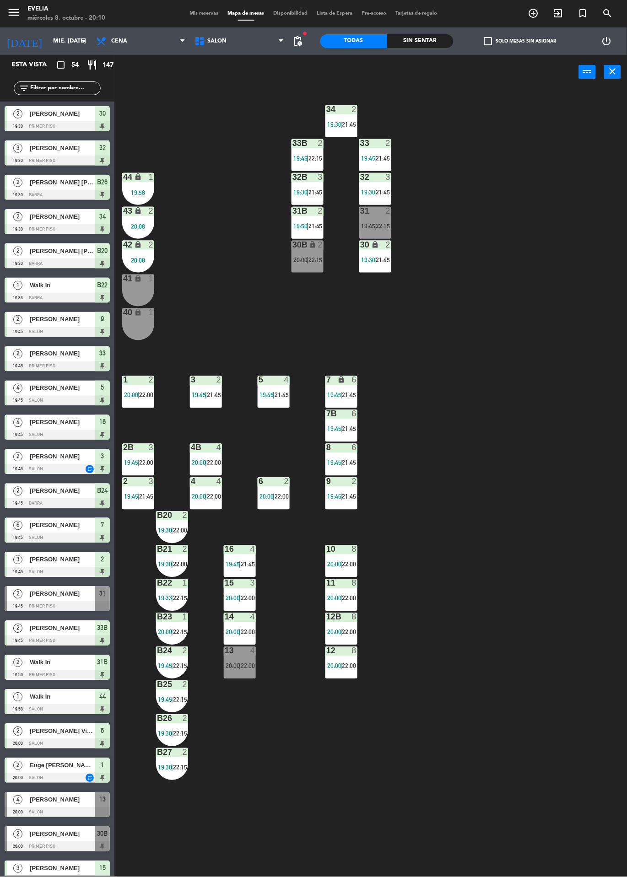
click at [501, 571] on div "34 2 19:30 | 21:45 33B 2 19:45 | 22:15 33 2 19:45 | 21:45 44 lock 1 19:58 32B 3…" at bounding box center [374, 483] width 506 height 788
click at [244, 677] on div "13 4 20:00 | 22:00" at bounding box center [240, 663] width 32 height 32
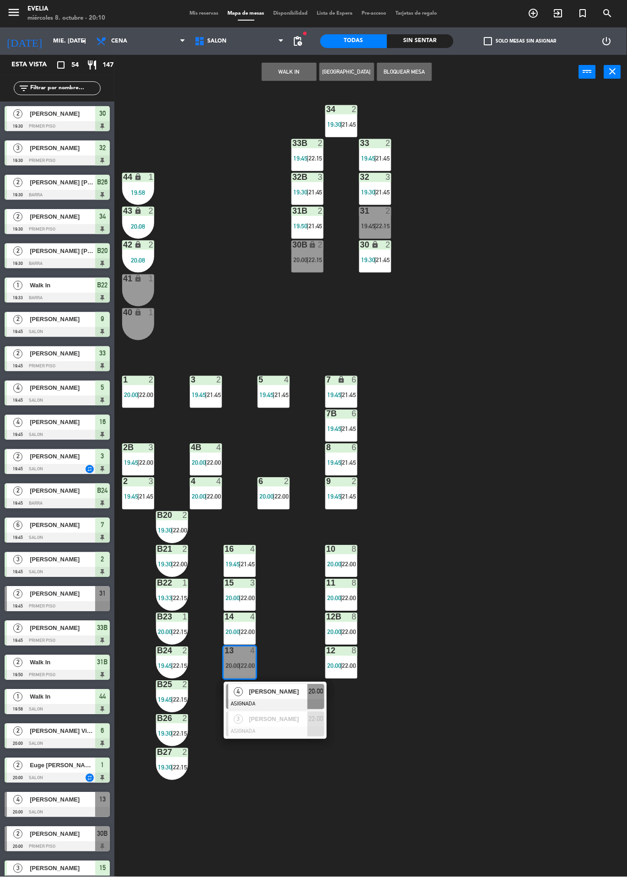
click at [274, 685] on div "[PERSON_NAME]" at bounding box center [277, 691] width 59 height 15
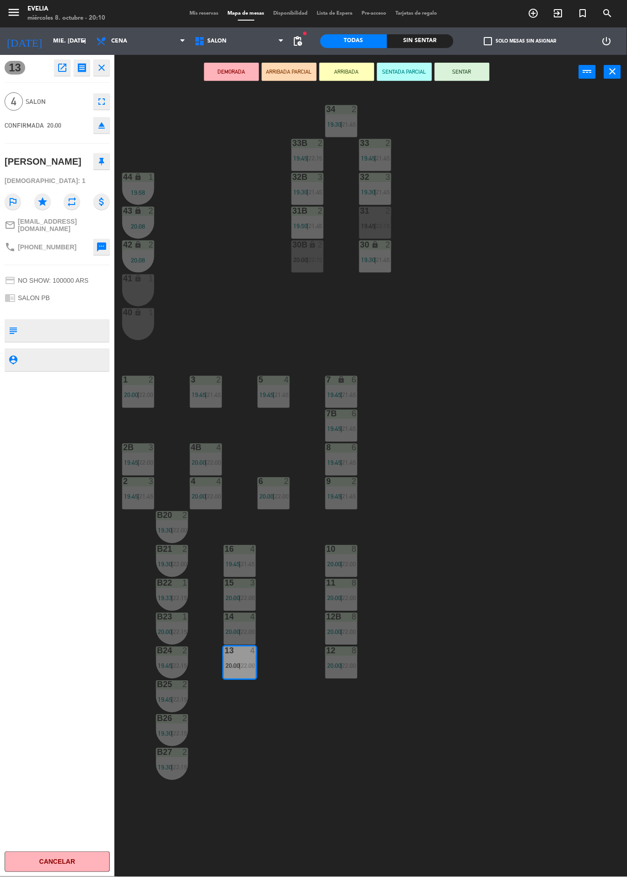
click at [346, 63] on button "ARRIBADA" at bounding box center [346, 72] width 55 height 18
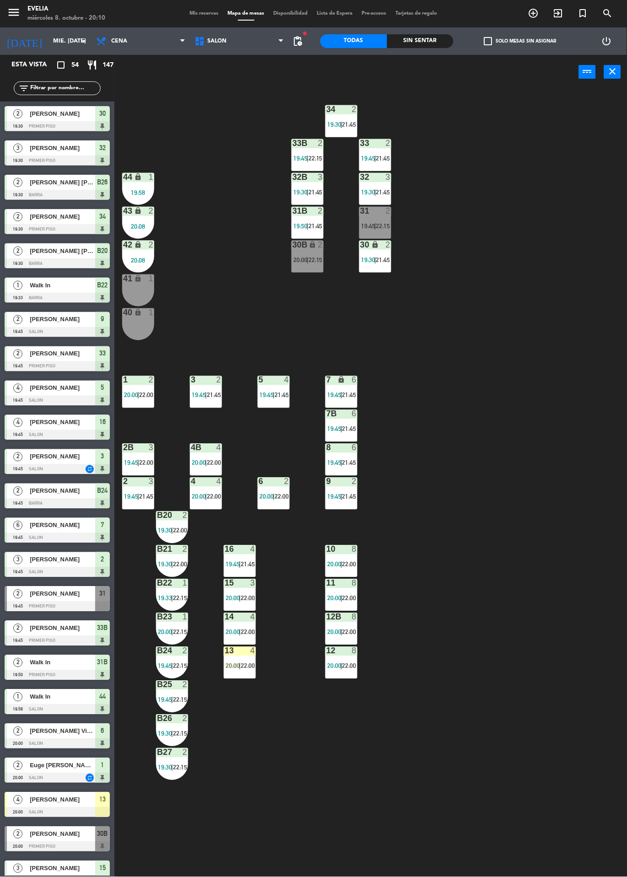
click at [252, 690] on div "34 2 19:30 | 21:45 33B 2 19:45 | 22:15 33 2 19:45 | 21:45 44 lock 1 19:58 32B 3…" at bounding box center [374, 483] width 506 height 788
click at [232, 663] on span "20:00" at bounding box center [232, 665] width 14 height 7
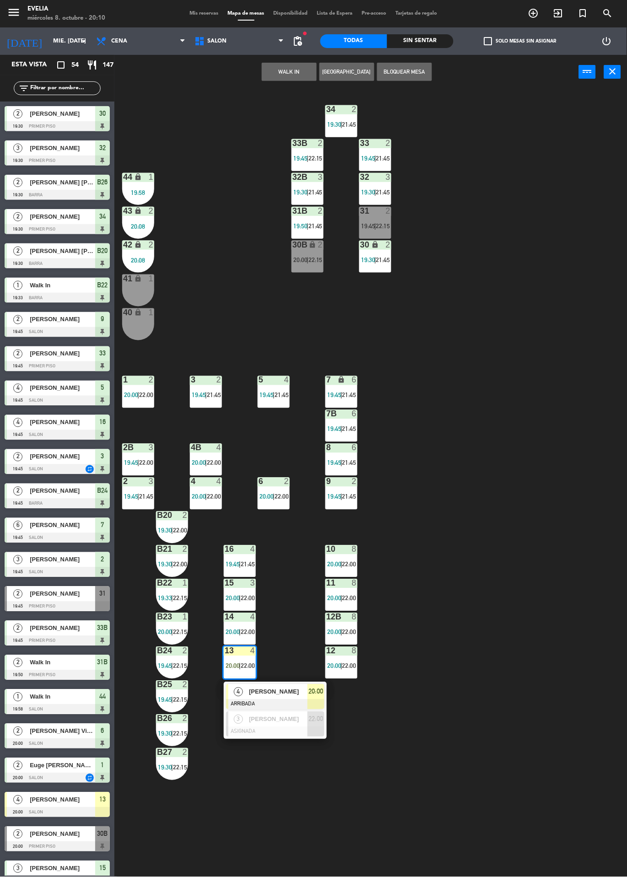
click at [295, 697] on div "[PERSON_NAME]" at bounding box center [277, 691] width 59 height 15
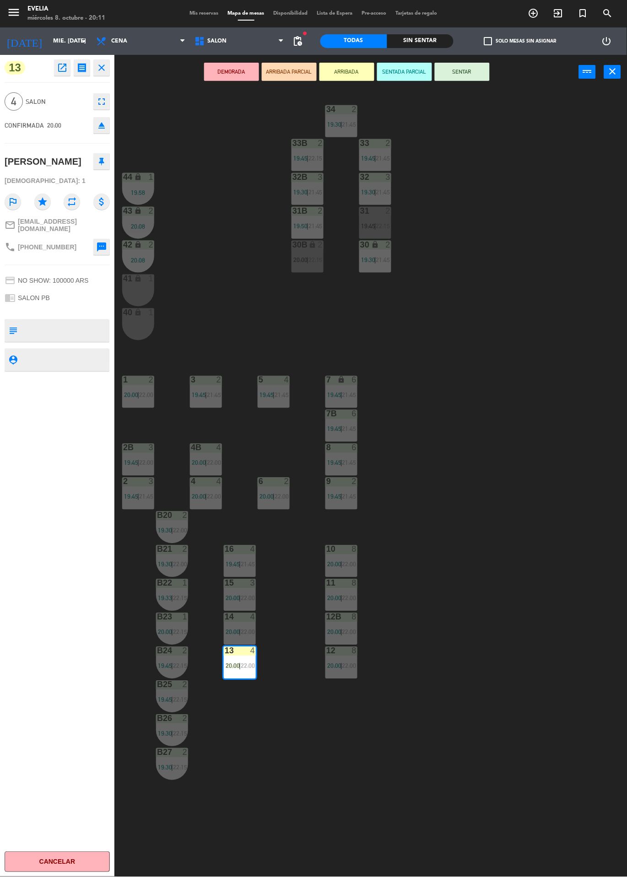
click at [466, 74] on button "SENTAR" at bounding box center [462, 72] width 55 height 18
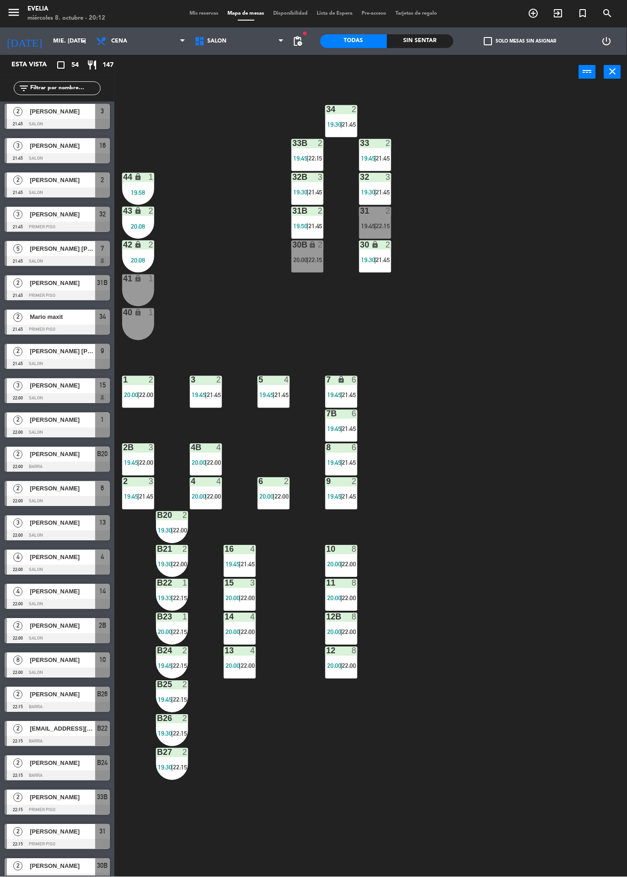
scroll to position [1078, 0]
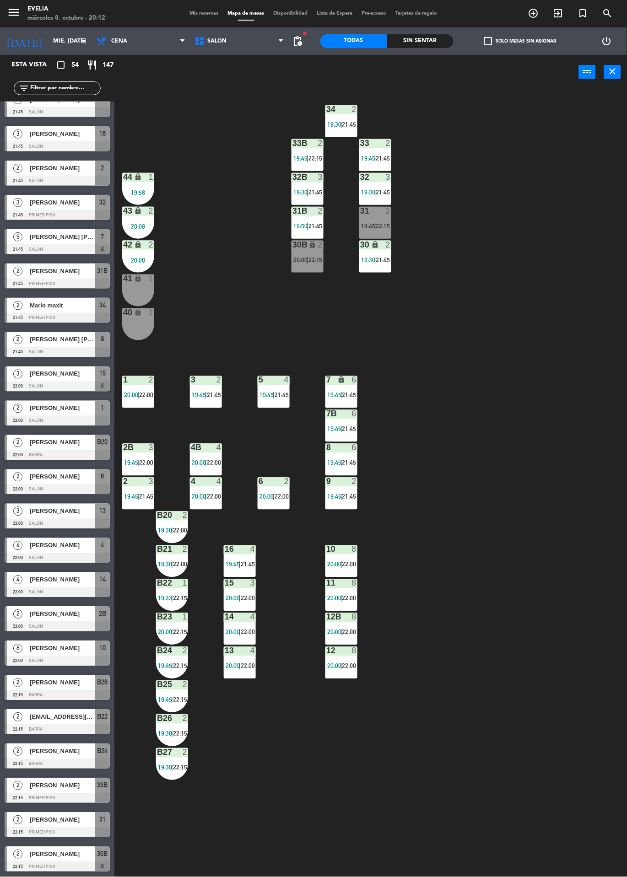
click at [136, 288] on div "41 lock 1" at bounding box center [138, 290] width 32 height 32
click at [137, 324] on div "40 lock 1" at bounding box center [138, 324] width 32 height 32
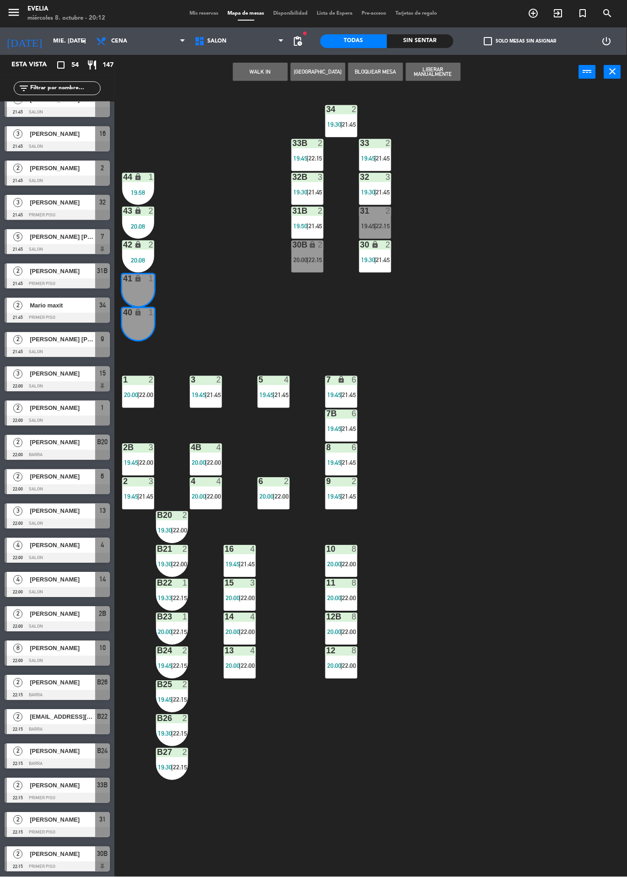
click at [250, 64] on button "WALK IN" at bounding box center [260, 72] width 55 height 18
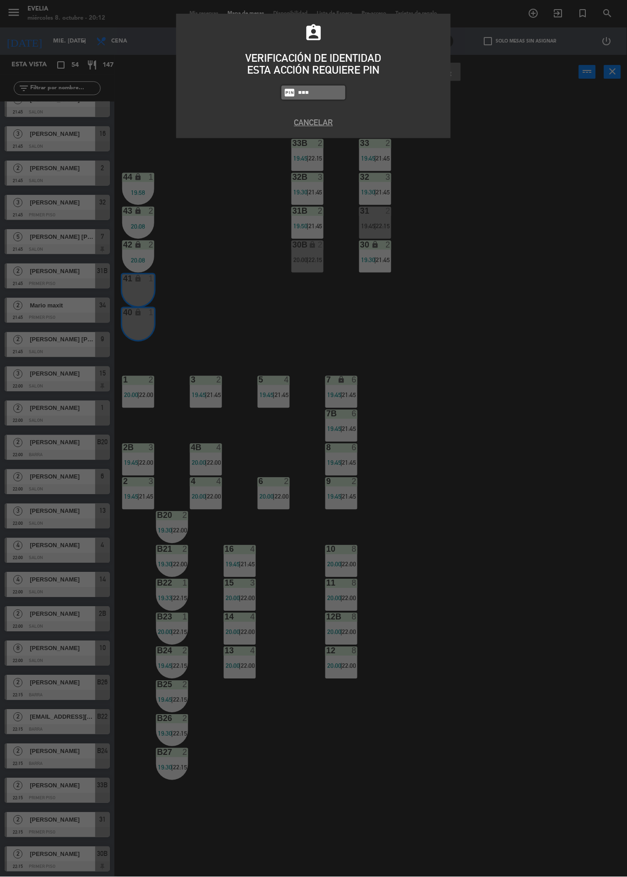
type input "6389"
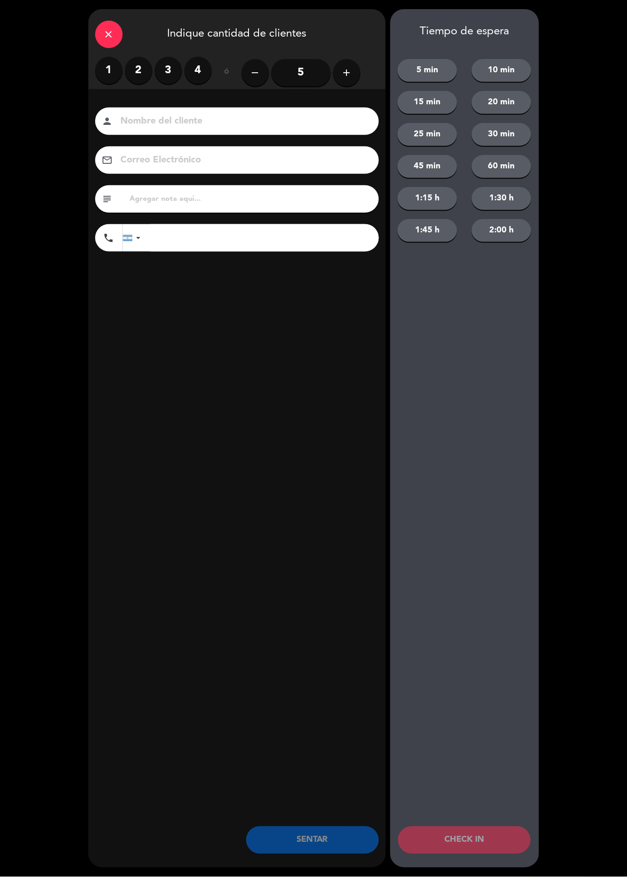
click at [141, 69] on label "2" at bounding box center [138, 70] width 27 height 27
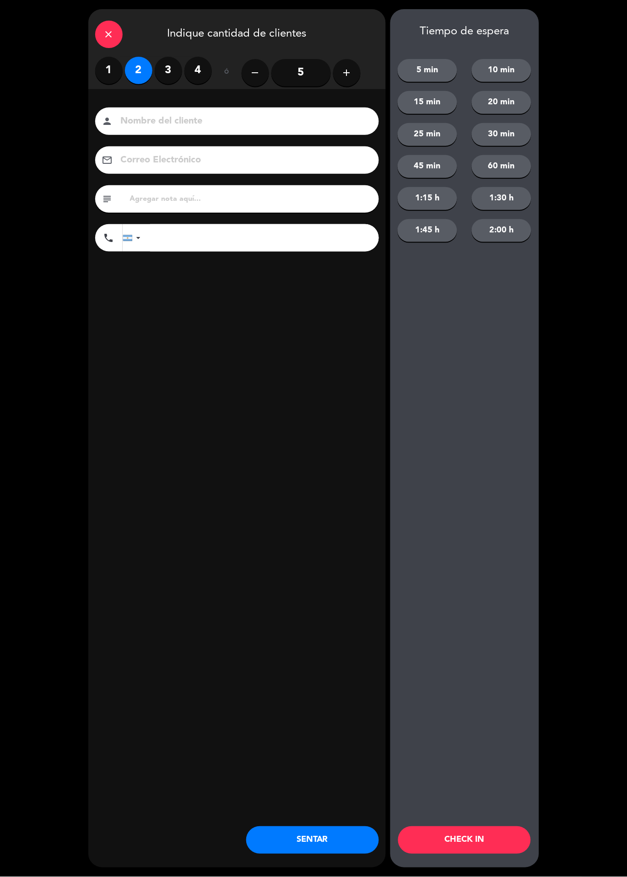
click at [492, 836] on button "CHECK IN" at bounding box center [464, 840] width 133 height 27
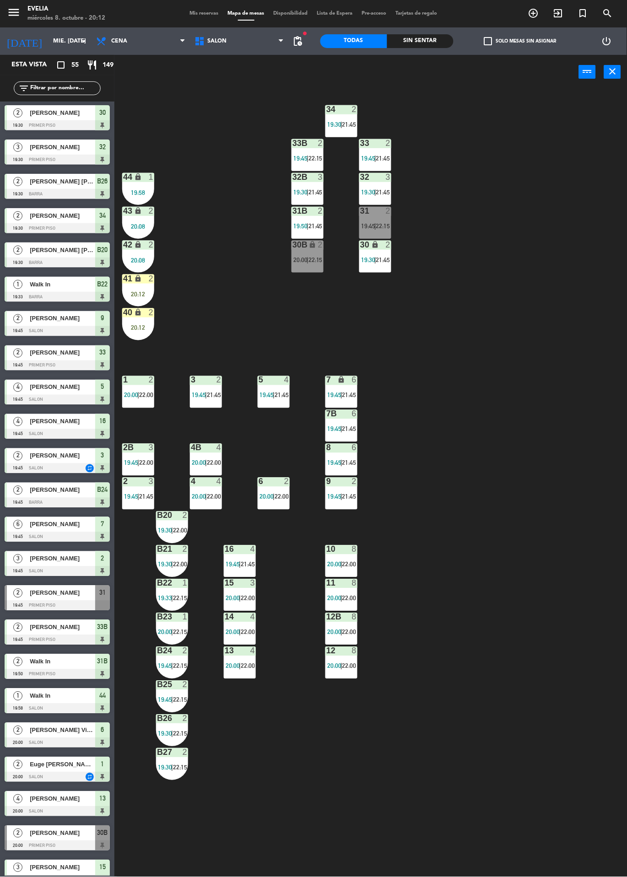
click at [144, 295] on div "20:12" at bounding box center [138, 294] width 32 height 6
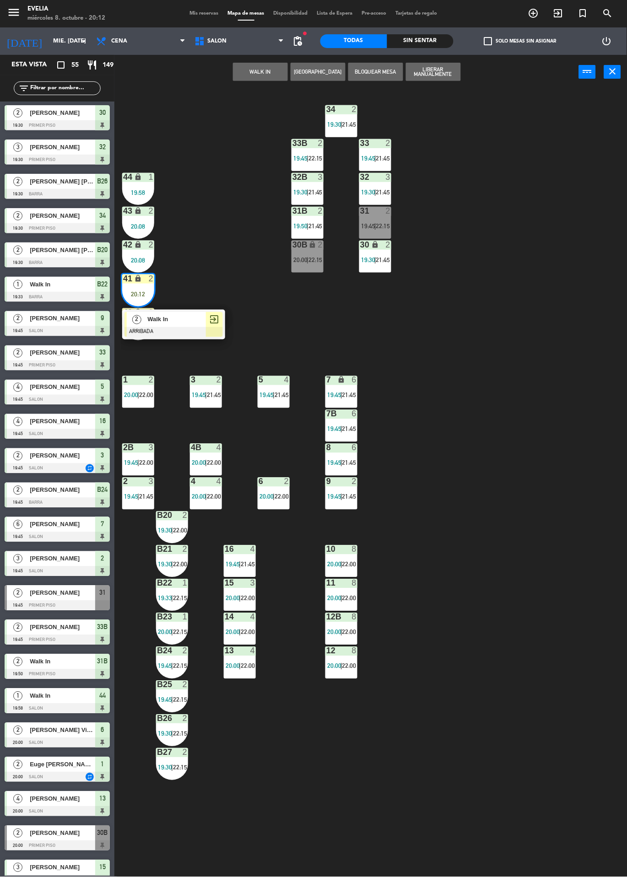
click at [191, 317] on span "Walk In" at bounding box center [176, 320] width 59 height 10
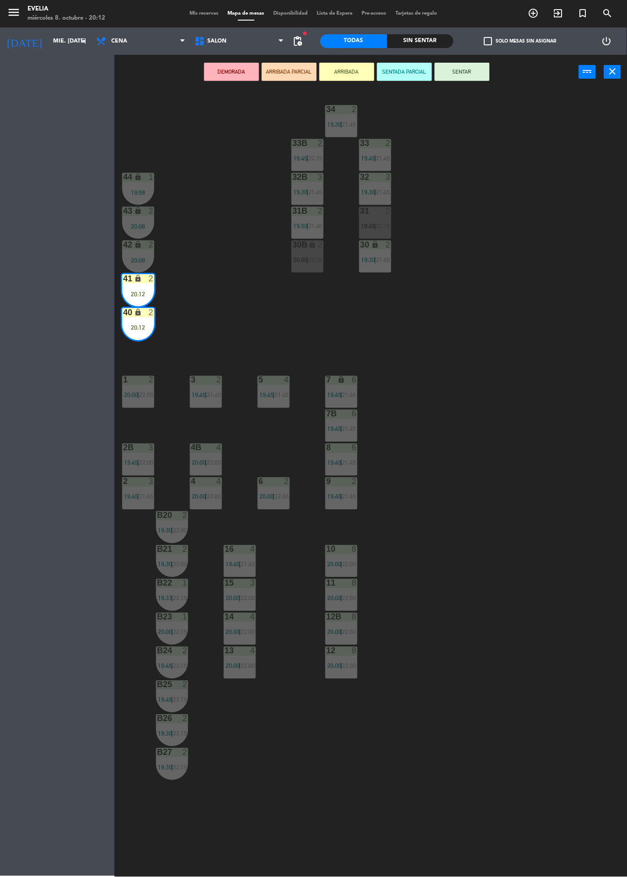
scroll to position [0, 0]
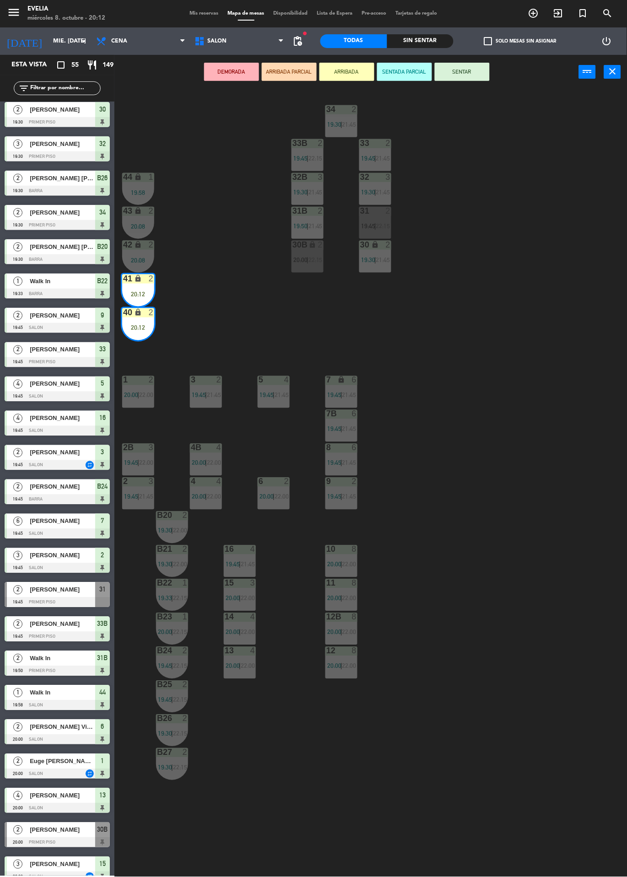
click at [460, 66] on button "SENTAR" at bounding box center [462, 72] width 55 height 18
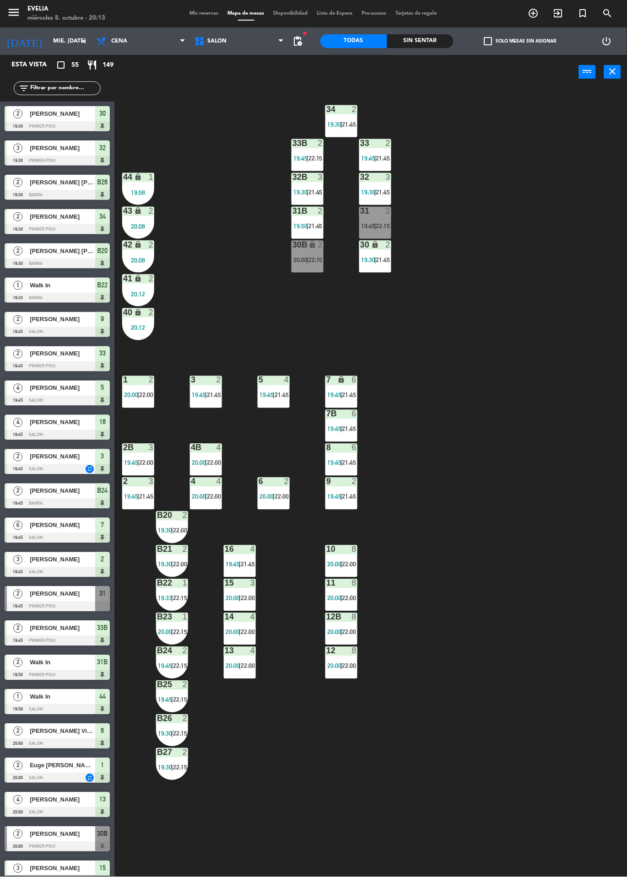
click at [108, 868] on div "15" at bounding box center [102, 868] width 15 height 15
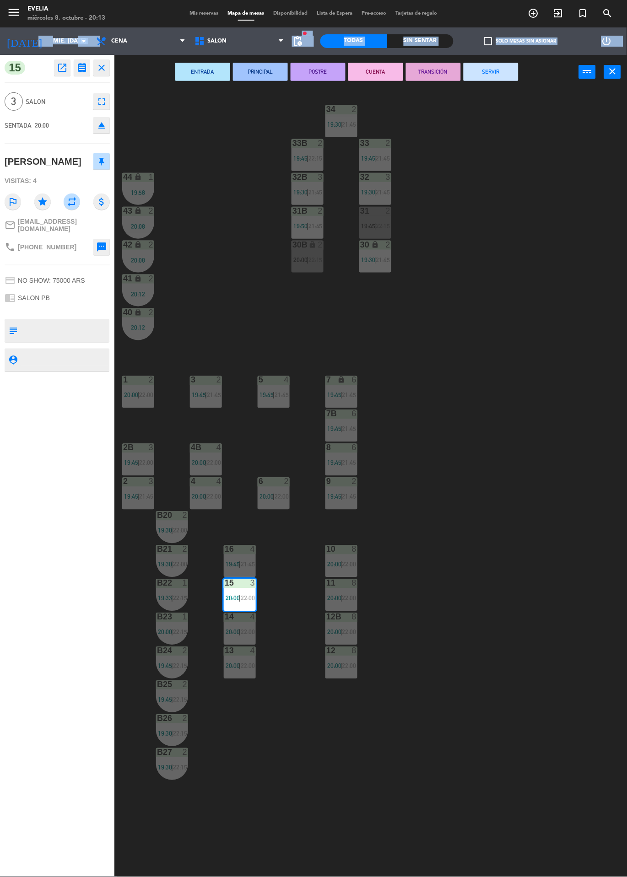
click at [471, 314] on div "34 2 19:30 | 21:45 33B 2 19:45 | 22:15 33 2 19:45 | 21:45 44 lock 1 19:58 32B 3…" at bounding box center [374, 483] width 506 height 788
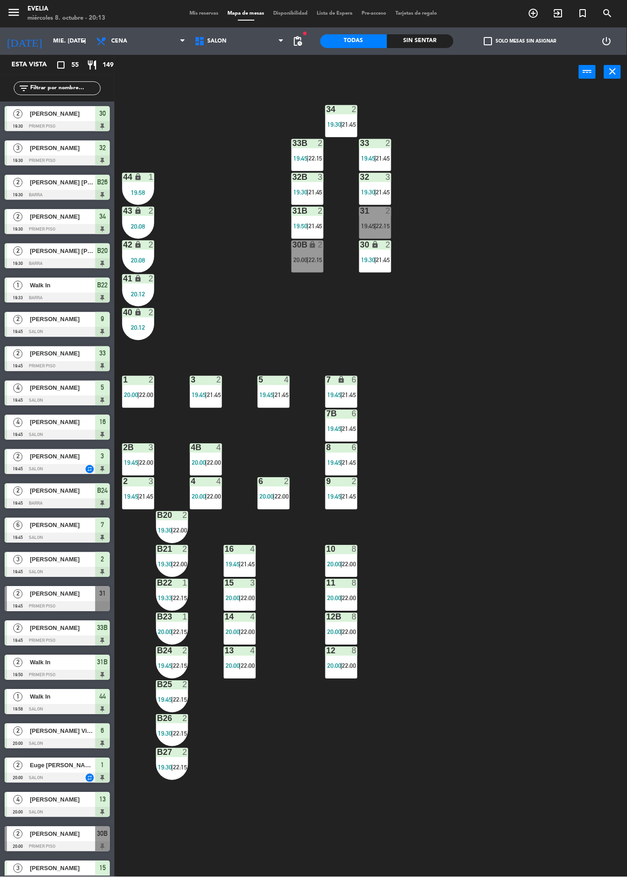
click at [252, 672] on div "13 4 20:00 | 22:00" at bounding box center [240, 663] width 32 height 32
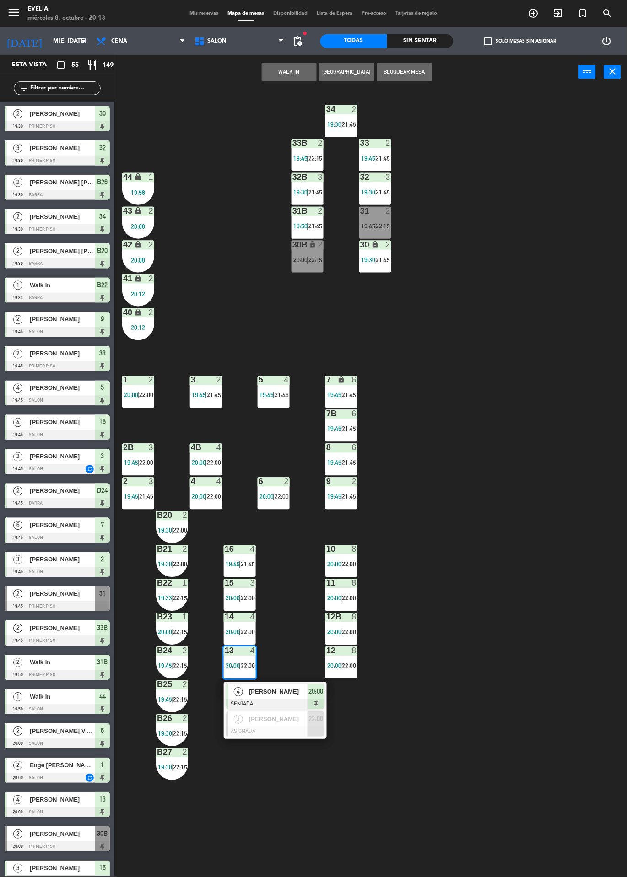
click at [382, 226] on span "22:15" at bounding box center [383, 225] width 14 height 7
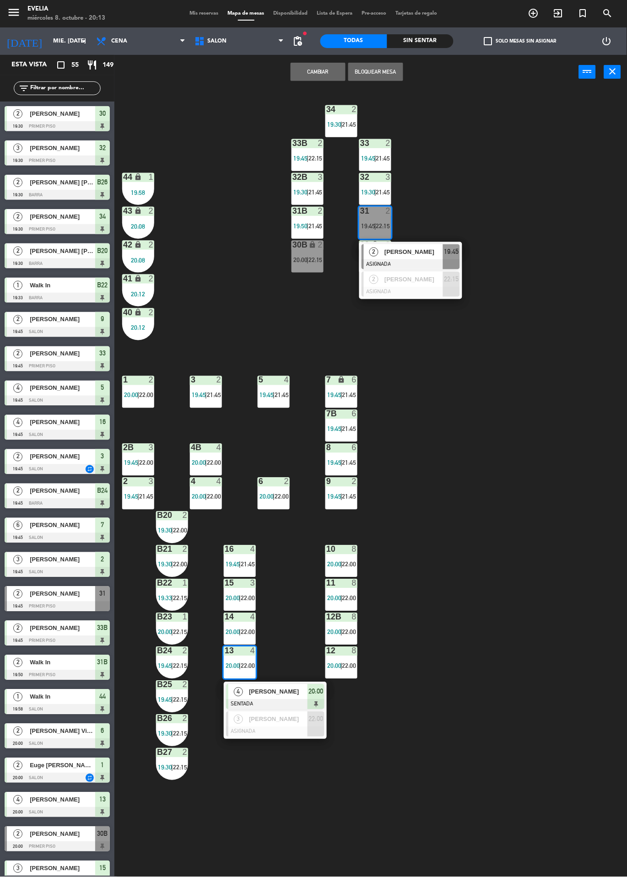
click at [514, 213] on div "34 2 19:30 | 21:45 33B 2 19:45 | 22:15 33 2 19:45 | 21:45 44 lock 1 19:58 32B 3…" at bounding box center [374, 483] width 506 height 788
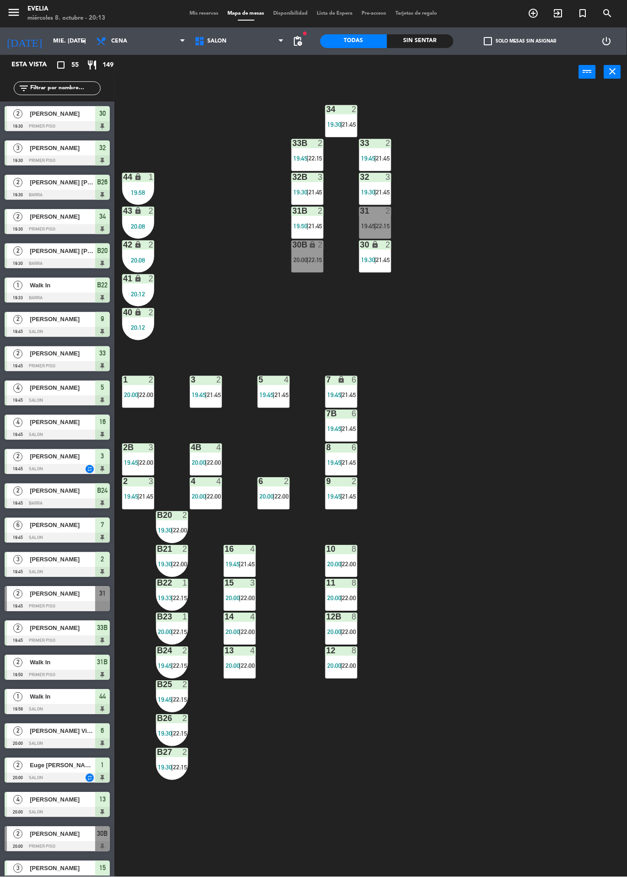
click at [308, 259] on span "|" at bounding box center [307, 259] width 2 height 7
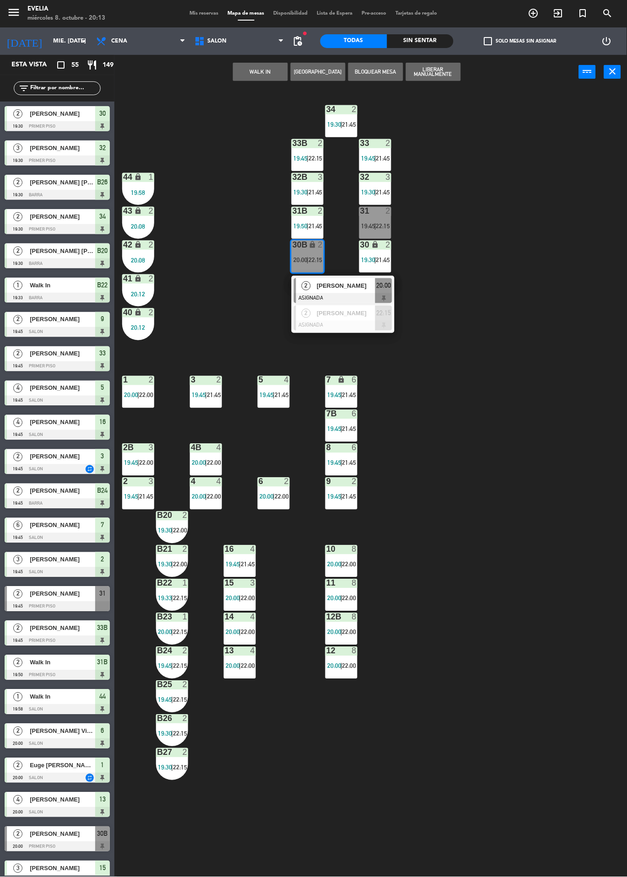
click at [348, 287] on span "[PERSON_NAME]" at bounding box center [346, 286] width 59 height 10
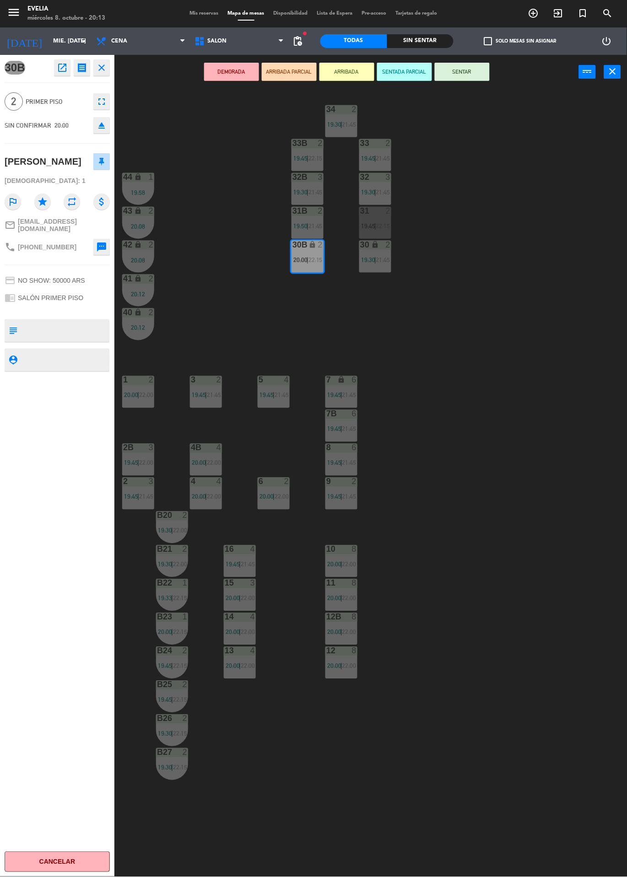
click at [472, 78] on button "SENTAR" at bounding box center [462, 72] width 55 height 18
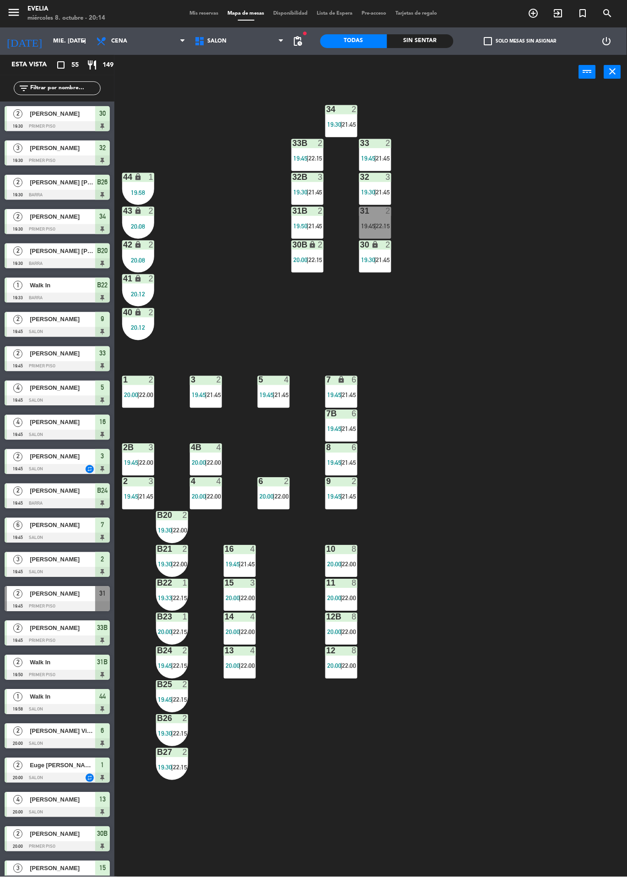
click at [144, 876] on div "34 2 19:30 | 21:45 33B 2 19:45 | 22:15 33 2 19:45 | 21:45 44 lock 1 19:58 32B 3…" at bounding box center [374, 483] width 506 height 788
click at [142, 865] on div "34 2 19:30 | 21:45 33B 2 19:45 | 22:15 33 2 19:45 | 21:45 44 lock 1 19:58 32B 3…" at bounding box center [374, 483] width 506 height 788
click at [112, 865] on div "3 [PERSON_NAME] 20:00 SALON repeat 15" at bounding box center [57, 873] width 114 height 34
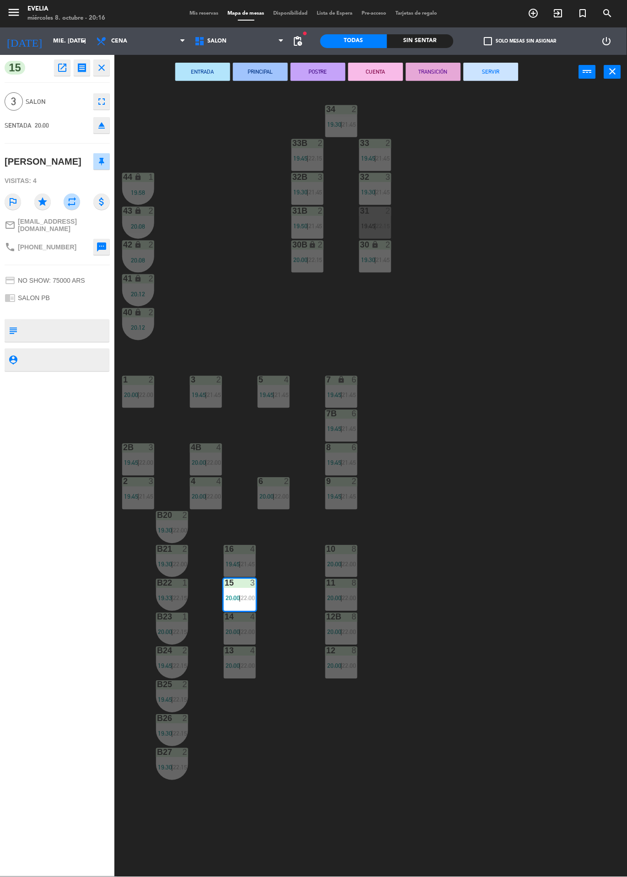
click at [87, 870] on div "15 open_in_new receipt 8:00 PM mié., [DATE] 3 personas [PERSON_NAME] Mesa 15 RE…" at bounding box center [57, 466] width 114 height 822
click at [237, 211] on div "34 2 19:30 | 21:45 33B 2 19:45 | 22:15 33 2 19:45 | 21:45 44 lock 1 19:58 32B 3…" at bounding box center [374, 483] width 506 height 788
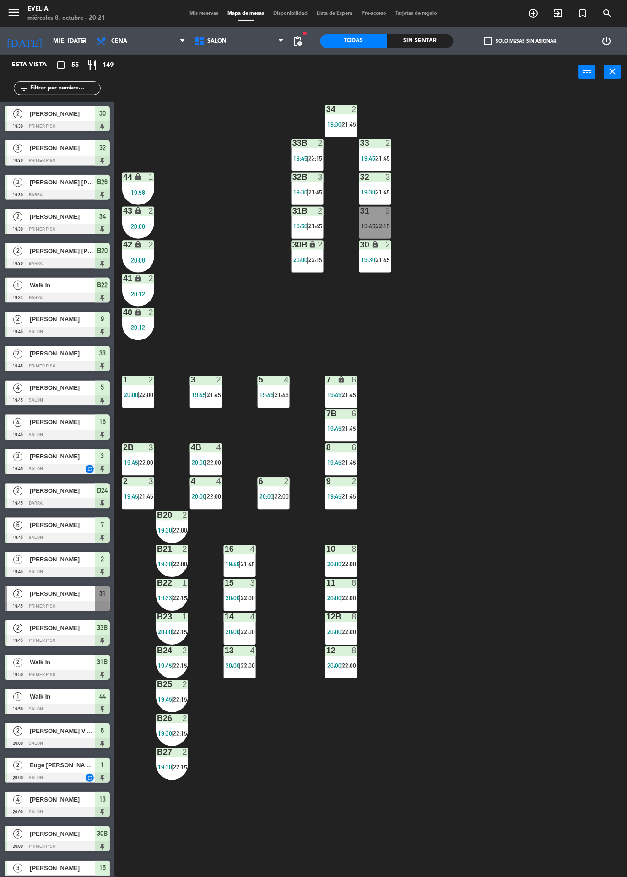
click at [569, 175] on div "34 2 19:30 | 21:45 33B 2 19:45 | 22:15 33 2 19:45 | 21:45 44 lock 1 19:58 32B 3…" at bounding box center [374, 483] width 506 height 788
click at [618, 164] on div "34 2 19:30 | 21:45 33B 2 19:45 | 22:15 33 2 19:45 | 21:45 44 lock 1 19:58 32B 3…" at bounding box center [374, 483] width 506 height 788
click at [413, 600] on div "34 2 19:30 | 21:45 33B 2 19:45 | 22:15 33 2 19:45 | 21:45 44 lock 1 19:58 32B 3…" at bounding box center [374, 483] width 506 height 788
click at [612, 96] on div "34 2 19:30 | 21:45 33B 2 19:45 | 22:15 33 2 19:45 | 21:45 44 lock 1 19:58 32B 3…" at bounding box center [374, 483] width 506 height 788
click at [605, 91] on div "34 2 19:30 | 21:45 33B 2 19:45 | 22:15 33 2 19:45 | 21:45 44 lock 1 19:58 32B 3…" at bounding box center [374, 483] width 506 height 788
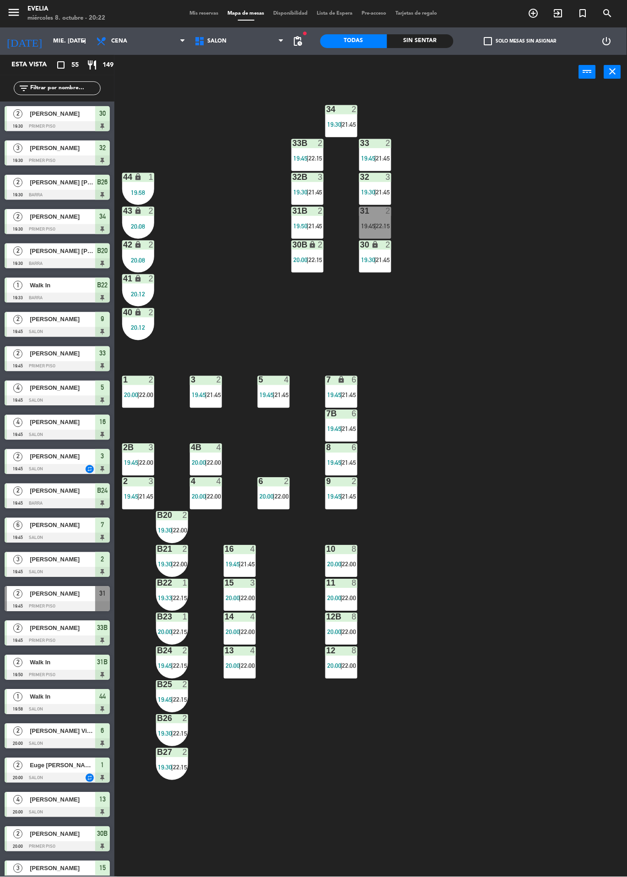
click at [607, 93] on div "34 2 19:30 | 21:45 33B 2 19:45 | 22:15 33 2 19:45 | 21:45 44 lock 1 19:58 32B 3…" at bounding box center [374, 483] width 506 height 788
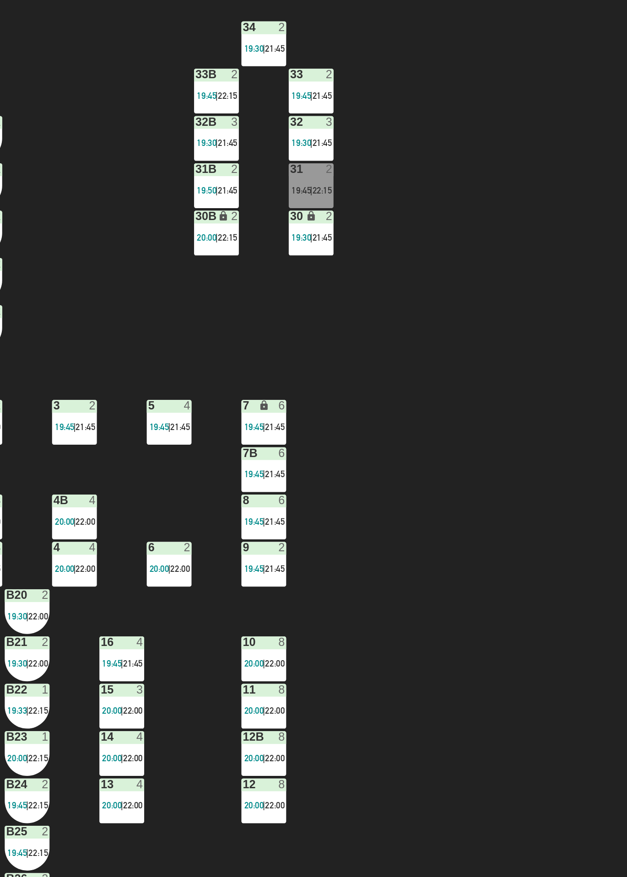
click at [599, 111] on div "34 2 19:30 | 21:45 33B 2 19:45 | 22:15 33 2 19:45 | 21:45 44 lock 1 19:58 32B 3…" at bounding box center [374, 483] width 506 height 788
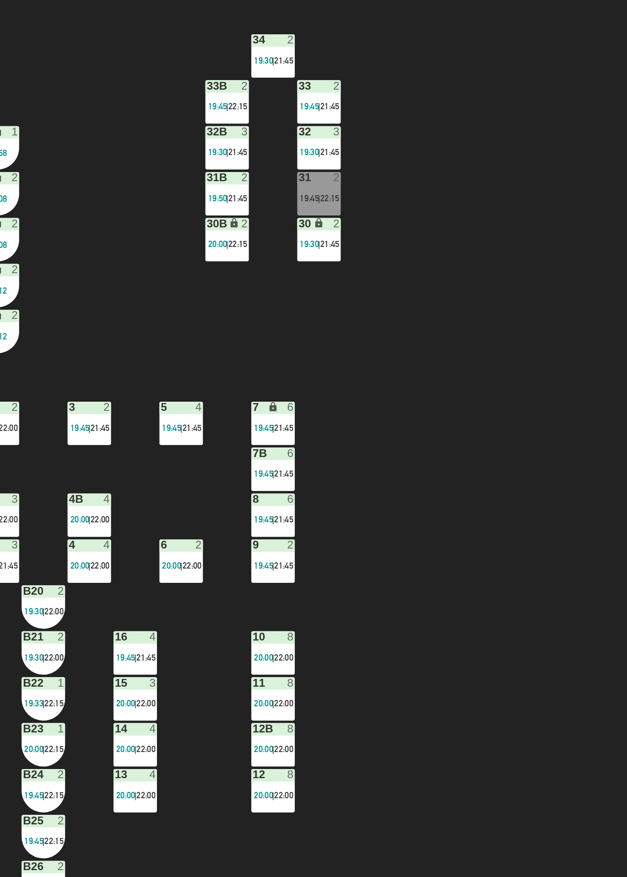
click at [522, 518] on div "34 2 19:30 | 21:45 33B 2 19:45 | 22:15 33 2 19:45 | 21:45 44 lock 1 19:58 32B 3…" at bounding box center [374, 483] width 506 height 788
click at [593, 204] on div "34 2 19:30 | 21:45 33B 2 19:45 | 22:15 33 2 19:45 | 21:45 44 lock 1 19:58 32B 3…" at bounding box center [374, 483] width 506 height 788
click at [592, 204] on div "34 2 19:30 | 21:45 33B 2 19:45 | 22:15 33 2 19:45 | 21:45 44 lock 1 19:58 32B 3…" at bounding box center [374, 483] width 506 height 788
click at [453, 591] on div "34 2 19:30 | 21:45 33B 2 19:45 | 22:15 33 2 19:45 | 21:45 44 lock 1 19:58 32B 3…" at bounding box center [374, 483] width 506 height 788
click at [593, 204] on div "34 2 19:30 | 21:45 33B 2 19:45 | 22:15 33 2 19:45 | 21:45 44 lock 1 19:58 32B 3…" at bounding box center [374, 483] width 506 height 788
